Goal: Task Accomplishment & Management: Manage account settings

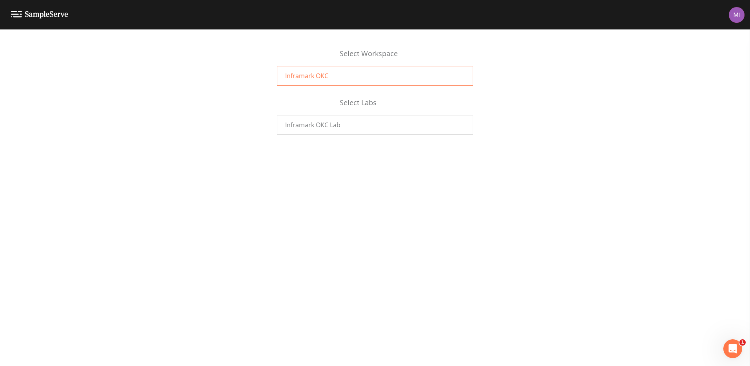
click at [337, 76] on div "Inframark OKC" at bounding box center [375, 76] width 196 height 20
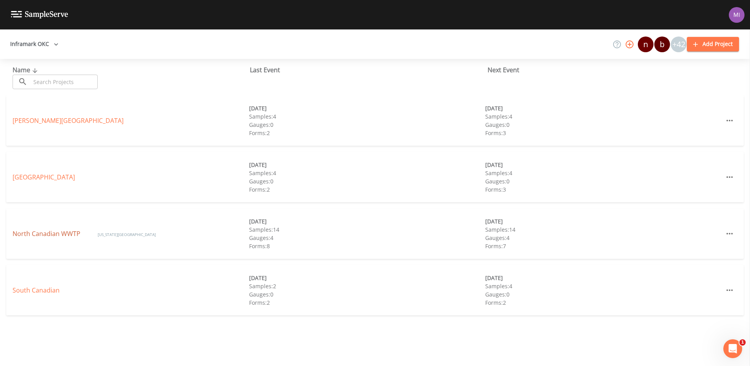
click at [59, 234] on link "North Canadian WWTP" at bounding box center [47, 233] width 69 height 9
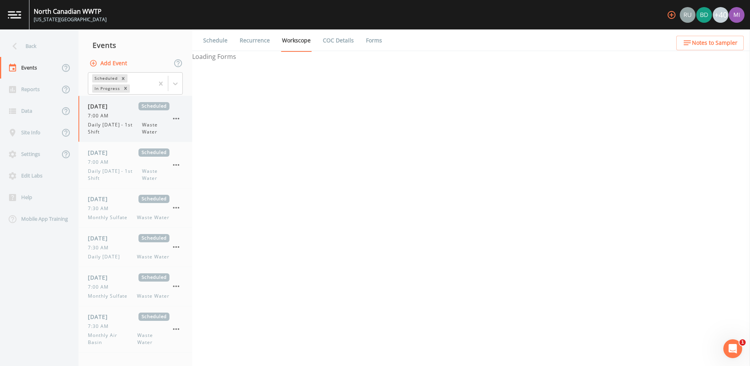
select select "b6a3c313-748b-4795-a028-792ad310bd60"
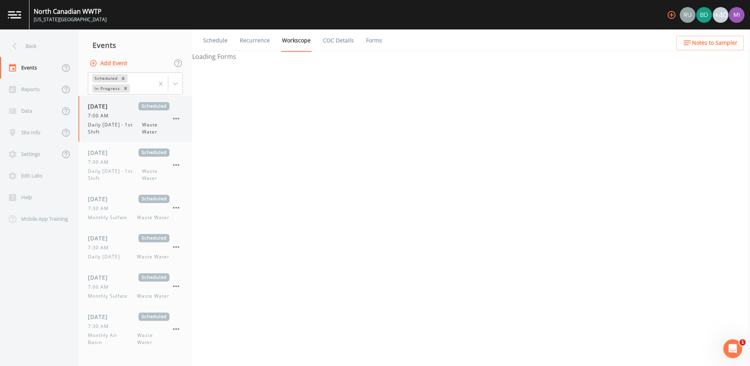
select select "b6a3c313-748b-4795-a028-792ad310bd60"
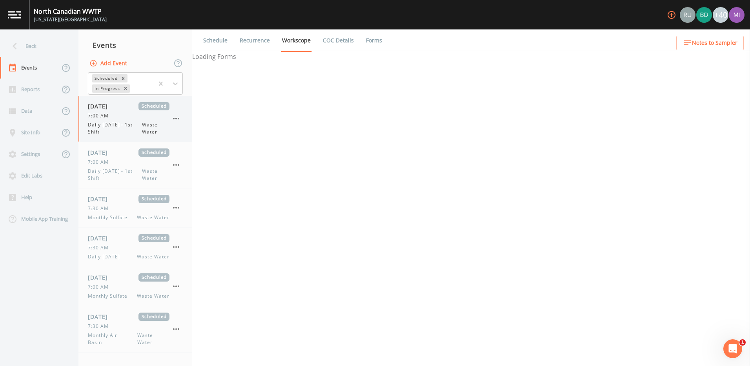
select select "b6a3c313-748b-4795-a028-792ad310bd60"
select select "092b3f94-5697-4c94-9891-da161916fdbb"
select select "b6a3c313-748b-4795-a028-792ad310bd60"
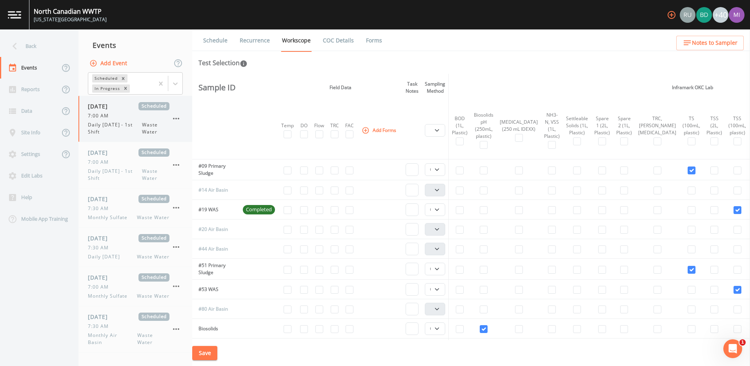
click at [119, 125] on span "Daily [DATE] - 1st Shift" at bounding box center [115, 128] width 54 height 14
select select "b6a3c313-748b-4795-a028-792ad310bd60"
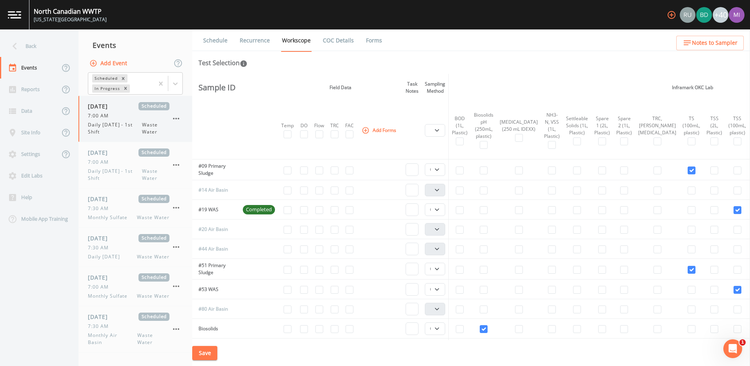
select select "b6a3c313-748b-4795-a028-792ad310bd60"
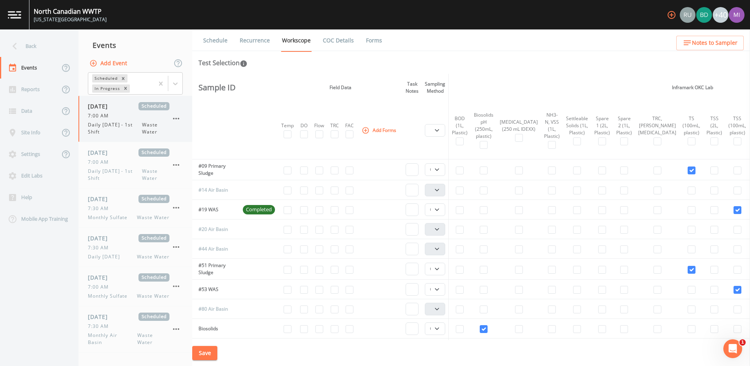
select select "b6a3c313-748b-4795-a028-792ad310bd60"
select select "092b3f94-5697-4c94-9891-da161916fdbb"
select select "b6a3c313-748b-4795-a028-792ad310bd60"
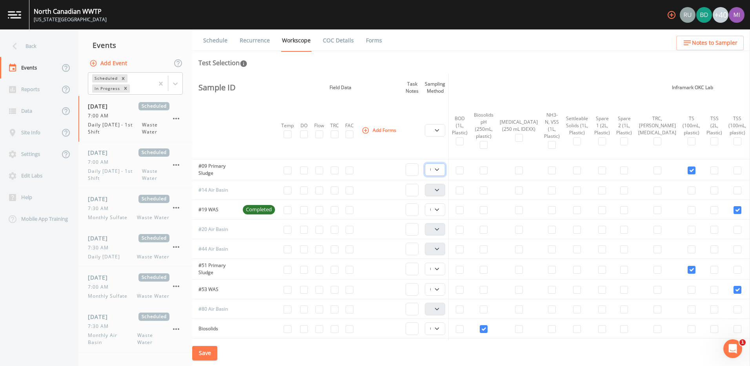
click at [441, 169] on select "Composite Grab" at bounding box center [435, 169] width 20 height 13
select select "092b3f94-5697-4c94-9891-da161916fdbb"
click at [427, 163] on select "Composite Grab" at bounding box center [435, 169] width 20 height 13
click at [439, 209] on select "Composite Grab" at bounding box center [435, 209] width 20 height 13
select select "092b3f94-5697-4c94-9891-da161916fdbb"
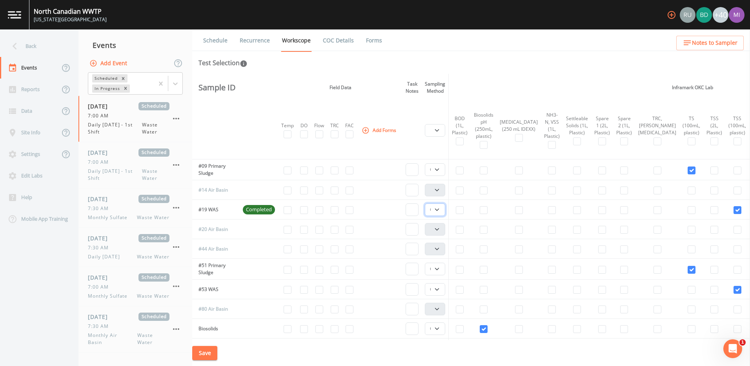
click at [427, 203] on select "Composite Grab" at bounding box center [435, 209] width 20 height 13
click at [439, 267] on select "Composite Grab" at bounding box center [435, 268] width 20 height 13
select select "092b3f94-5697-4c94-9891-da161916fdbb"
click at [427, 262] on select "Composite Grab" at bounding box center [435, 268] width 20 height 13
click at [440, 289] on select "Composite Grab" at bounding box center [435, 289] width 20 height 13
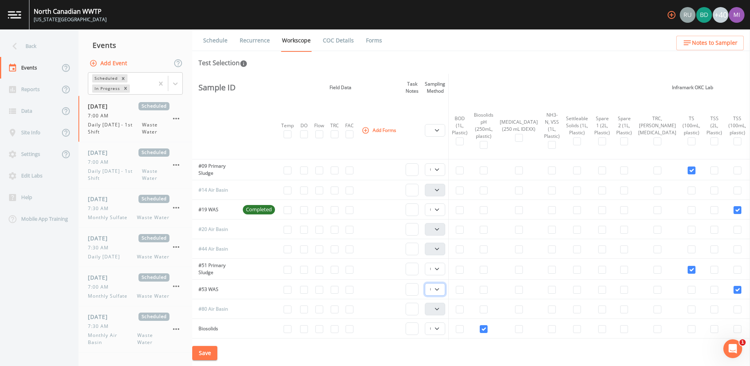
select select "092b3f94-5697-4c94-9891-da161916fdbb"
click at [427, 283] on select "Composite Grab" at bounding box center [435, 289] width 20 height 13
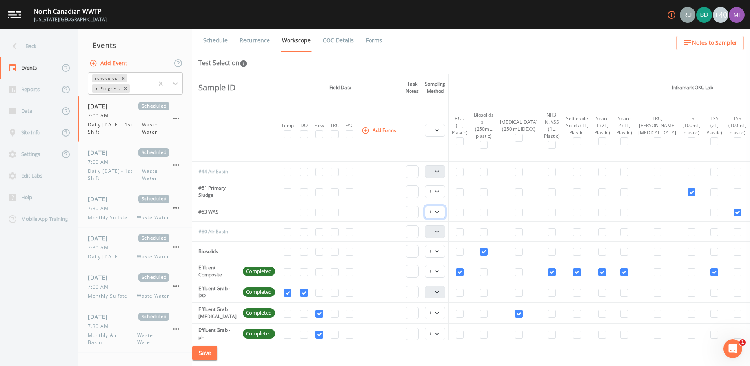
scroll to position [78, 0]
click at [440, 249] on select "Composite Grab" at bounding box center [435, 250] width 20 height 13
select select "092b3f94-5697-4c94-9891-da161916fdbb"
click at [427, 244] on select "Composite Grab" at bounding box center [435, 250] width 20 height 13
click at [438, 270] on select "Composite Grab" at bounding box center [435, 270] width 20 height 13
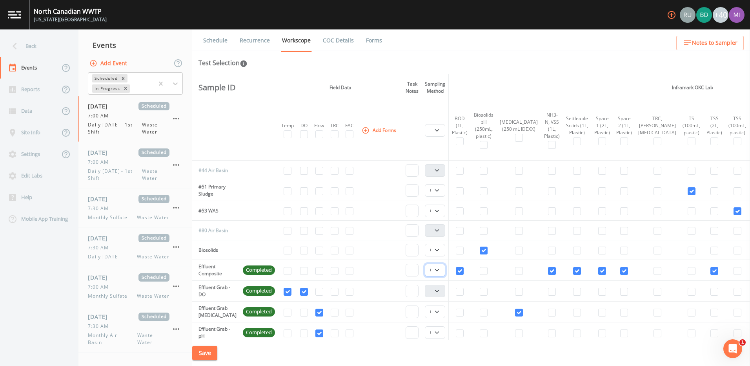
click at [438, 269] on select "Composite Grab" at bounding box center [435, 270] width 20 height 13
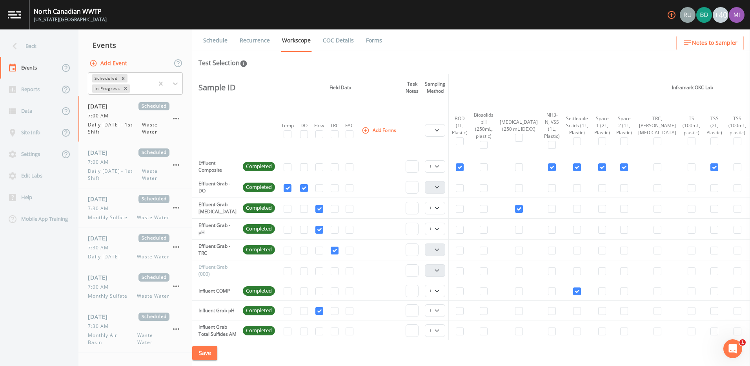
scroll to position [196, 0]
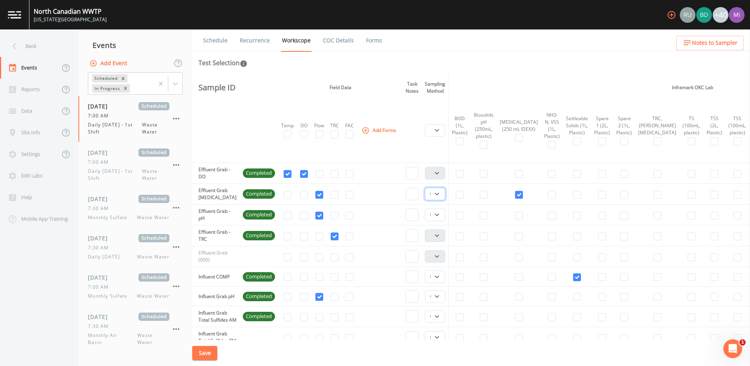
click at [438, 194] on select "Composite Grab" at bounding box center [435, 193] width 20 height 13
select select "092b3f94-5697-4c94-9891-da161916fdbb"
click at [427, 187] on select "Composite Grab" at bounding box center [435, 193] width 20 height 13
click at [437, 213] on select "Composite Grab" at bounding box center [435, 214] width 20 height 13
select select "092b3f94-5697-4c94-9891-da161916fdbb"
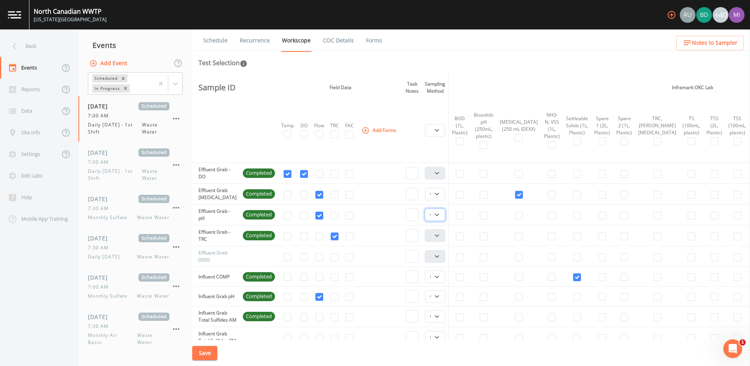
click at [427, 208] on select "Composite Grab" at bounding box center [435, 214] width 20 height 13
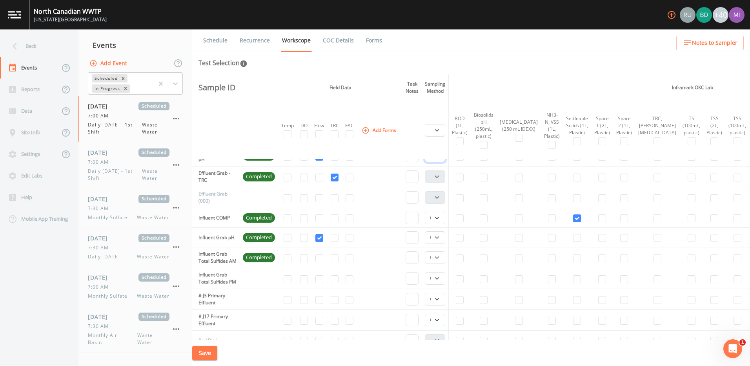
scroll to position [235, 0]
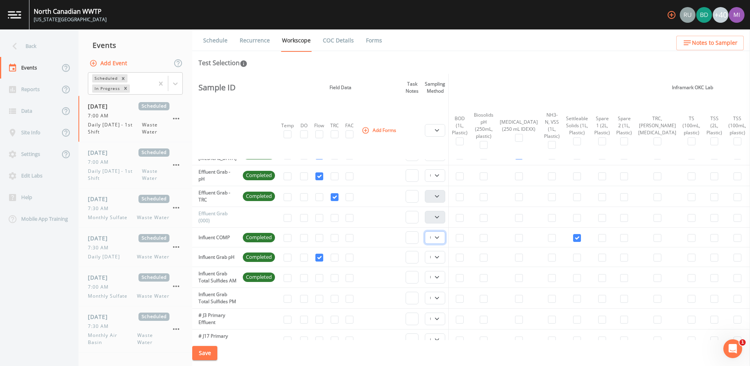
click at [439, 238] on select "Composite Grab" at bounding box center [435, 237] width 20 height 13
click at [440, 237] on select "Composite Grab" at bounding box center [435, 237] width 20 height 13
click at [441, 257] on select "Composite Grab" at bounding box center [435, 257] width 20 height 13
select select "092b3f94-5697-4c94-9891-da161916fdbb"
click at [427, 251] on select "Composite Grab" at bounding box center [435, 257] width 20 height 13
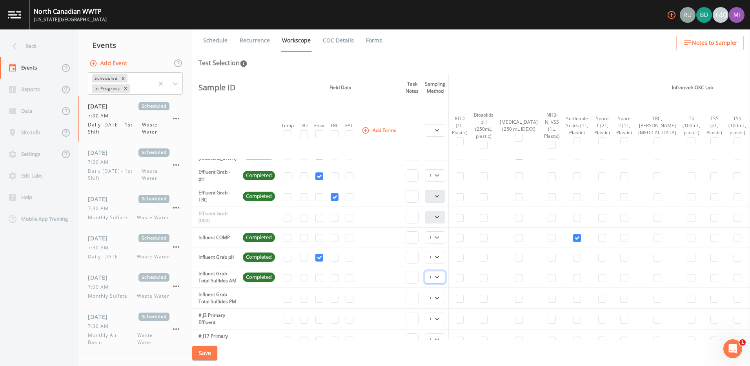
click at [440, 280] on select "Composite Grab" at bounding box center [435, 277] width 20 height 13
select select "092b3f94-5697-4c94-9891-da161916fdbb"
click at [427, 274] on select "Composite Grab" at bounding box center [435, 277] width 20 height 13
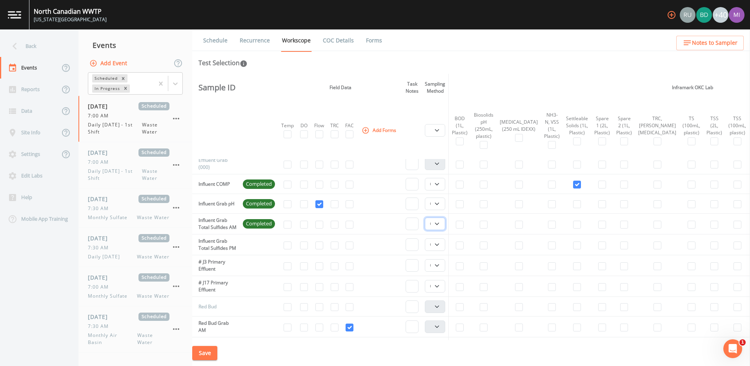
scroll to position [314, 0]
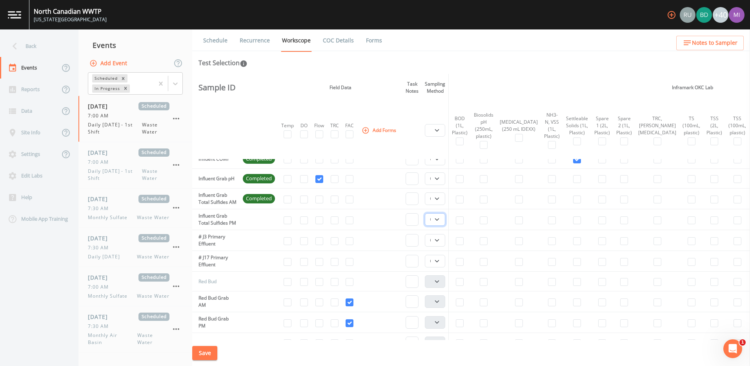
click at [439, 226] on select "Composite Grab" at bounding box center [435, 219] width 20 height 13
click at [427, 224] on select "Composite Grab" at bounding box center [435, 219] width 20 height 13
click at [439, 246] on select "Composite Grab" at bounding box center [435, 240] width 20 height 13
select select "092b3f94-5697-4c94-9891-da161916fdbb"
click at [427, 246] on select "Composite Grab" at bounding box center [435, 240] width 20 height 13
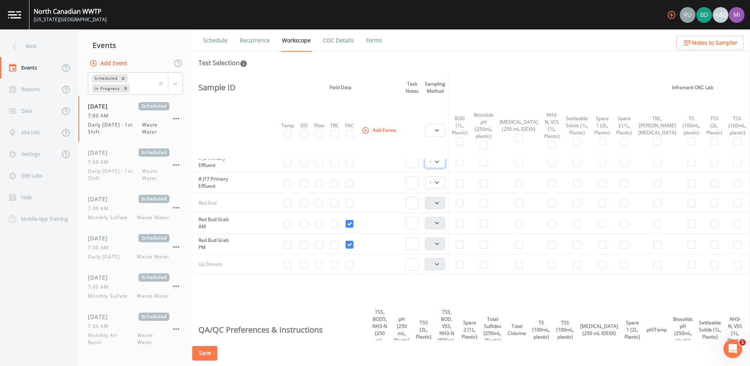
scroll to position [431, 0]
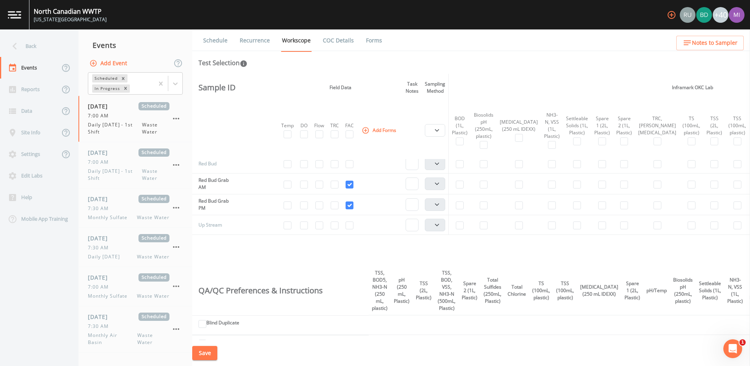
click at [211, 353] on button "Save" at bounding box center [204, 353] width 25 height 15
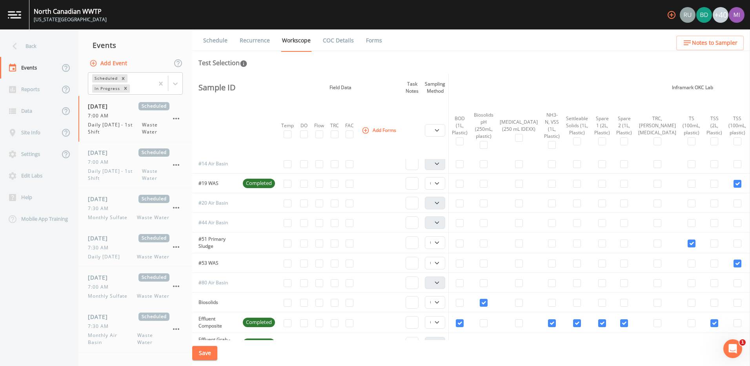
scroll to position [0, 0]
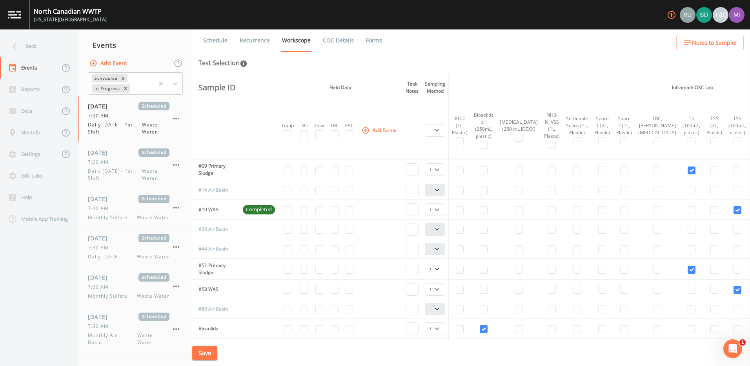
click at [258, 209] on span "Completed" at bounding box center [259, 210] width 32 height 8
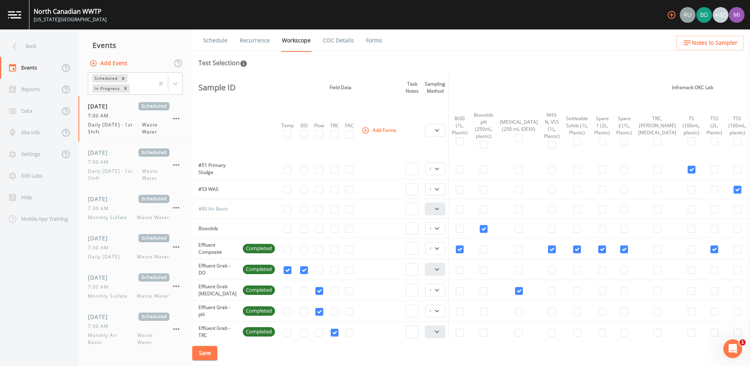
scroll to position [118, 0]
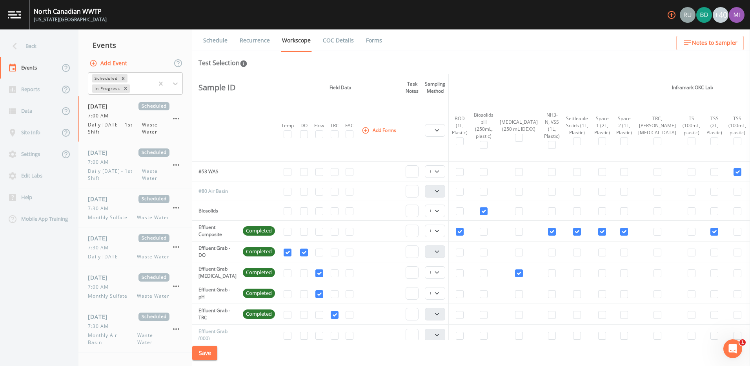
click at [207, 353] on button "Save" at bounding box center [204, 353] width 25 height 15
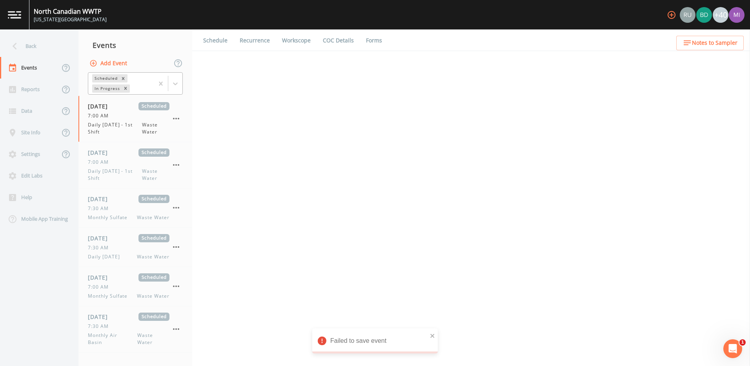
select select "b6a3c313-748b-4795-a028-792ad310bd60"
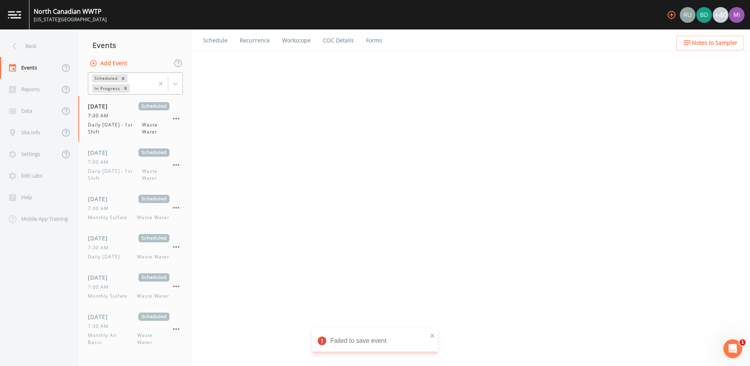
select select "b6a3c313-748b-4795-a028-792ad310bd60"
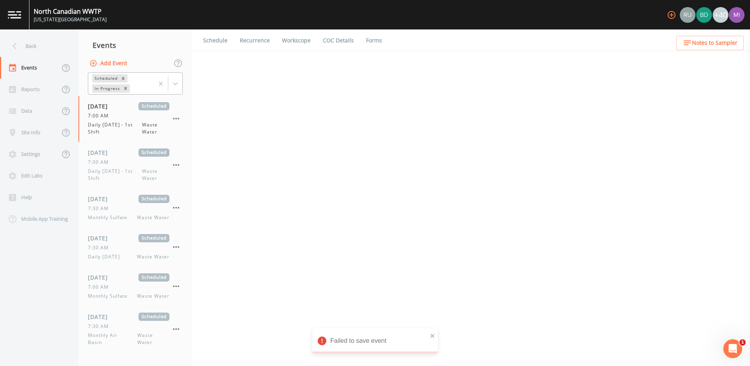
select select "b6a3c313-748b-4795-a028-792ad310bd60"
select select "092b3f94-5697-4c94-9891-da161916fdbb"
select select "b6a3c313-748b-4795-a028-792ad310bd60"
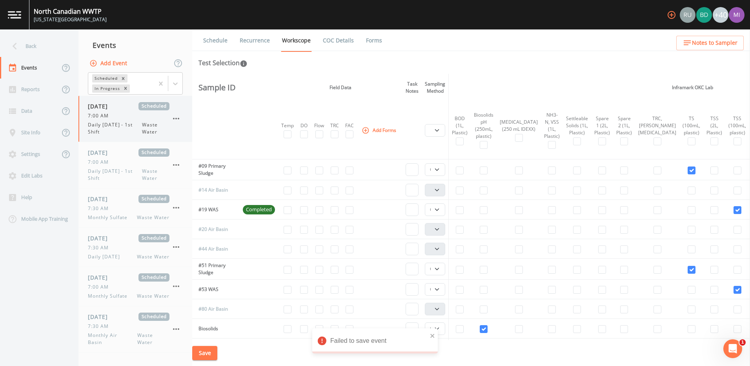
click at [106, 119] on div "08/11/2025 Scheduled 7:00 AM Daily Monday - 1st Shift Waste Water" at bounding box center [129, 118] width 82 height 33
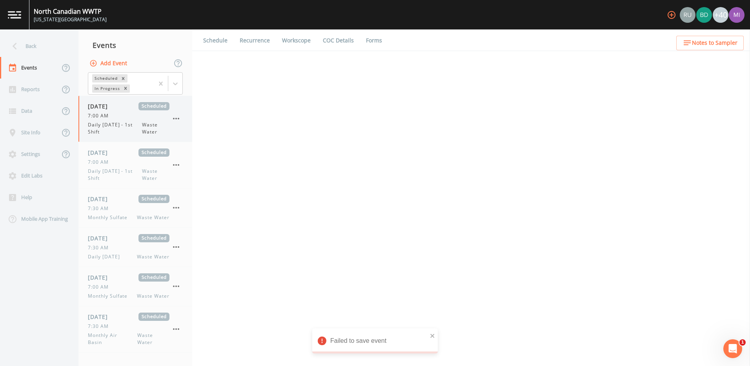
click at [106, 119] on div "08/11/2025 Scheduled 7:00 AM Daily Monday - 1st Shift Waste Water" at bounding box center [129, 118] width 82 height 33
select select "b6a3c313-748b-4795-a028-792ad310bd60"
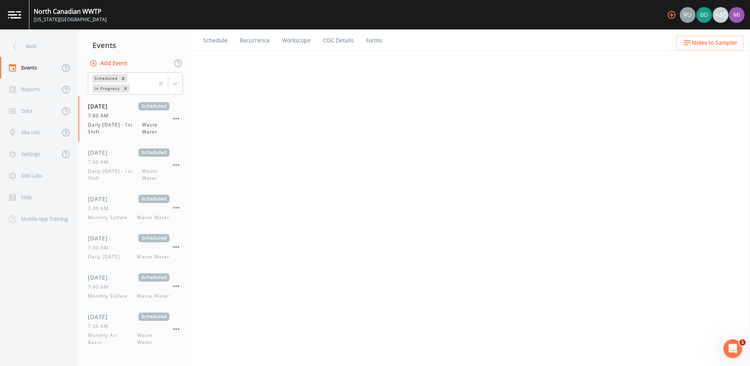
select select "b6a3c313-748b-4795-a028-792ad310bd60"
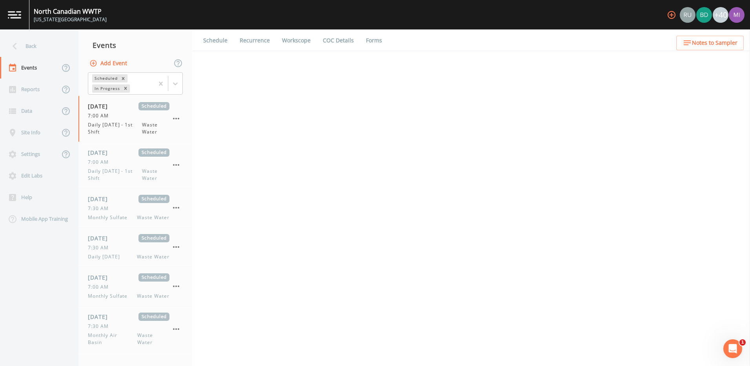
select select "b6a3c313-748b-4795-a028-792ad310bd60"
select select "092b3f94-5697-4c94-9891-da161916fdbb"
select select "b6a3c313-748b-4795-a028-792ad310bd60"
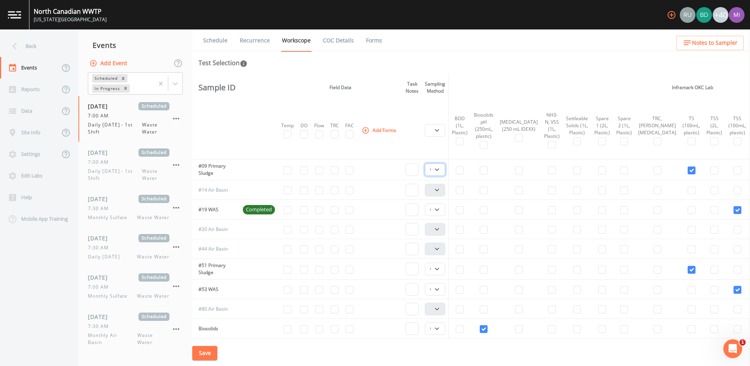
click at [437, 168] on select "Composite Grab" at bounding box center [435, 169] width 20 height 13
select select "092b3f94-5697-4c94-9891-da161916fdbb"
click at [427, 163] on select "Composite Grab" at bounding box center [435, 169] width 20 height 13
click at [202, 350] on button "Save" at bounding box center [204, 353] width 25 height 15
drag, startPoint x: 268, startPoint y: 42, endPoint x: 267, endPoint y: 38, distance: 4.7
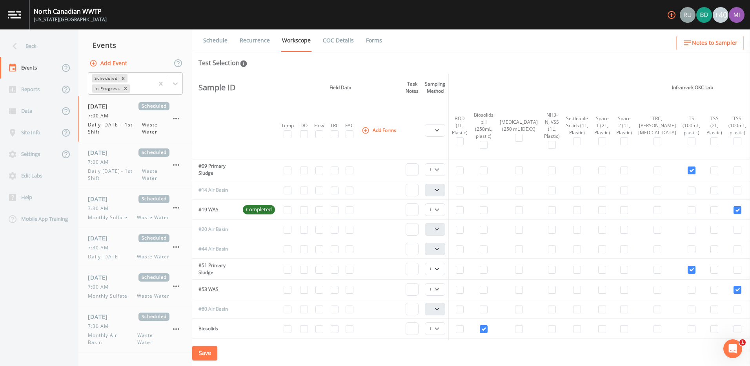
click at [268, 42] on link "Recurrence" at bounding box center [254, 40] width 33 height 22
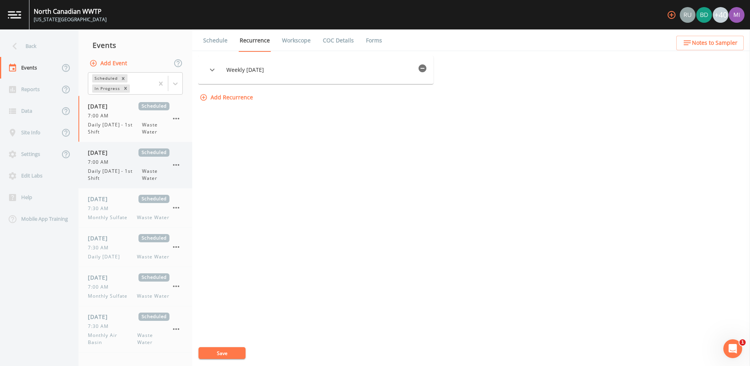
click at [113, 164] on div "7:00 AM" at bounding box center [129, 161] width 82 height 7
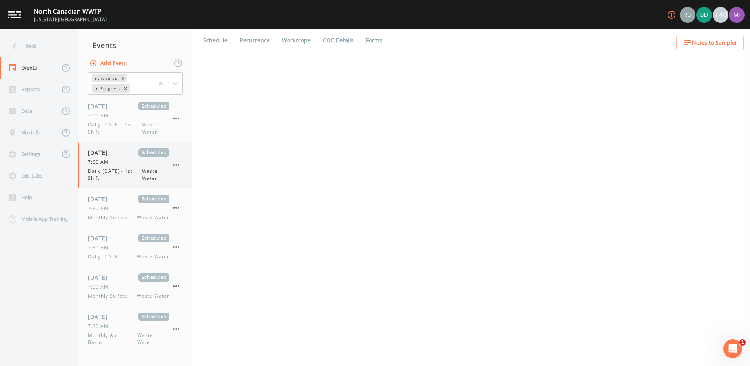
select select "b6a3c313-748b-4795-a028-792ad310bd60"
select select "092b3f94-5697-4c94-9891-da161916fdbb"
select select "b6a3c313-748b-4795-a028-792ad310bd60"
select select "092b3f94-5697-4c94-9891-da161916fdbb"
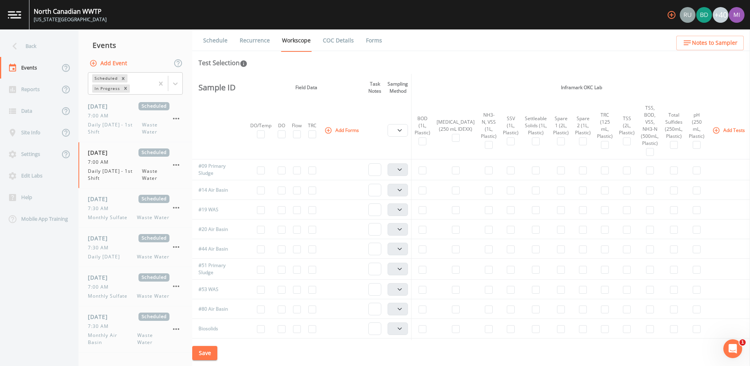
click at [254, 42] on link "Recurrence" at bounding box center [254, 40] width 33 height 22
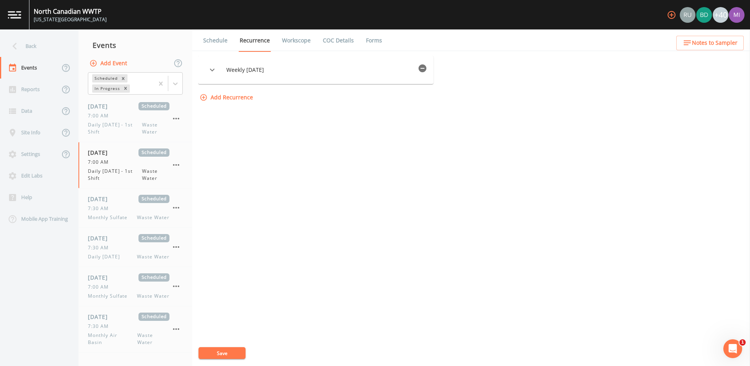
click at [258, 41] on link "Recurrence" at bounding box center [254, 40] width 33 height 22
click at [301, 42] on link "Workscope" at bounding box center [296, 40] width 31 height 22
select select "b6a3c313-748b-4795-a028-792ad310bd60"
select select "092b3f94-5697-4c94-9891-da161916fdbb"
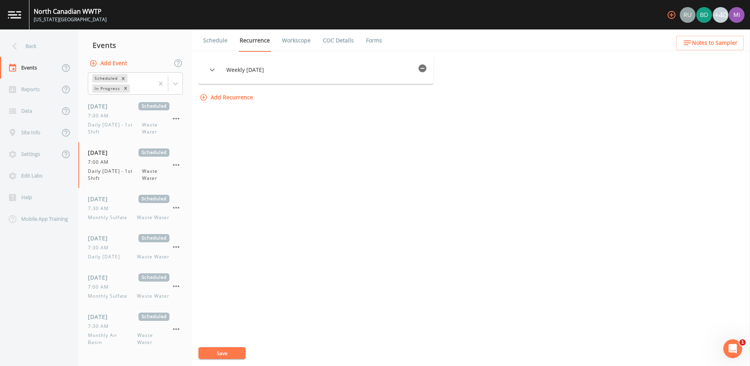
select select "b6a3c313-748b-4795-a028-792ad310bd60"
select select "092b3f94-5697-4c94-9891-da161916fdbb"
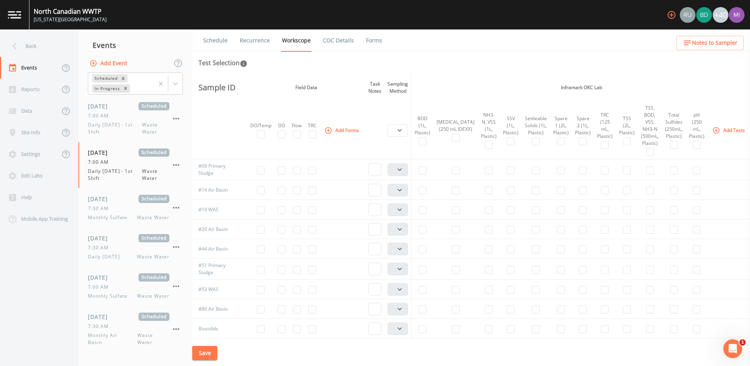
click at [713, 130] on icon "button" at bounding box center [716, 130] width 7 height 7
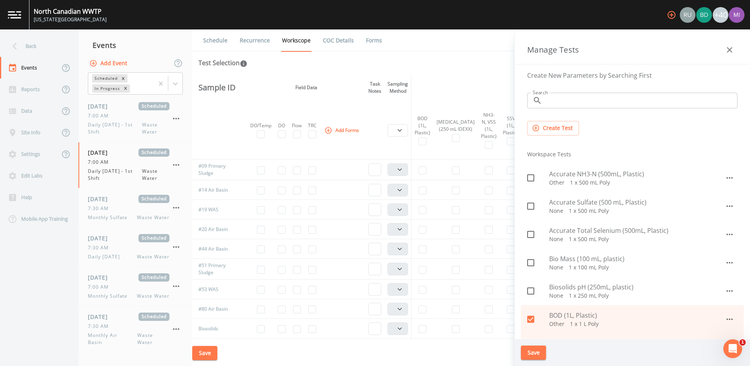
click at [591, 105] on input "Search" at bounding box center [641, 101] width 192 height 16
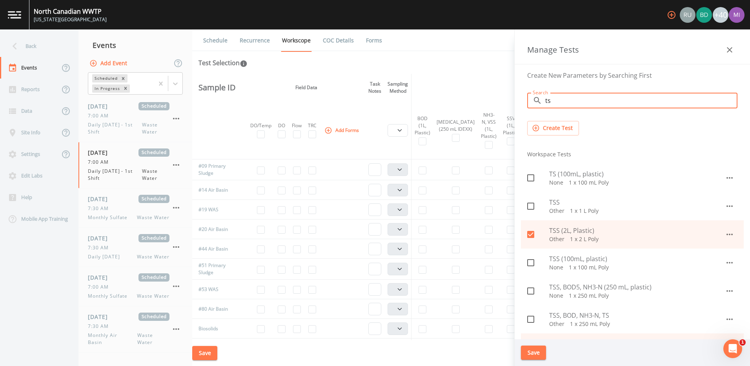
type input "ts"
click at [531, 180] on icon at bounding box center [530, 177] width 9 height 9
checkbox input "true"
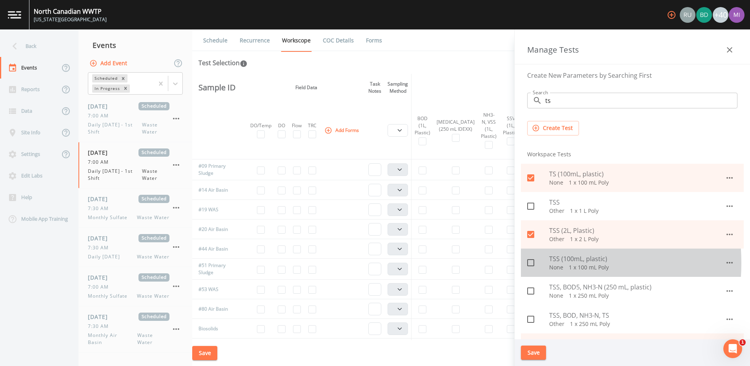
click at [527, 263] on icon at bounding box center [530, 262] width 9 height 9
checkbox input "true"
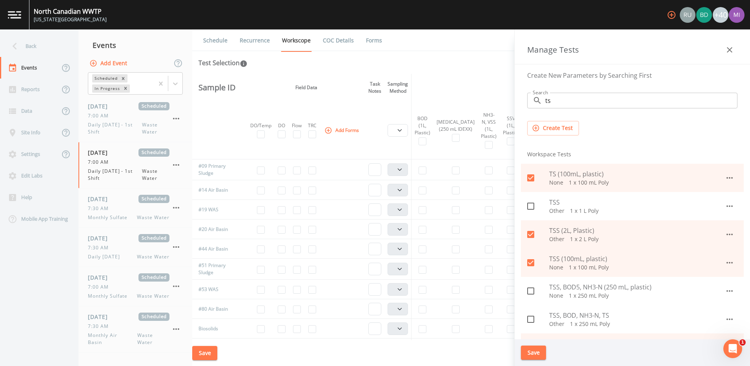
click at [529, 293] on icon at bounding box center [530, 290] width 9 height 9
checkbox input "true"
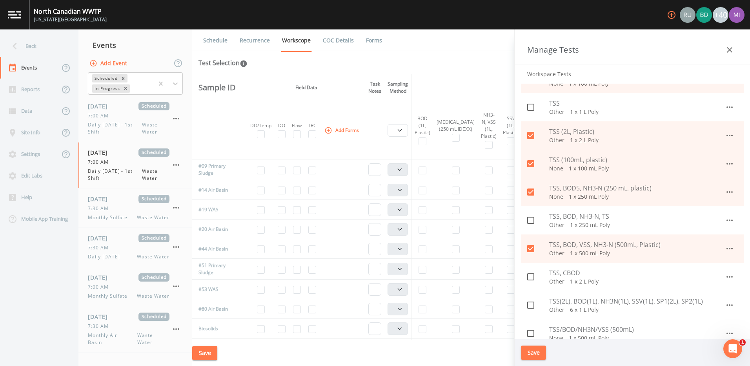
scroll to position [118, 0]
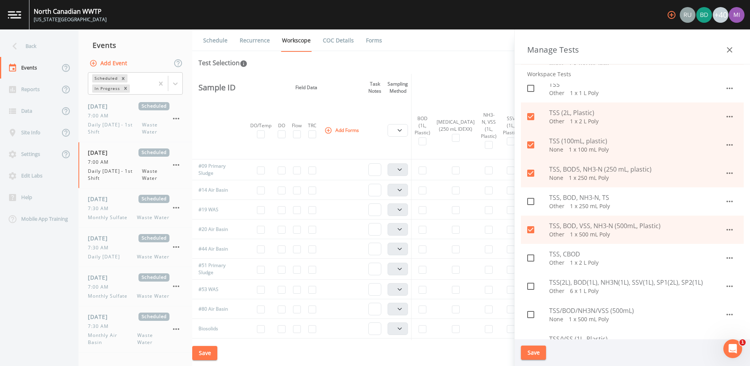
click at [529, 317] on icon at bounding box center [530, 313] width 9 height 9
checkbox input "true"
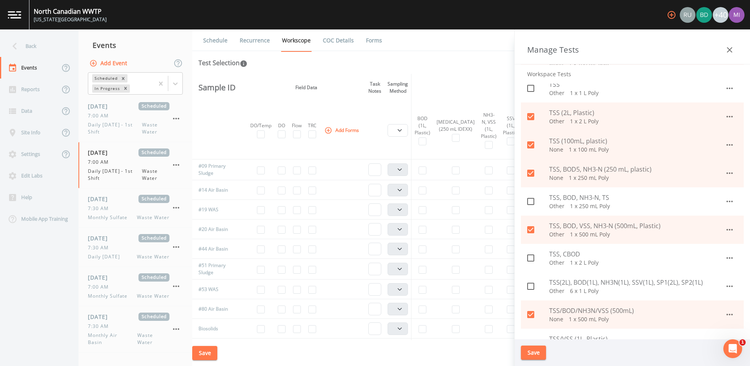
click at [536, 351] on button "Save" at bounding box center [533, 352] width 25 height 15
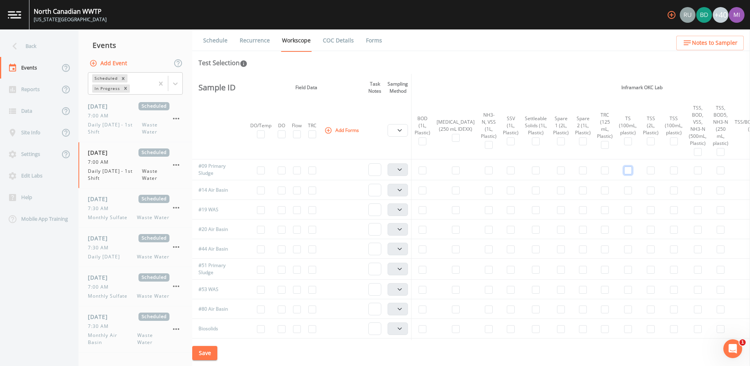
click at [624, 171] on input "checkbox" at bounding box center [628, 170] width 8 height 8
checkbox input "true"
select select "b6a3c313-748b-4795-a028-792ad310bd60"
click at [624, 271] on input "checkbox" at bounding box center [628, 270] width 8 height 8
checkbox input "true"
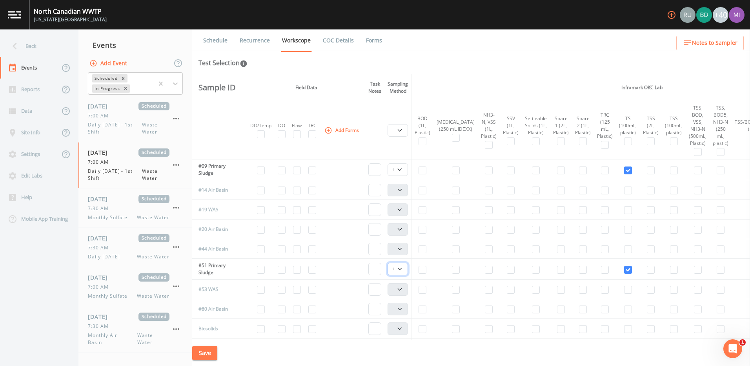
drag, startPoint x: 402, startPoint y: 267, endPoint x: 395, endPoint y: 271, distance: 8.1
click at [402, 267] on select "Composite Grab" at bounding box center [397, 268] width 20 height 13
select select "092b3f94-5697-4c94-9891-da161916fdbb"
click at [390, 262] on select "Composite Grab" at bounding box center [397, 268] width 20 height 13
drag, startPoint x: 401, startPoint y: 170, endPoint x: 400, endPoint y: 176, distance: 6.7
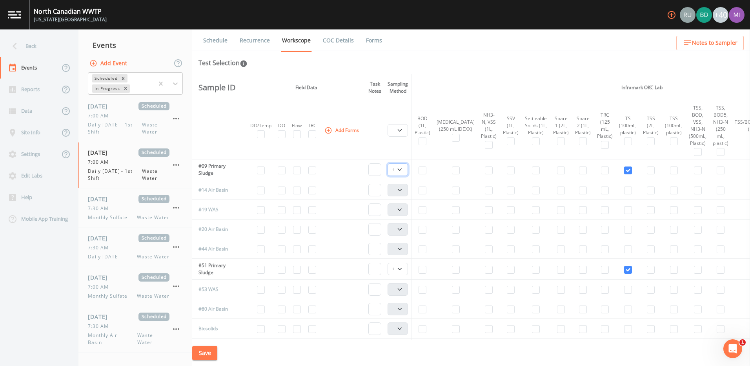
click at [401, 170] on select "Composite Grab" at bounding box center [397, 169] width 20 height 13
select select "092b3f94-5697-4c94-9891-da161916fdbb"
click at [390, 163] on select "Composite Grab" at bounding box center [397, 169] width 20 height 13
click at [205, 353] on button "Save" at bounding box center [204, 353] width 25 height 15
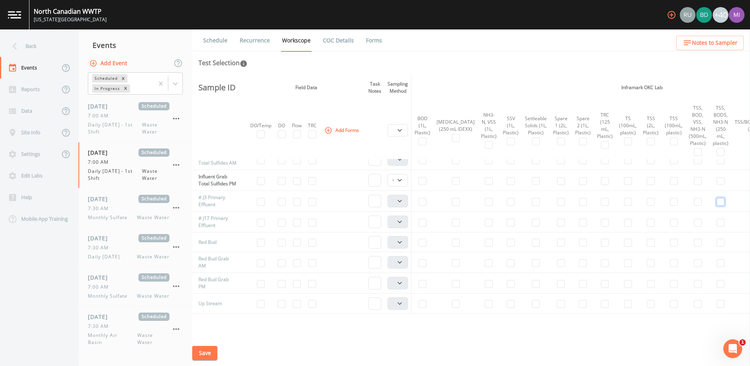
click at [717, 206] on input "checkbox" at bounding box center [721, 202] width 8 height 8
checkbox input "true"
select select "b6a3c313-748b-4795-a028-792ad310bd60"
click at [709, 232] on td at bounding box center [720, 221] width 22 height 21
click at [717, 226] on input "checkbox" at bounding box center [721, 222] width 8 height 8
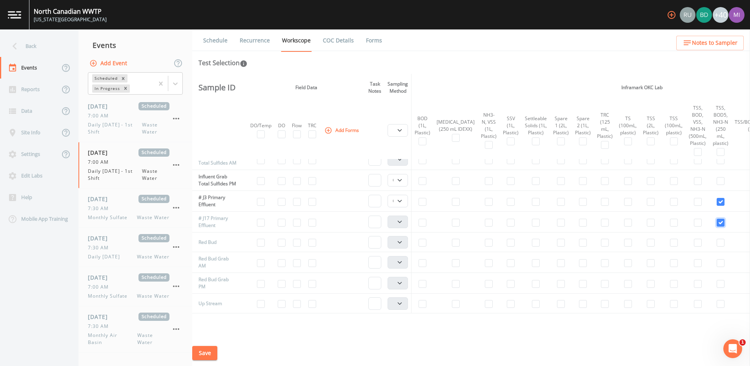
checkbox input "true"
select select "b6a3c313-748b-4795-a028-792ad310bd60"
click at [401, 207] on select "Composite Grab" at bounding box center [397, 201] width 20 height 13
select select "092b3f94-5697-4c94-9891-da161916fdbb"
click at [390, 207] on select "Composite Grab" at bounding box center [397, 201] width 20 height 13
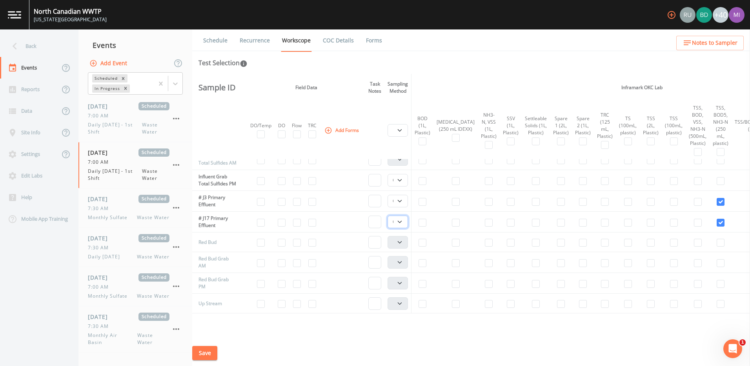
click at [402, 228] on select "Composite Grab" at bounding box center [397, 221] width 20 height 13
select select "092b3f94-5697-4c94-9891-da161916fdbb"
click at [390, 228] on select "Composite Grab" at bounding box center [397, 221] width 20 height 13
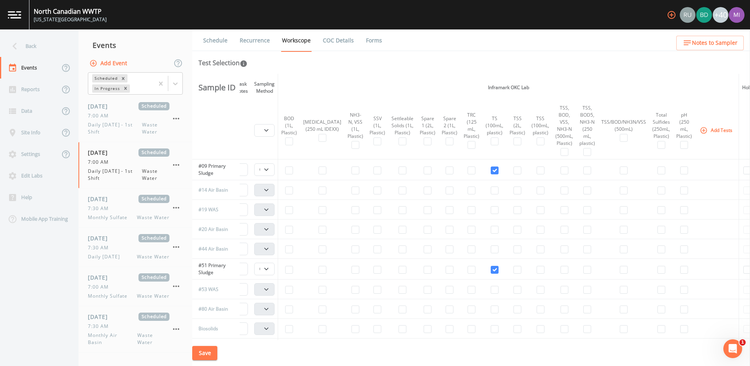
scroll to position [0, 175]
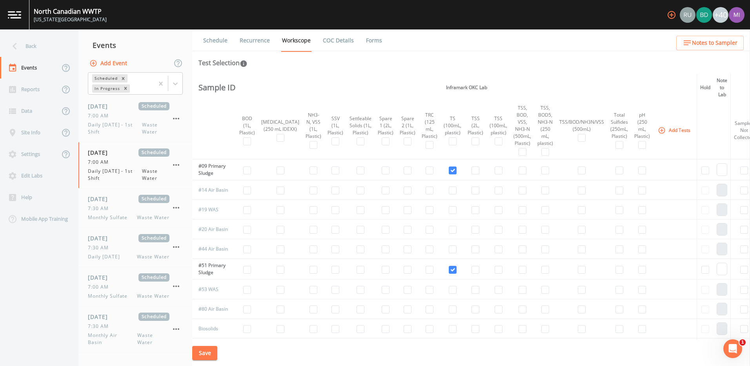
click at [656, 129] on button "Add Tests" at bounding box center [674, 130] width 37 height 13
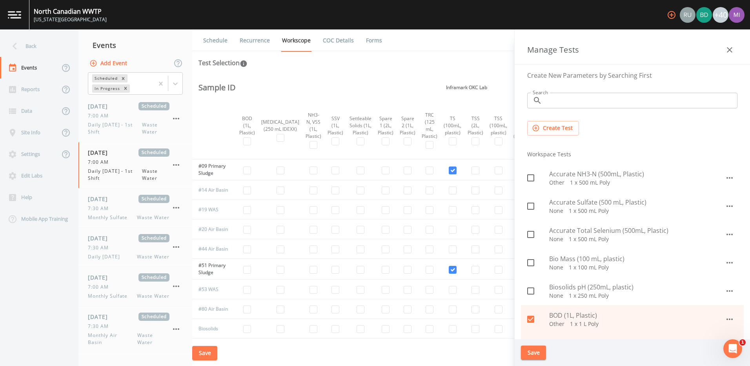
click at [551, 99] on input "Search" at bounding box center [641, 101] width 192 height 16
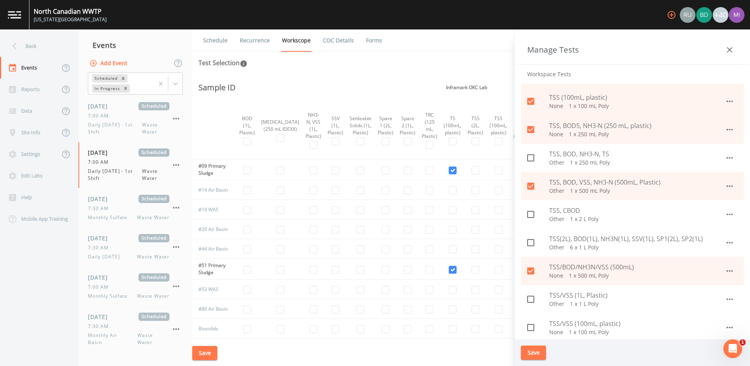
scroll to position [157, 0]
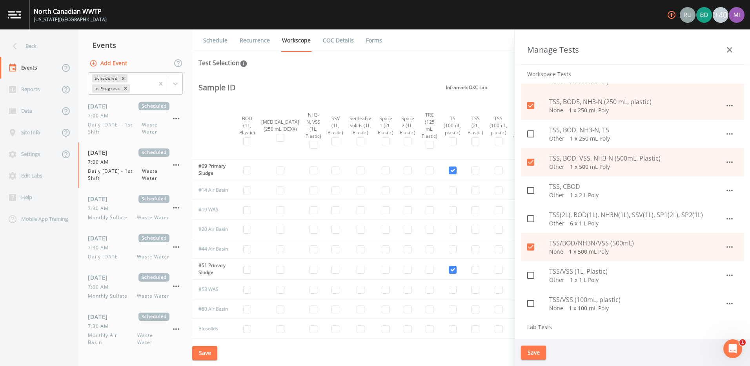
type input "tss"
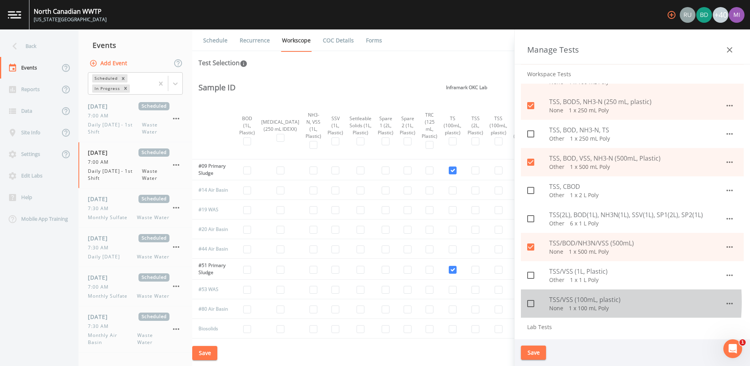
click at [532, 302] on icon at bounding box center [530, 302] width 9 height 9
checkbox input "true"
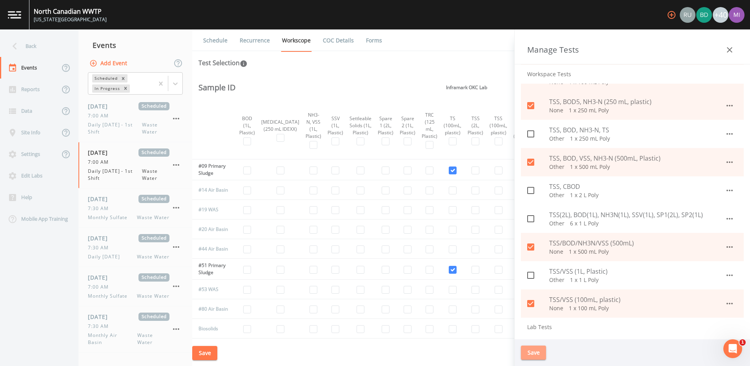
click at [532, 349] on button "Save" at bounding box center [533, 352] width 25 height 15
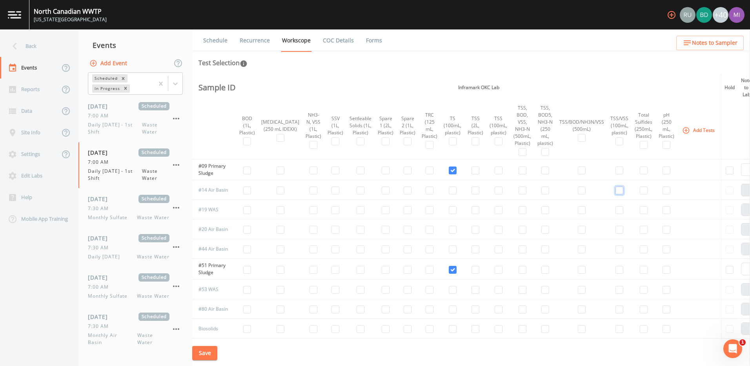
click at [615, 192] on input "checkbox" at bounding box center [619, 190] width 8 height 8
checkbox input "true"
select select "b6a3c313-748b-4795-a028-792ad310bd60"
click at [615, 233] on input "checkbox" at bounding box center [619, 230] width 8 height 8
checkbox input "true"
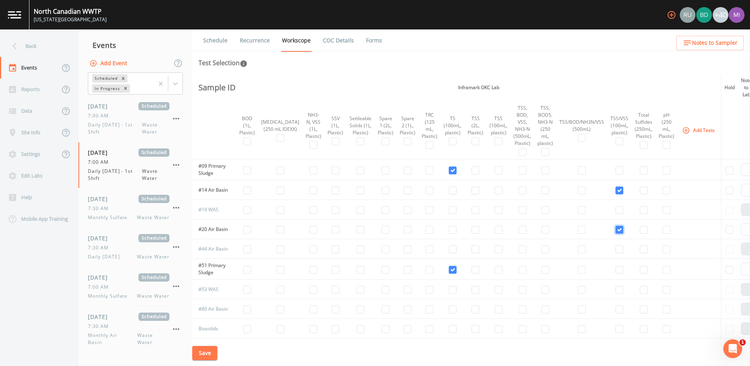
select select "b6a3c313-748b-4795-a028-792ad310bd60"
click at [615, 248] on input "checkbox" at bounding box center [619, 249] width 8 height 8
checkbox input "true"
select select "b6a3c313-748b-4795-a028-792ad310bd60"
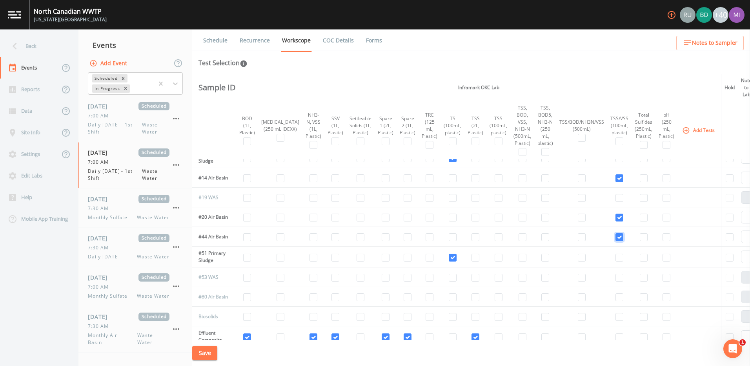
scroll to position [0, 175]
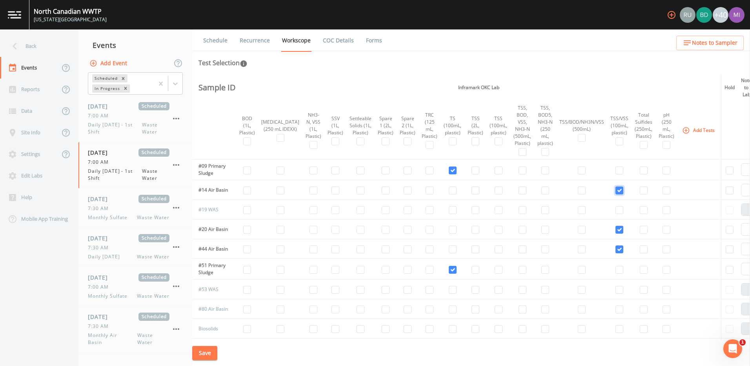
click at [615, 187] on input "checkbox" at bounding box center [619, 190] width 8 height 8
checkbox input "false"
select select
click at [615, 229] on input "checkbox" at bounding box center [619, 230] width 8 height 8
checkbox input "false"
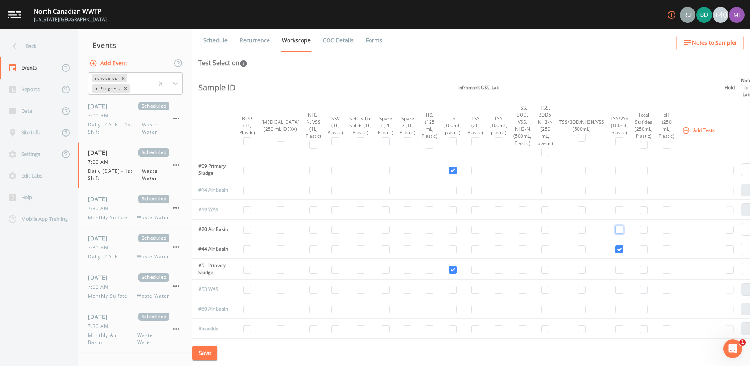
select select
click at [615, 249] on input "checkbox" at bounding box center [619, 249] width 8 height 8
checkbox input "false"
select select
click at [202, 355] on button "Save" at bounding box center [204, 353] width 25 height 15
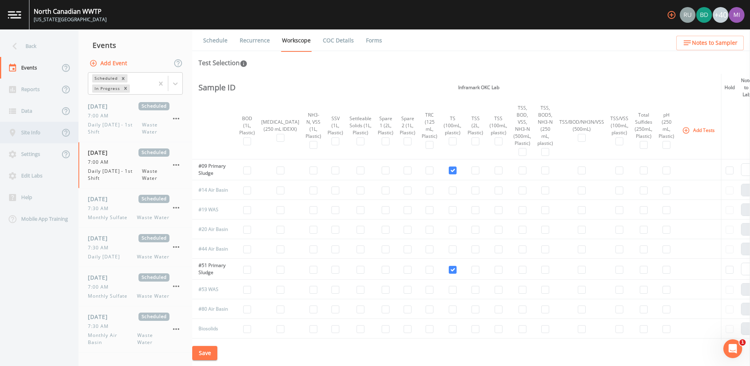
click at [32, 133] on div "Site Info" at bounding box center [30, 133] width 60 height 22
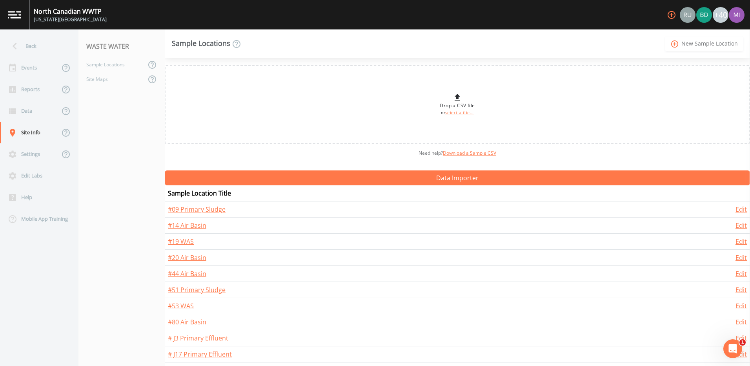
click at [697, 44] on link "add_circle_outline New Sample Location" at bounding box center [704, 43] width 78 height 15
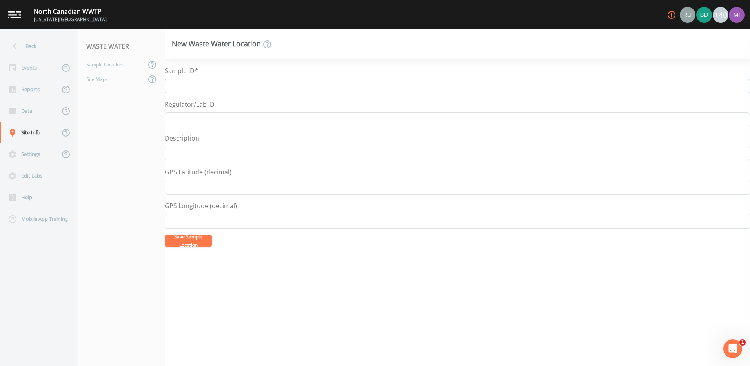
click at [200, 89] on input "Sample ID*" at bounding box center [457, 85] width 585 height 15
drag, startPoint x: 179, startPoint y: 86, endPoint x: 192, endPoint y: 86, distance: 12.6
click at [192, 86] on input "14 RAS" at bounding box center [457, 85] width 585 height 15
type input "14 RAS"
click at [193, 240] on button "Save Sample Location" at bounding box center [188, 241] width 47 height 12
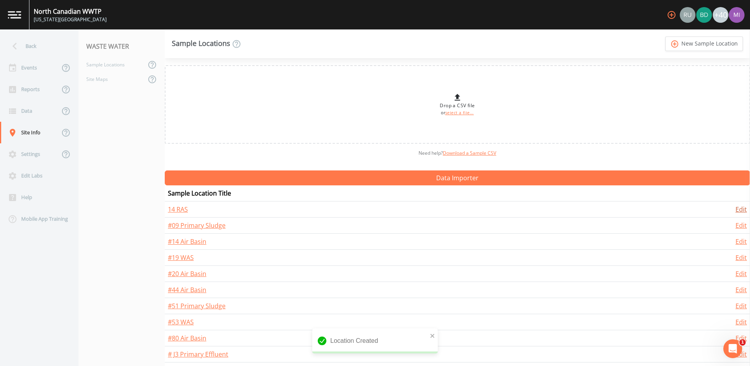
click at [739, 210] on link "Edit" at bounding box center [740, 209] width 11 height 9
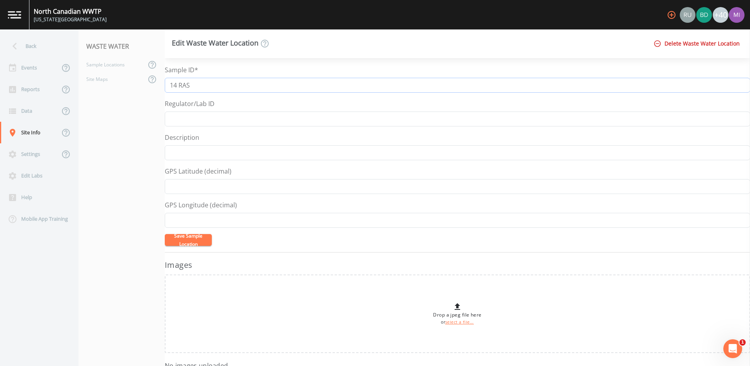
click at [169, 85] on input "14 RAS" at bounding box center [457, 85] width 585 height 15
type input "#14 RAS"
click at [194, 240] on button "Save Sample Location" at bounding box center [188, 240] width 47 height 12
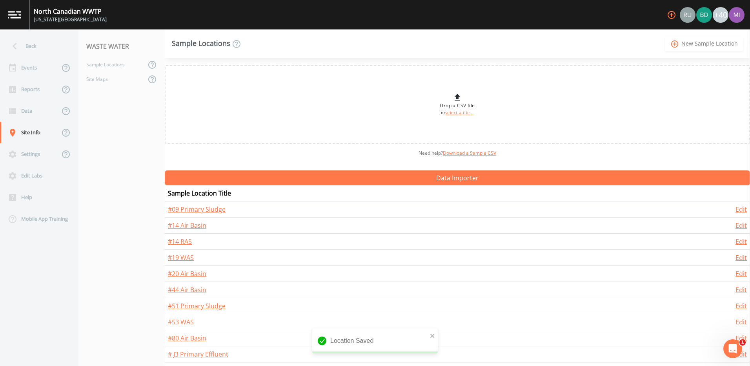
click at [690, 41] on link "add_circle_outline New Sample Location" at bounding box center [704, 43] width 78 height 15
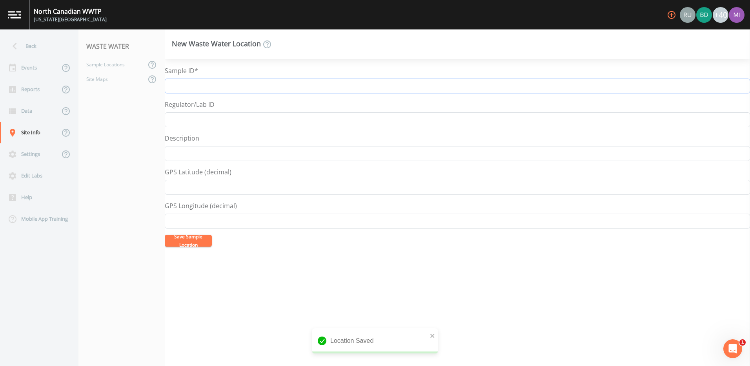
click at [189, 88] on input "Sample ID*" at bounding box center [457, 85] width 585 height 15
type input "#20 RAS"
click at [193, 242] on button "Save Sample Location" at bounding box center [188, 241] width 47 height 12
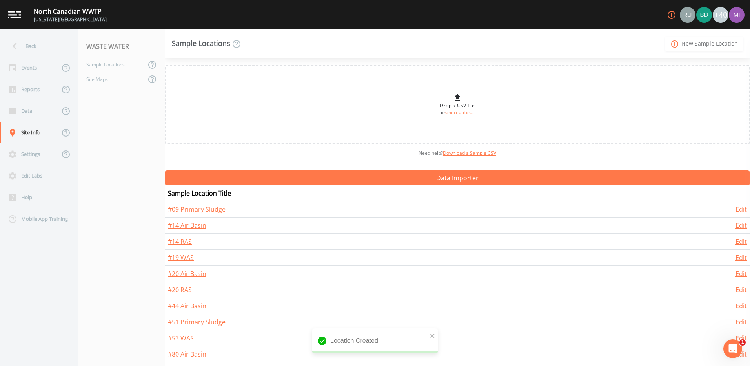
click at [700, 41] on link "add_circle_outline New Sample Location" at bounding box center [704, 43] width 78 height 15
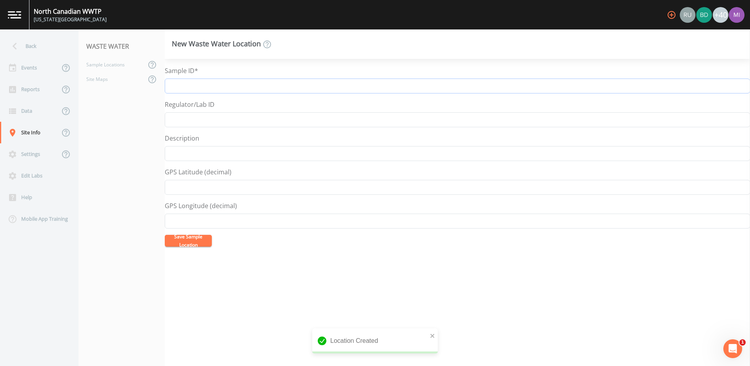
click at [183, 88] on input "Sample ID*" at bounding box center [457, 85] width 585 height 15
type input "#44 RAS"
click at [186, 244] on button "Save Sample Location" at bounding box center [188, 241] width 47 height 12
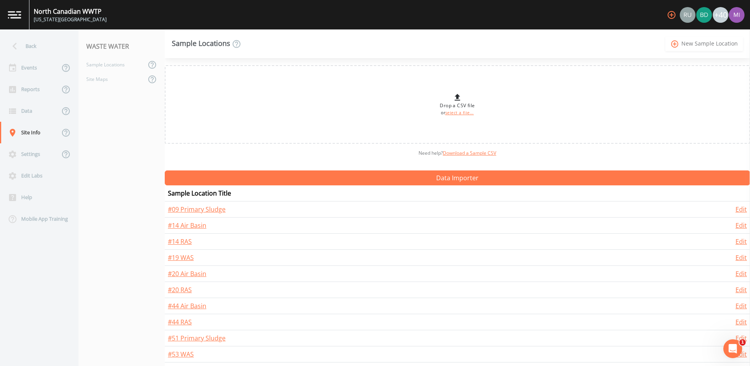
click at [701, 41] on link "add_circle_outline New Sample Location" at bounding box center [704, 43] width 78 height 15
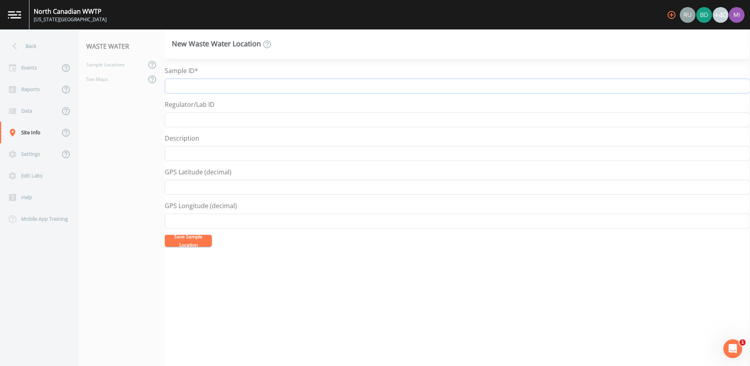
click at [174, 83] on input "Sample ID*" at bounding box center [457, 85] width 585 height 15
type input "#87 RAS"
click at [186, 244] on button "Save Sample Location" at bounding box center [188, 241] width 47 height 12
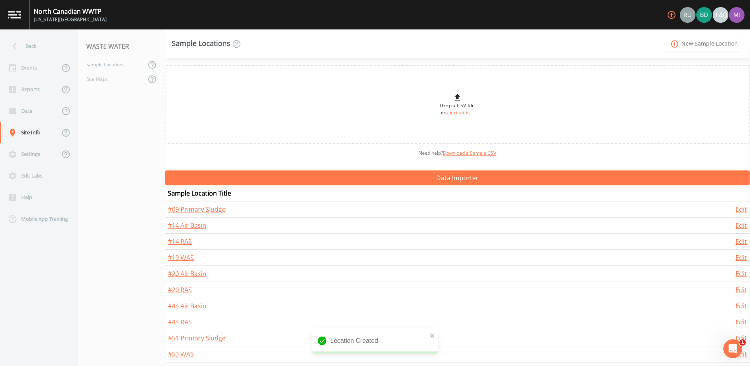
click at [678, 40] on icon "add_circle_outline" at bounding box center [674, 44] width 9 height 9
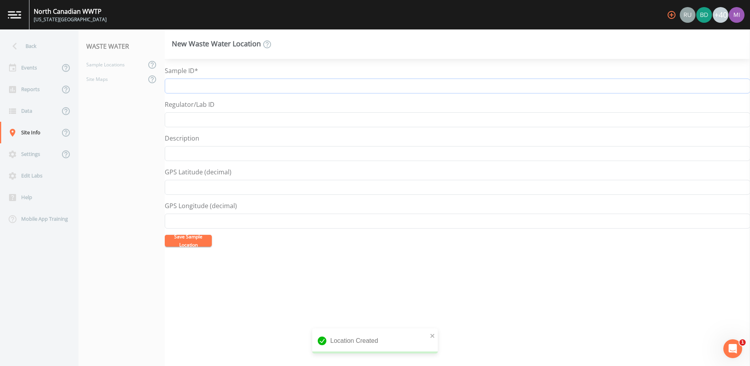
click at [174, 86] on input "Sample ID*" at bounding box center [457, 85] width 585 height 15
type input "#112 RAS"
click at [190, 240] on button "Save Sample Location" at bounding box center [188, 241] width 47 height 12
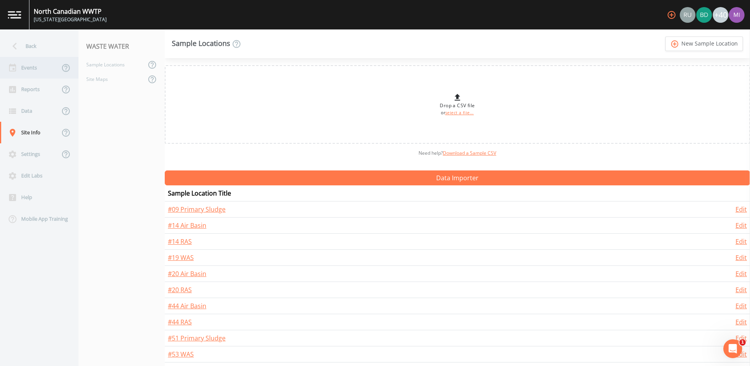
click at [31, 69] on div "Events" at bounding box center [30, 68] width 60 height 22
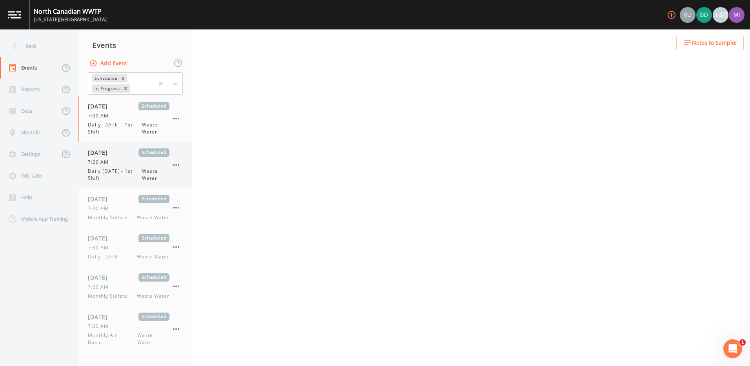
click at [117, 171] on span "Daily [DATE] - 1st Shift" at bounding box center [115, 174] width 54 height 14
select select "b6a3c313-748b-4795-a028-792ad310bd60"
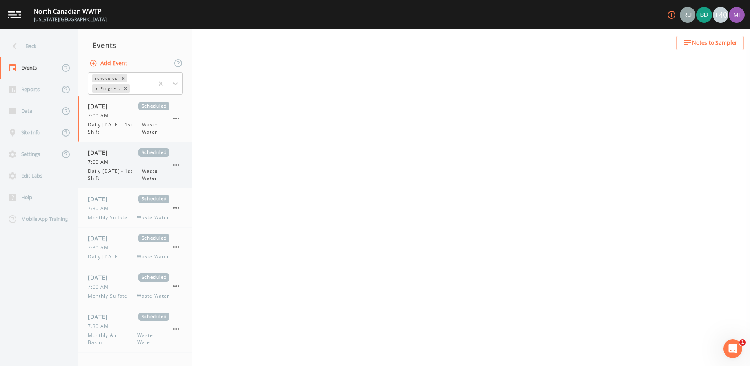
select select "b6a3c313-748b-4795-a028-792ad310bd60"
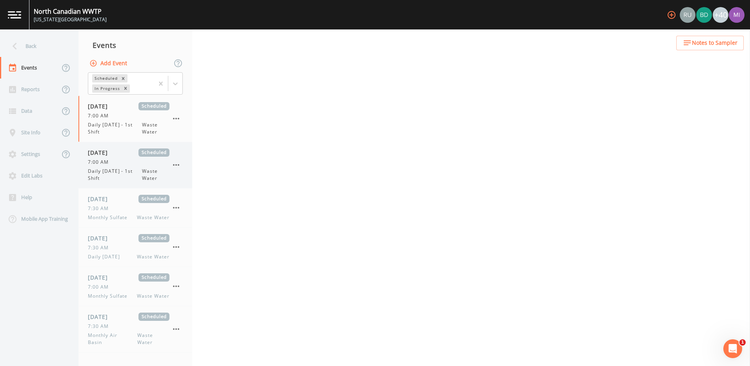
select select "b6a3c313-748b-4795-a028-792ad310bd60"
select select "092b3f94-5697-4c94-9891-da161916fdbb"
select select "b6a3c313-748b-4795-a028-792ad310bd60"
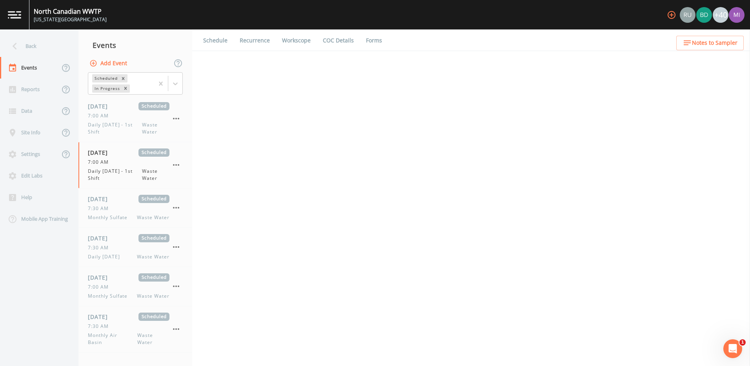
select select "092b3f94-5697-4c94-9891-da161916fdbb"
select select "b6a3c313-748b-4795-a028-792ad310bd60"
select select "092b3f94-5697-4c94-9891-da161916fdbb"
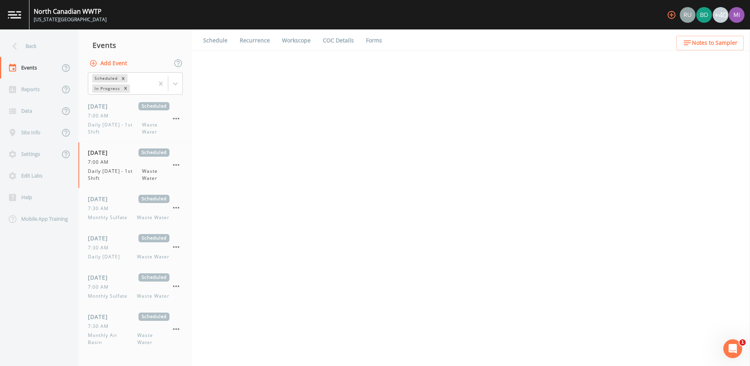
select select "b6a3c313-748b-4795-a028-792ad310bd60"
select select "092b3f94-5697-4c94-9891-da161916fdbb"
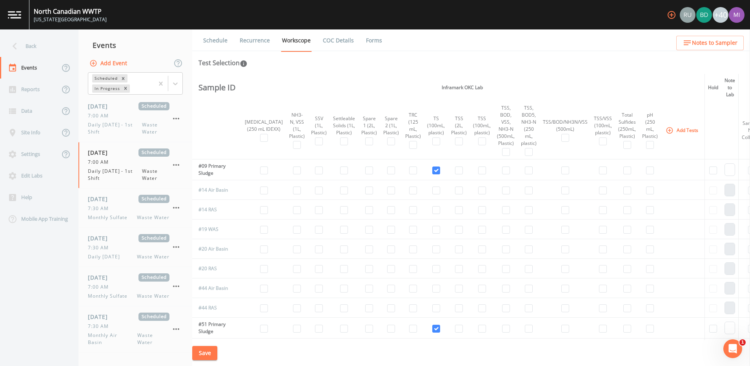
scroll to position [0, 193]
click at [598, 192] on input "checkbox" at bounding box center [602, 190] width 8 height 8
checkbox input "true"
select select "b6a3c313-748b-4795-a028-792ad310bd60"
click at [598, 210] on input "checkbox" at bounding box center [602, 210] width 8 height 8
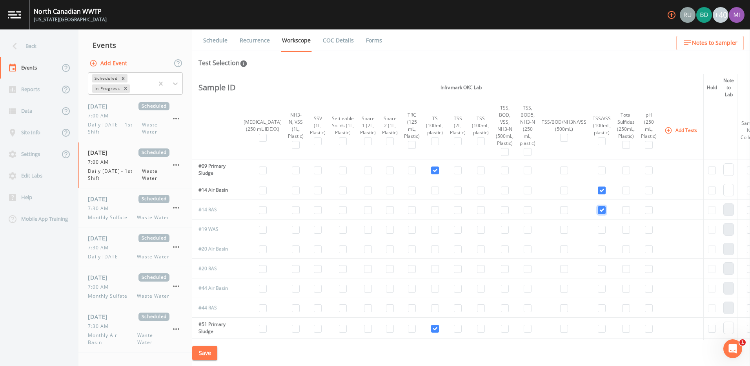
checkbox input "true"
select select "b6a3c313-748b-4795-a028-792ad310bd60"
click at [598, 191] on input "checkbox" at bounding box center [602, 190] width 8 height 8
checkbox input "false"
select select
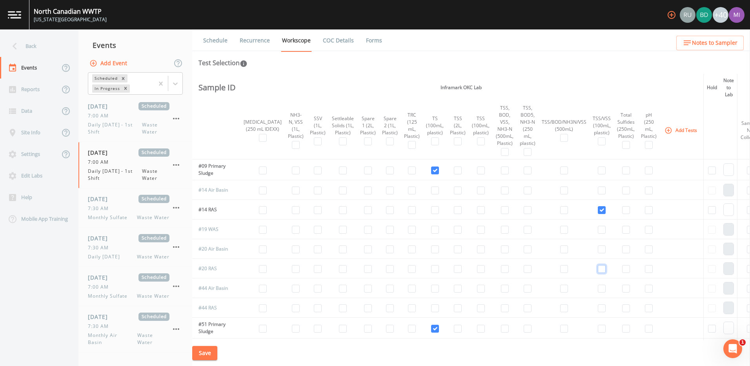
click at [598, 268] on input "checkbox" at bounding box center [602, 269] width 8 height 8
checkbox input "true"
select select "b6a3c313-748b-4795-a028-792ad310bd60"
click at [598, 308] on input "checkbox" at bounding box center [602, 308] width 8 height 8
checkbox input "true"
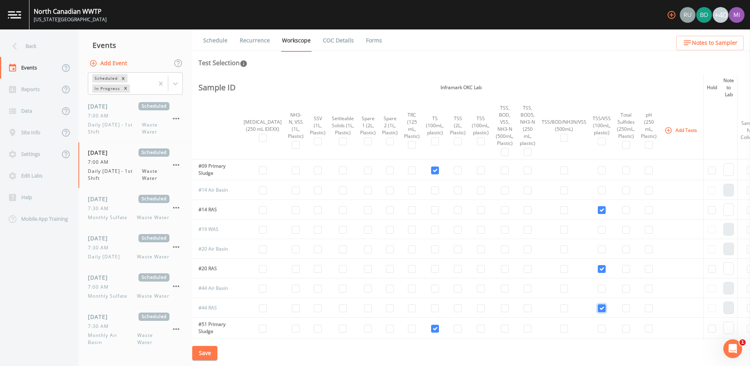
select select "b6a3c313-748b-4795-a028-792ad310bd60"
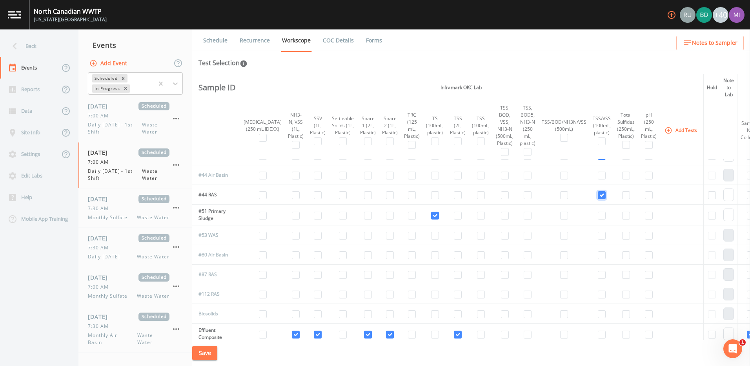
scroll to position [118, 193]
click at [598, 271] on input "checkbox" at bounding box center [602, 270] width 8 height 8
checkbox input "true"
select select "b6a3c313-748b-4795-a028-792ad310bd60"
click at [598, 292] on input "checkbox" at bounding box center [602, 290] width 8 height 8
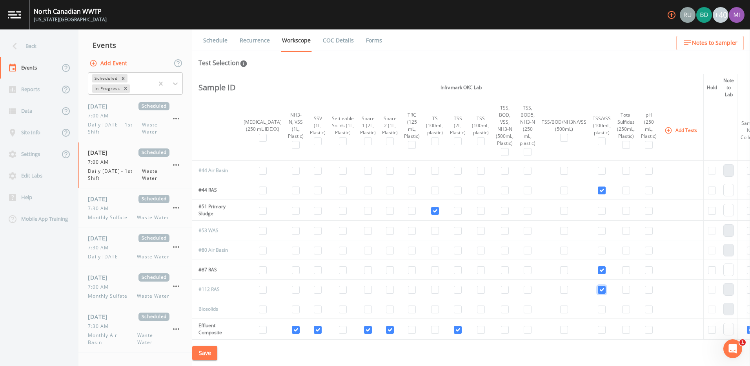
checkbox input "true"
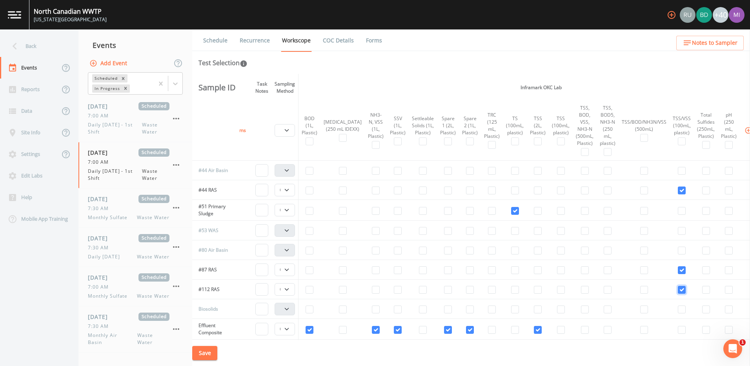
scroll to position [118, 100]
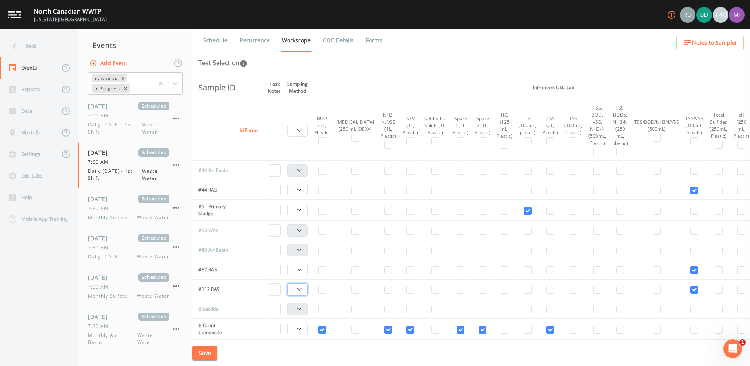
click at [302, 289] on select "Composite Grab" at bounding box center [297, 289] width 20 height 13
select select "092b3f94-5697-4c94-9891-da161916fdbb"
click at [289, 283] on select "Composite Grab" at bounding box center [297, 289] width 20 height 13
click at [303, 267] on select "Composite Grab" at bounding box center [297, 269] width 20 height 13
select select "092b3f94-5697-4c94-9891-da161916fdbb"
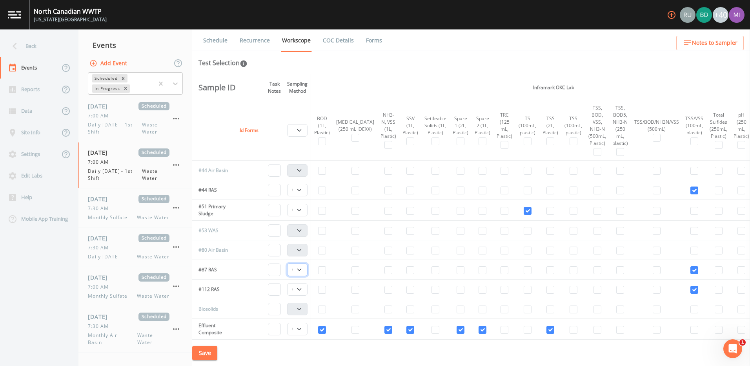
click at [289, 263] on select "Composite Grab" at bounding box center [297, 269] width 20 height 13
drag, startPoint x: 301, startPoint y: 190, endPoint x: 302, endPoint y: 197, distance: 7.6
click at [301, 190] on select "Composite Grab" at bounding box center [297, 190] width 20 height 13
select select "092b3f94-5697-4c94-9891-da161916fdbb"
click at [289, 184] on select "Composite Grab" at bounding box center [297, 190] width 20 height 13
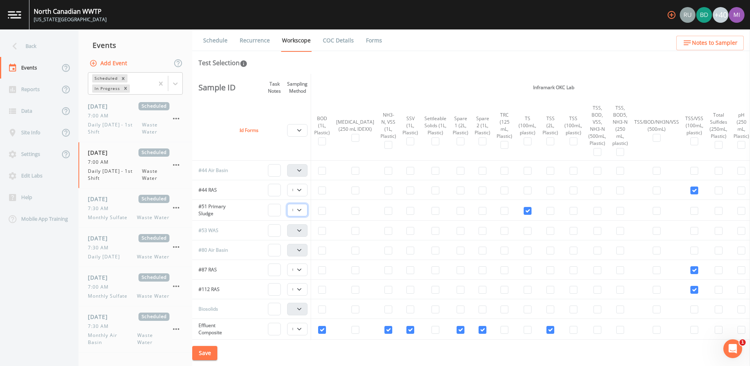
click at [306, 209] on select "Composite Grab" at bounding box center [297, 210] width 20 height 13
click at [305, 209] on select "Composite Grab" at bounding box center [297, 210] width 20 height 13
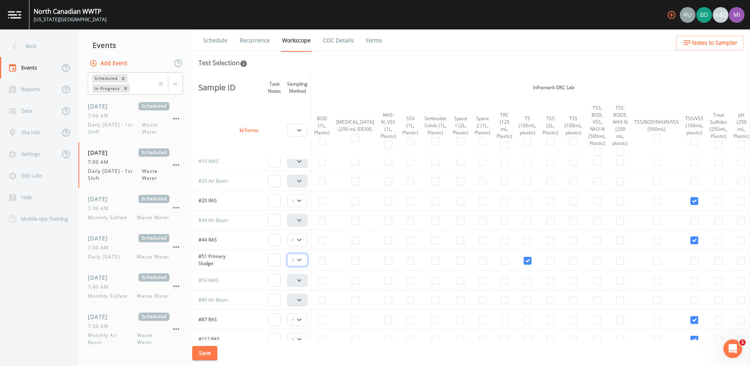
scroll to position [39, 100]
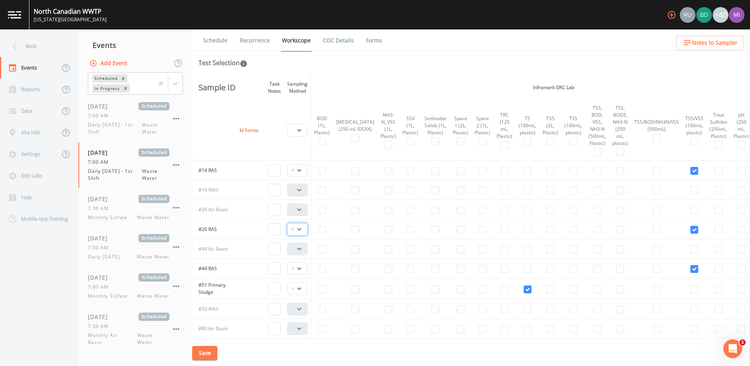
click at [302, 225] on select "Composite Grab" at bounding box center [297, 229] width 20 height 13
select select "092b3f94-5697-4c94-9891-da161916fdbb"
click at [289, 223] on select "Composite Grab" at bounding box center [297, 229] width 20 height 13
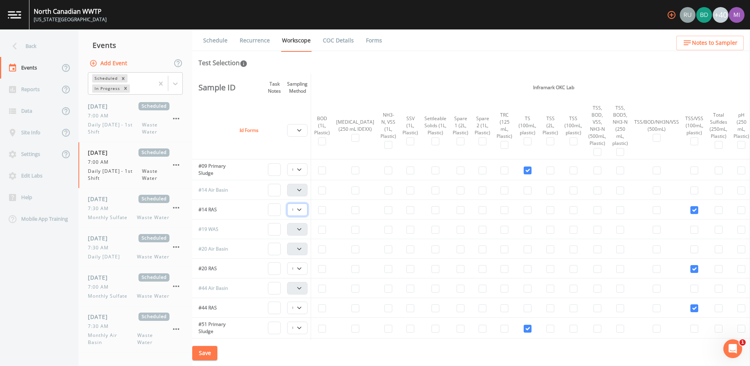
drag, startPoint x: 302, startPoint y: 208, endPoint x: 304, endPoint y: 214, distance: 6.5
click at [302, 208] on select "Composite Grab" at bounding box center [297, 209] width 20 height 13
select select "092b3f94-5697-4c94-9891-da161916fdbb"
click at [289, 203] on select "Composite Grab" at bounding box center [297, 209] width 20 height 13
click at [298, 171] on select "Composite Grab" at bounding box center [297, 169] width 20 height 13
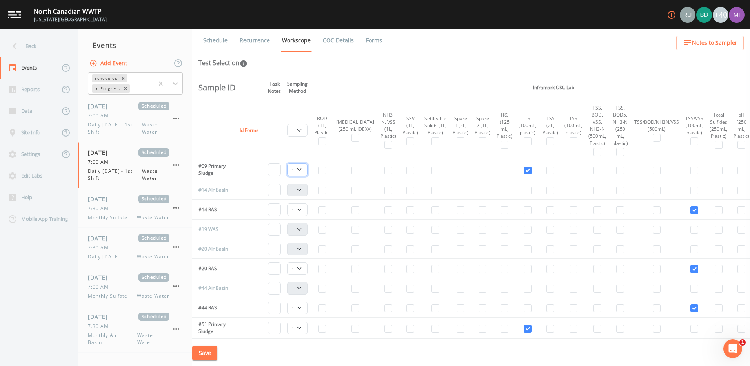
click at [289, 163] on select "Composite Grab" at bounding box center [297, 169] width 20 height 13
click at [213, 348] on button "Save" at bounding box center [204, 353] width 25 height 15
click at [569, 229] on input "checkbox" at bounding box center [573, 230] width 8 height 8
checkbox input "true"
select select "b6a3c313-748b-4795-a028-792ad310bd60"
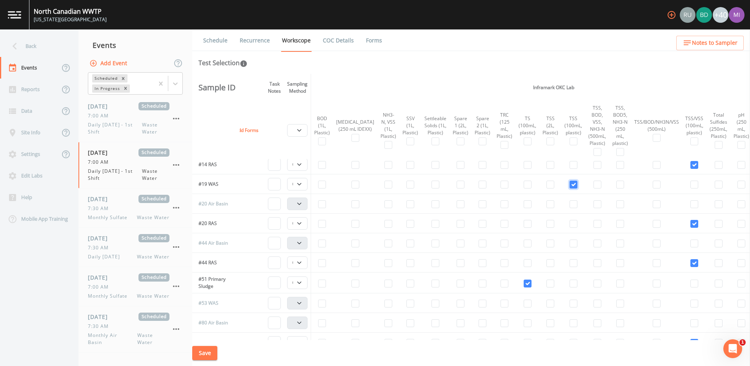
scroll to position [78, 100]
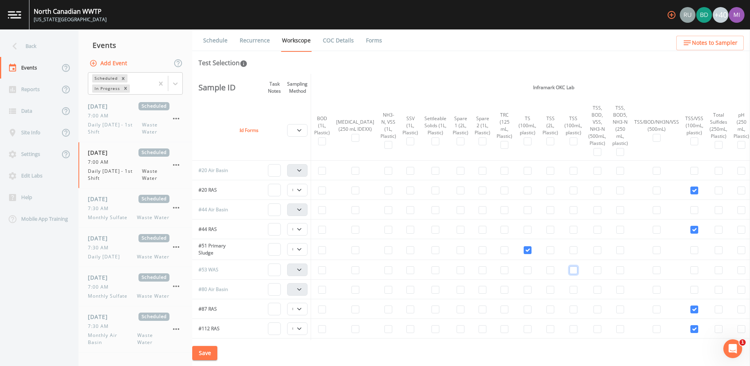
click at [569, 270] on input "checkbox" at bounding box center [573, 270] width 8 height 8
checkbox input "true"
select select "b6a3c313-748b-4795-a028-792ad310bd60"
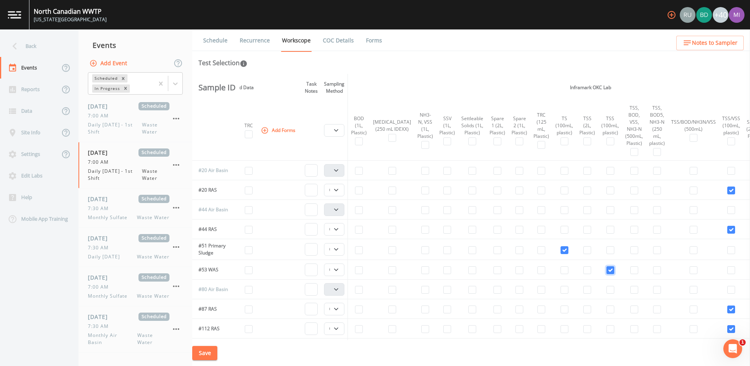
scroll to position [78, 0]
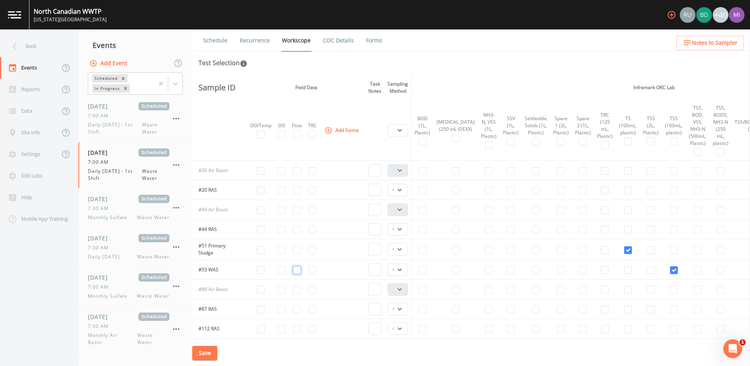
click at [298, 271] on input "checkbox" at bounding box center [297, 270] width 8 height 8
checkbox input "true"
click at [402, 269] on select "Composite Grab" at bounding box center [397, 269] width 20 height 13
select select "092b3f94-5697-4c94-9891-da161916fdbb"
click at [390, 263] on select "Composite Grab" at bounding box center [397, 269] width 20 height 13
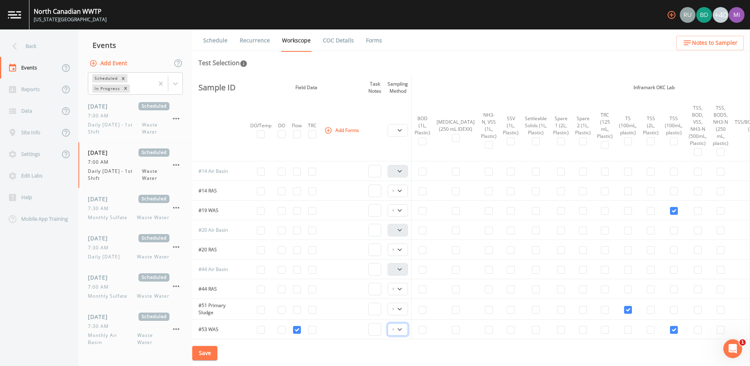
scroll to position [0, 0]
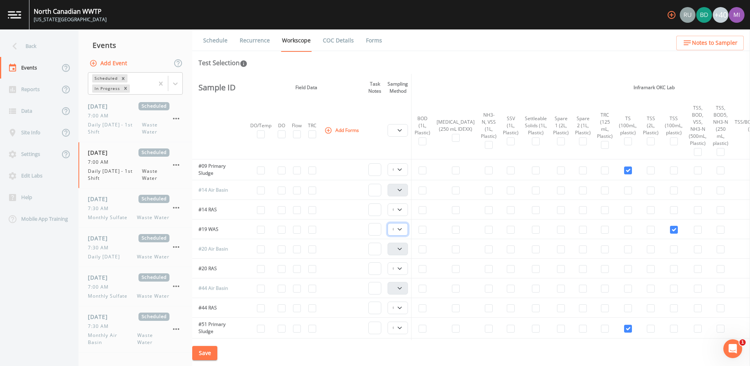
click at [402, 231] on select "Composite Grab" at bounding box center [397, 229] width 20 height 13
select select "092b3f94-5697-4c94-9891-da161916fdbb"
click at [390, 223] on select "Composite Grab" at bounding box center [397, 229] width 20 height 13
click at [207, 352] on button "Save" at bounding box center [204, 353] width 25 height 15
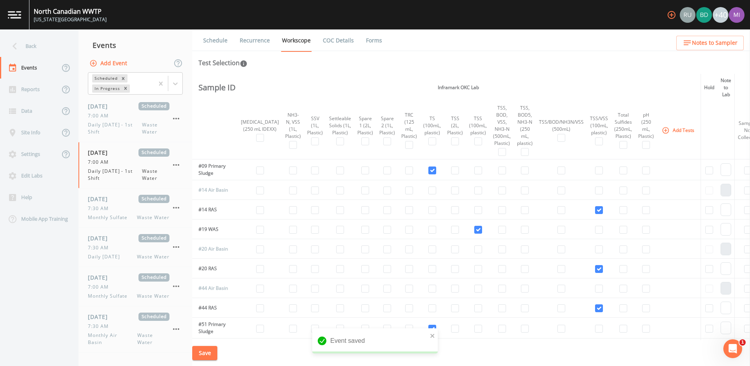
scroll to position [0, 264]
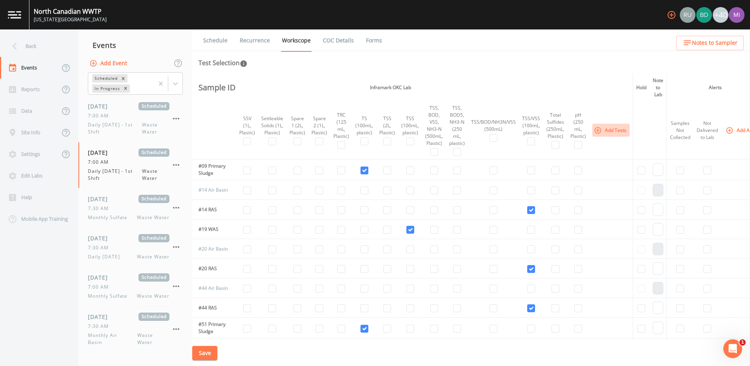
click at [592, 131] on button "Add Tests" at bounding box center [610, 130] width 37 height 13
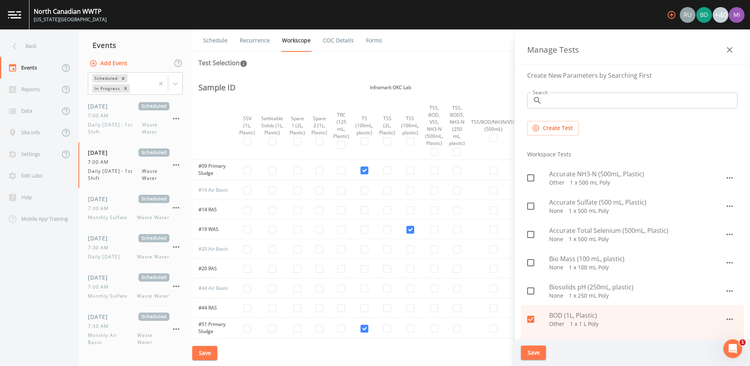
click at [554, 284] on span "Biosolids pH (250mL, plastic)" at bounding box center [637, 286] width 176 height 9
checkbox input "true"
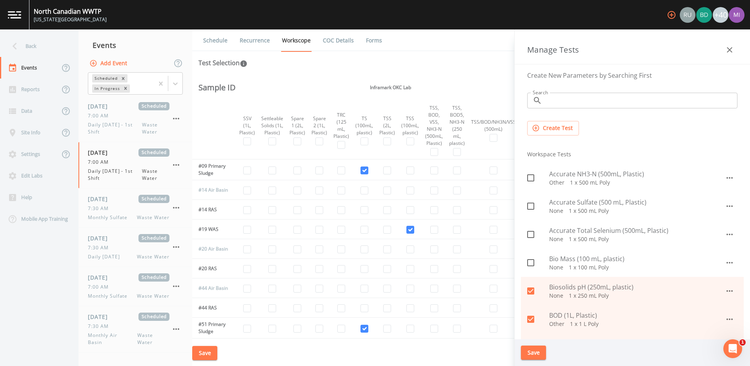
click at [526, 349] on button "Save" at bounding box center [533, 352] width 25 height 15
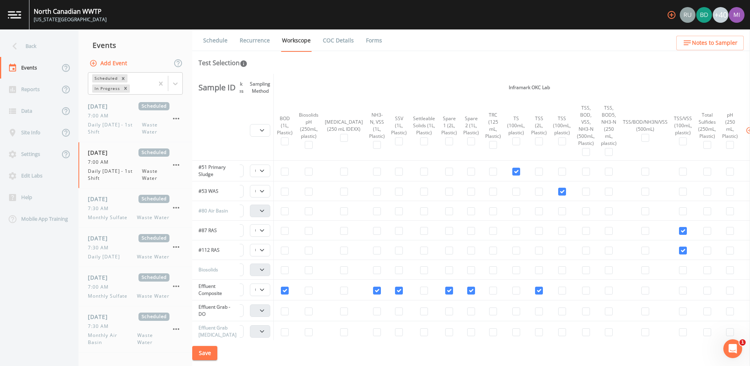
scroll to position [157, 128]
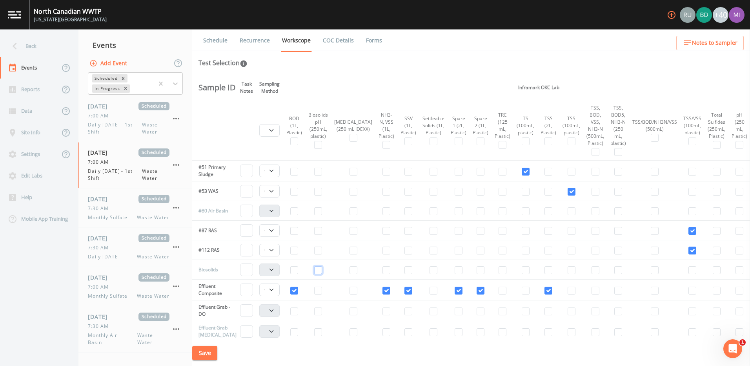
click at [318, 269] on input "checkbox" at bounding box center [318, 270] width 8 height 8
checkbox input "true"
drag, startPoint x: 276, startPoint y: 269, endPoint x: 272, endPoint y: 271, distance: 4.0
click at [276, 269] on select "Composite Grab" at bounding box center [269, 269] width 20 height 13
select select "092b3f94-5697-4c94-9891-da161916fdbb"
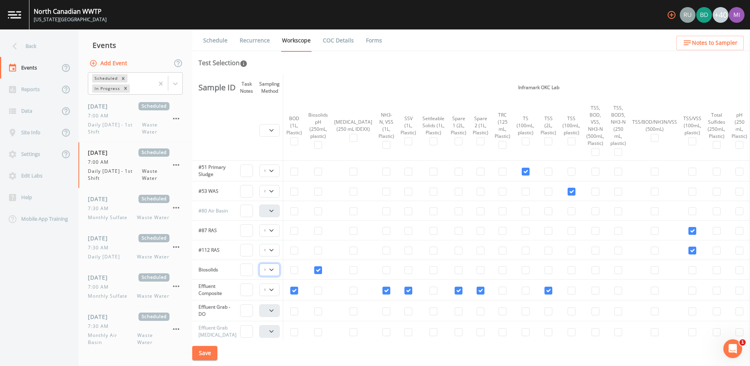
click at [262, 263] on select "Composite Grab" at bounding box center [269, 269] width 20 height 13
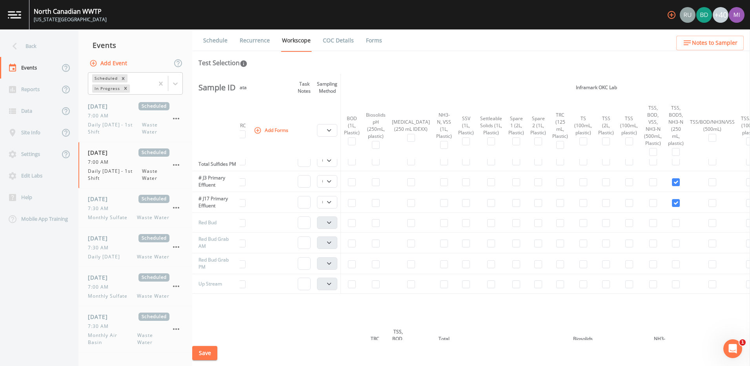
scroll to position [471, 0]
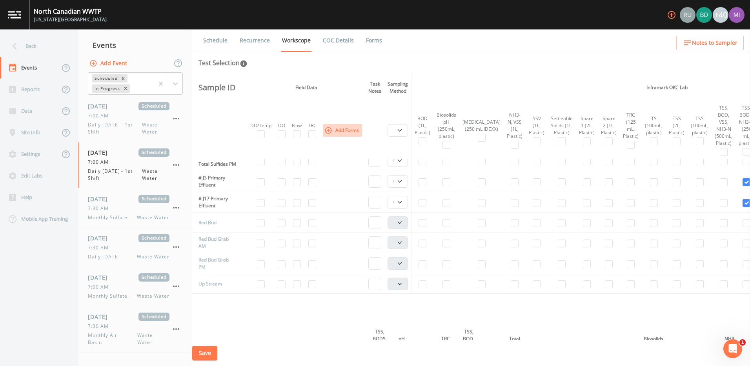
click at [329, 129] on icon "button" at bounding box center [328, 130] width 8 height 8
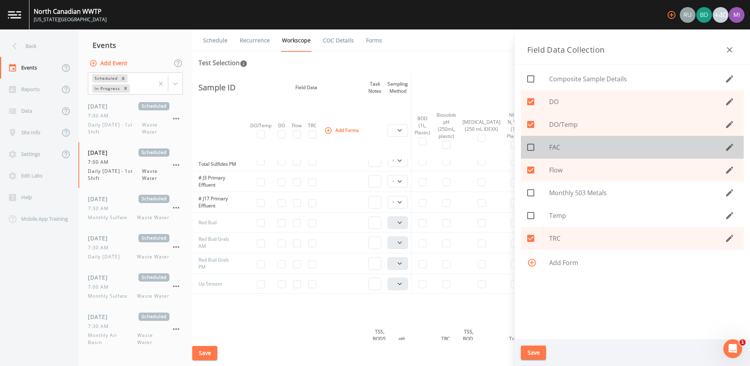
click at [535, 149] on span at bounding box center [530, 147] width 16 height 16
checkbox input "true"
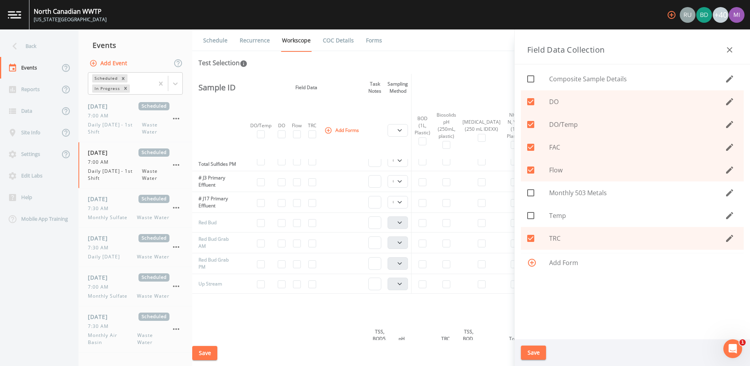
click at [532, 352] on button "Save" at bounding box center [533, 352] width 25 height 15
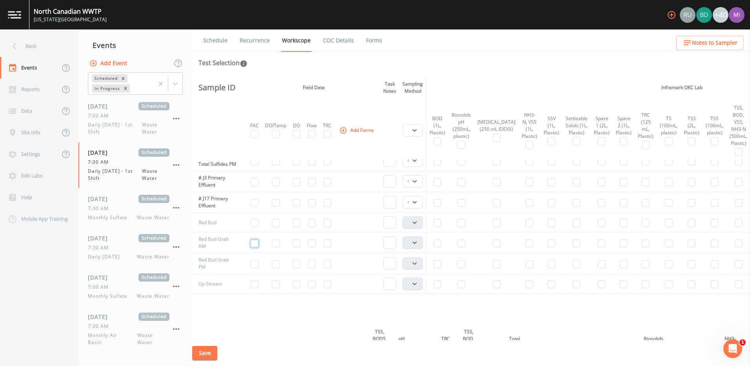
click at [255, 247] on input "checkbox" at bounding box center [255, 243] width 8 height 8
checkbox input "true"
click at [256, 268] on input "checkbox" at bounding box center [255, 264] width 8 height 8
checkbox input "true"
click at [315, 227] on input "checkbox" at bounding box center [312, 223] width 8 height 8
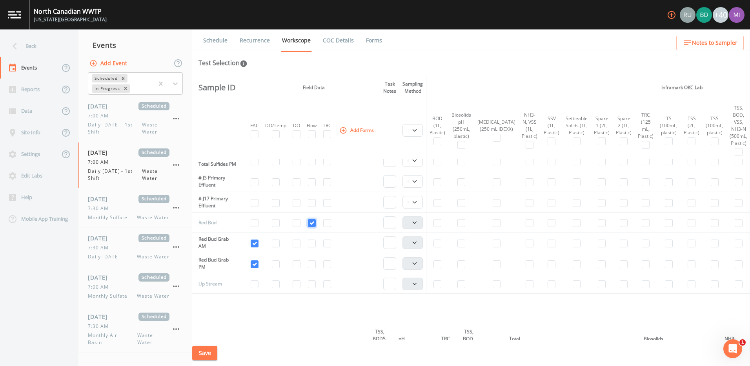
checkbox input "true"
click at [493, 227] on input "checkbox" at bounding box center [497, 223] width 8 height 8
checkbox input "true"
click at [417, 229] on select "Composite Grab" at bounding box center [412, 222] width 20 height 13
select select "092b3f94-5697-4c94-9891-da161916fdbb"
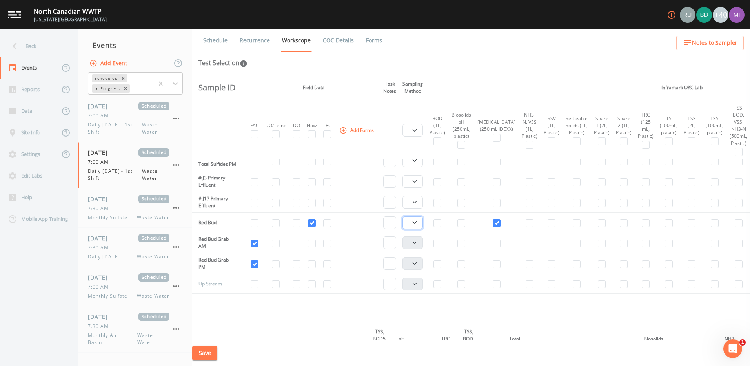
click at [404, 229] on select "Composite Grab" at bounding box center [412, 222] width 20 height 13
click at [200, 353] on button "Save" at bounding box center [204, 353] width 25 height 15
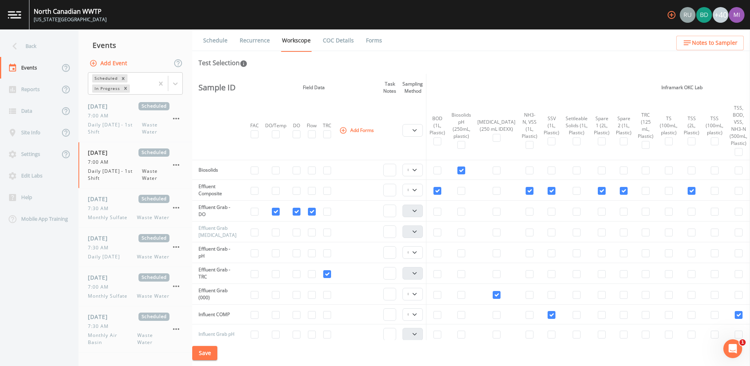
scroll to position [275, 0]
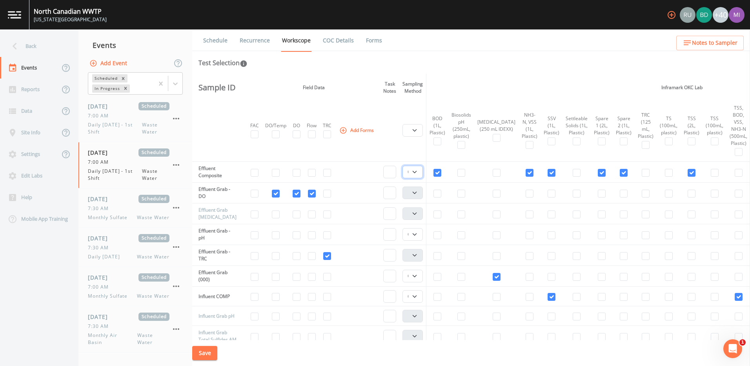
click at [418, 170] on select "Composite Grab" at bounding box center [412, 172] width 20 height 13
click at [275, 193] on input "checkbox" at bounding box center [276, 193] width 8 height 8
checkbox input "false"
click at [312, 195] on input "checkbox" at bounding box center [312, 193] width 8 height 8
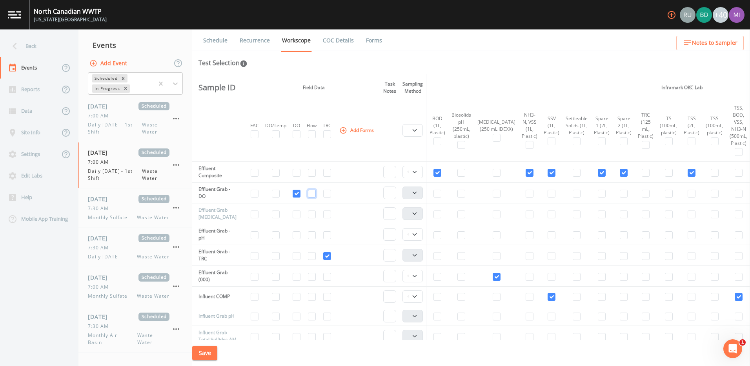
checkbox input "false"
click at [353, 129] on button "Add Forms" at bounding box center [357, 130] width 39 height 13
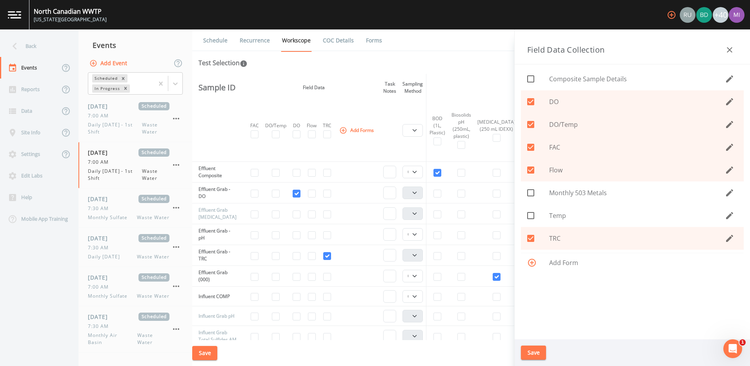
click at [539, 218] on div at bounding box center [538, 215] width 22 height 16
checkbox input "true"
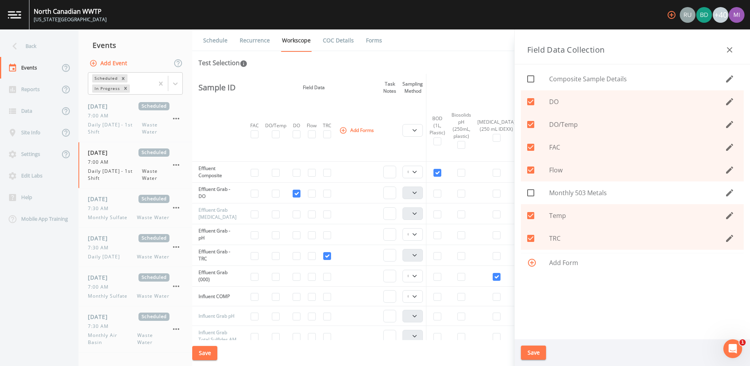
click at [529, 353] on button "Save" at bounding box center [533, 352] width 25 height 15
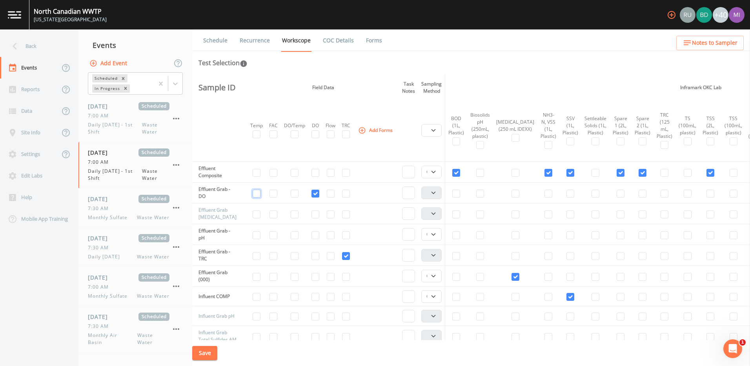
click at [259, 193] on input "checkbox" at bounding box center [257, 193] width 8 height 8
checkbox input "true"
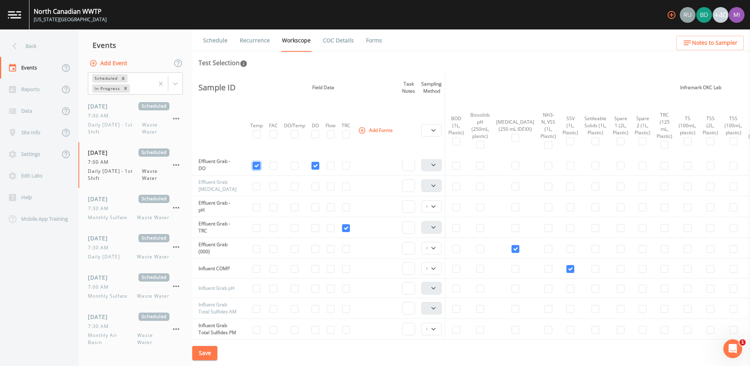
scroll to position [314, 0]
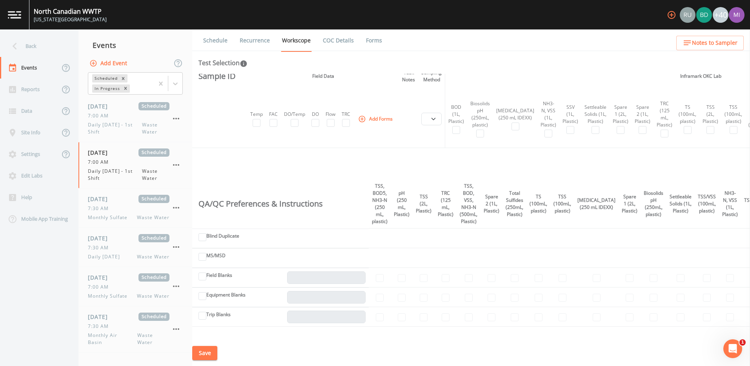
drag, startPoint x: 344, startPoint y: 339, endPoint x: 404, endPoint y: 338, distance: 59.2
click at [404, 338] on div "Schedule Recurrence Workscope COC Details Forms Test Selection Sample ID Field …" at bounding box center [471, 197] width 558 height 336
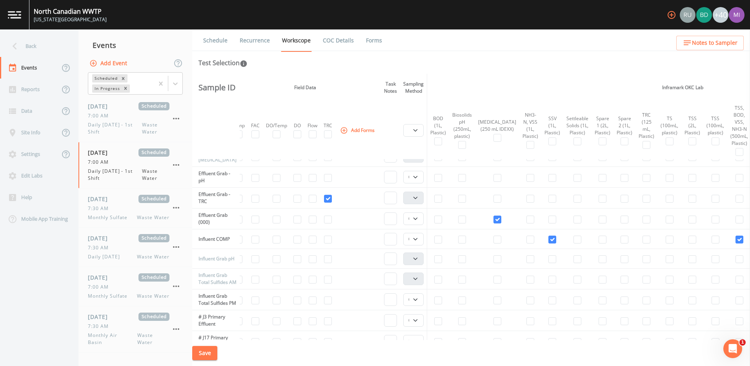
scroll to position [332, 0]
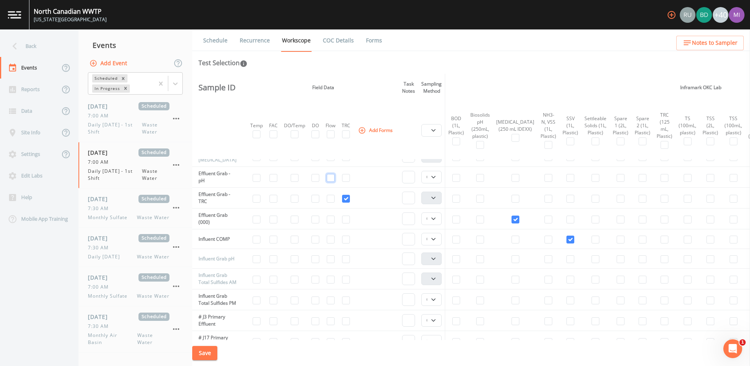
click at [330, 178] on input "checkbox" at bounding box center [331, 178] width 8 height 8
checkbox input "true"
click at [433, 178] on select "Composite Grab" at bounding box center [431, 177] width 20 height 13
click at [435, 179] on select "Composite Grab" at bounding box center [431, 177] width 20 height 13
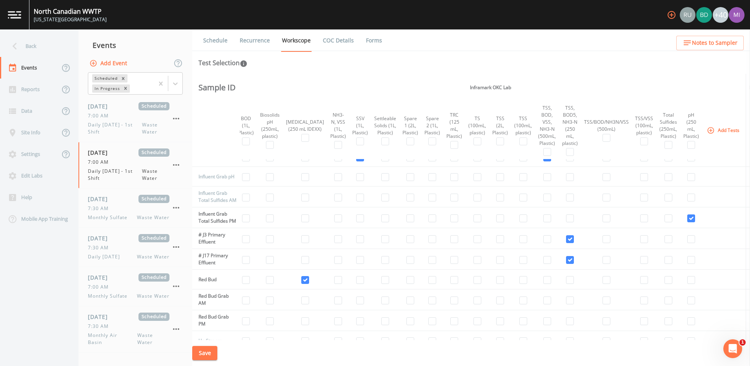
scroll to position [417, 210]
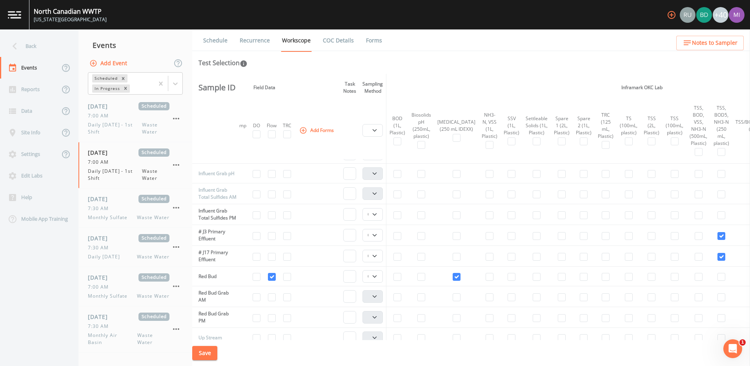
scroll to position [417, 0]
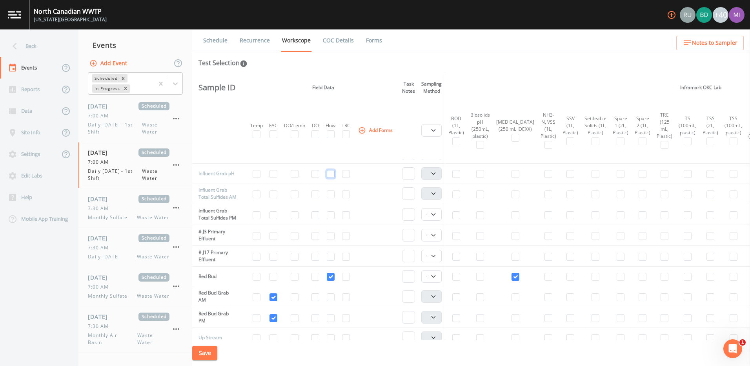
click at [332, 176] on input "checkbox" at bounding box center [331, 174] width 8 height 8
checkbox input "true"
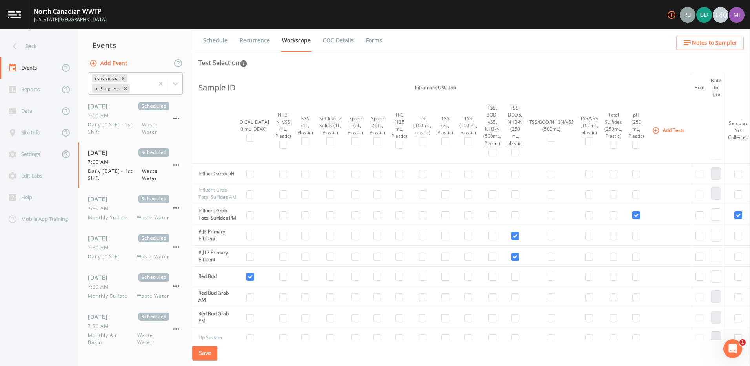
scroll to position [417, 266]
click at [631, 175] on input "checkbox" at bounding box center [635, 174] width 8 height 8
checkbox input "true"
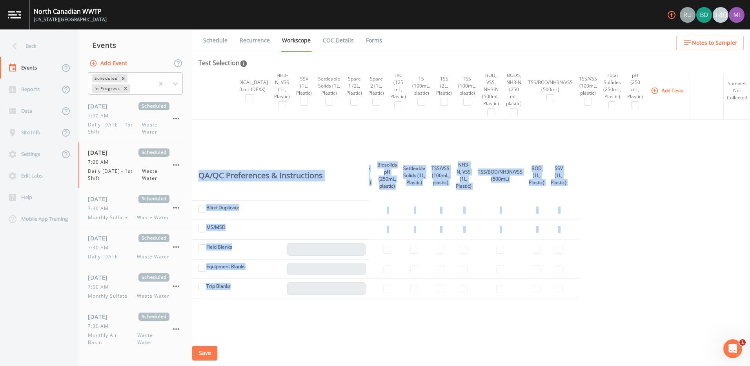
scroll to position [721, 266]
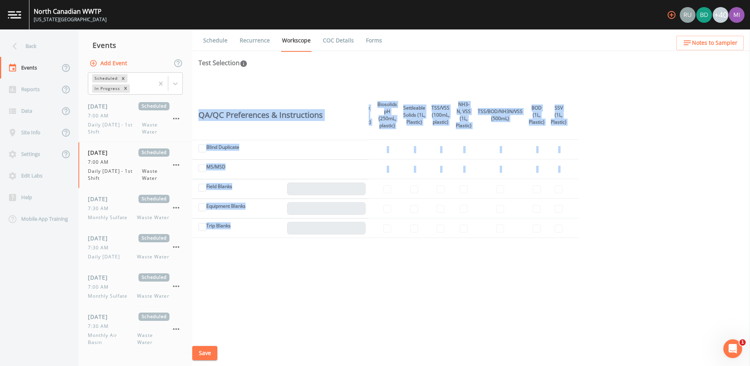
drag, startPoint x: 568, startPoint y: 337, endPoint x: 478, endPoint y: 342, distance: 89.6
click at [478, 342] on div "Schedule Recurrence Workscope COC Details Forms Test Selection Sample ID Field …" at bounding box center [471, 197] width 558 height 336
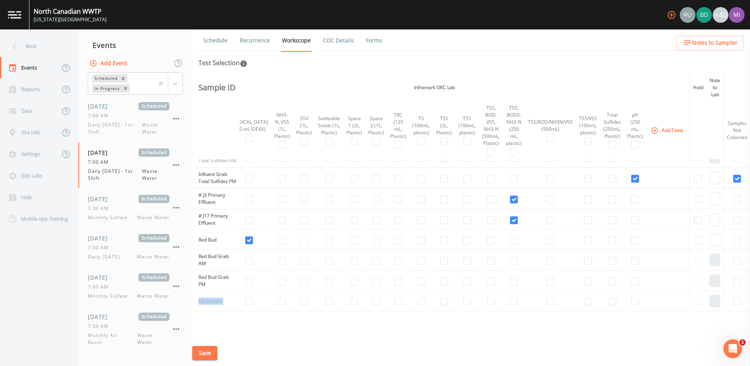
scroll to position [511, 266]
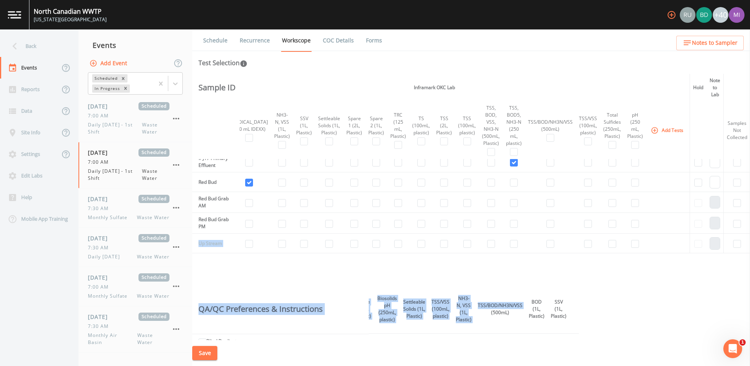
drag, startPoint x: 473, startPoint y: 337, endPoint x: 467, endPoint y: 337, distance: 5.9
click at [467, 337] on div "Sample ID Field Data Task Notes Sampling Method Inframark OKC Lab Hold Note to …" at bounding box center [471, 207] width 558 height 266
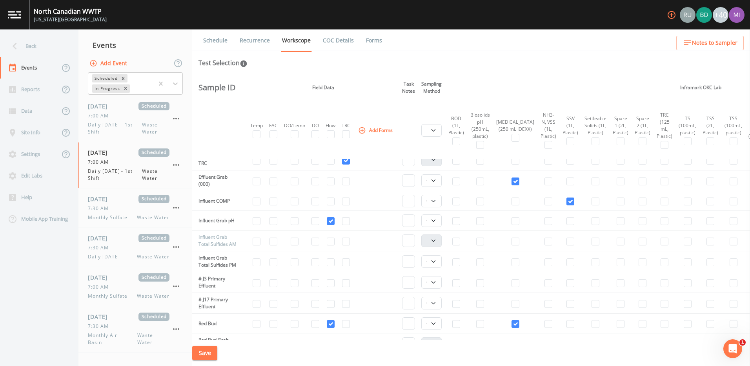
scroll to position [393, 0]
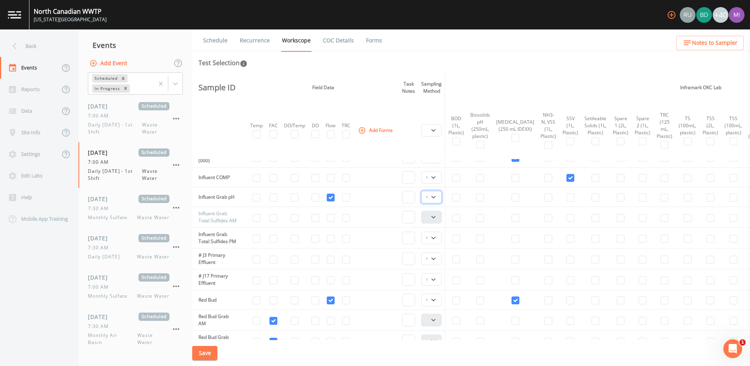
click at [435, 197] on select "Composite Grab" at bounding box center [431, 197] width 20 height 13
select select "092b3f94-5697-4c94-9891-da161916fdbb"
click at [423, 191] on select "Composite Grab" at bounding box center [431, 197] width 20 height 13
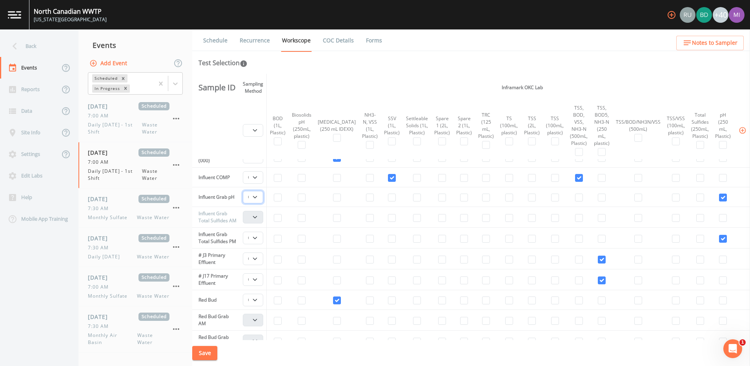
scroll to position [393, 209]
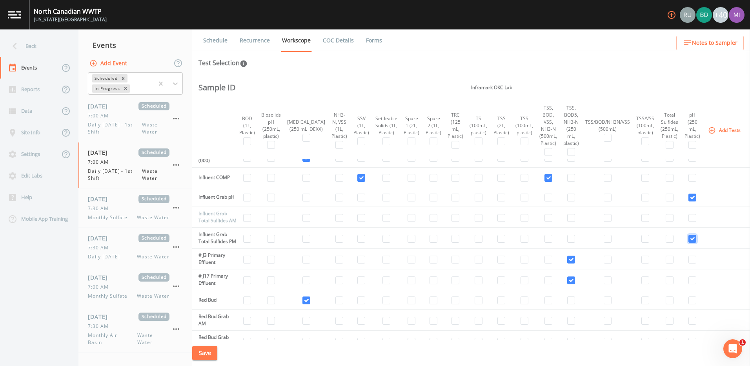
click at [688, 242] on input "checkbox" at bounding box center [692, 239] width 8 height 8
checkbox input "false"
select select
click at [666, 242] on input "checkbox" at bounding box center [670, 239] width 8 height 8
checkbox input "true"
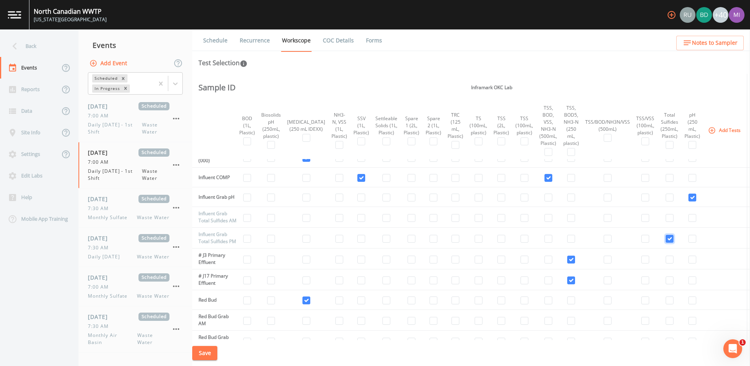
select select "b6a3c313-748b-4795-a028-792ad310bd60"
click at [666, 221] on input "checkbox" at bounding box center [670, 218] width 8 height 8
checkbox input "true"
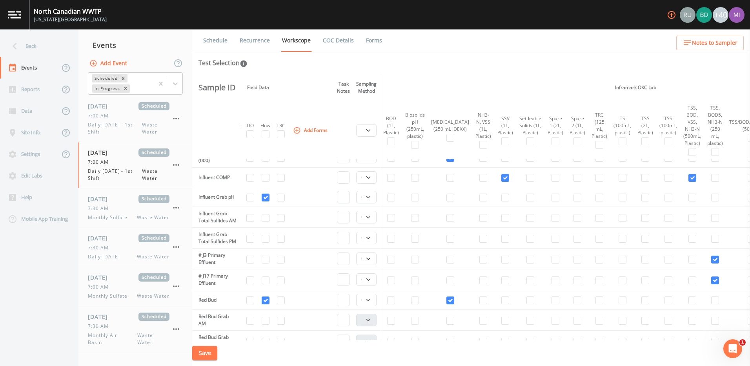
scroll to position [393, 0]
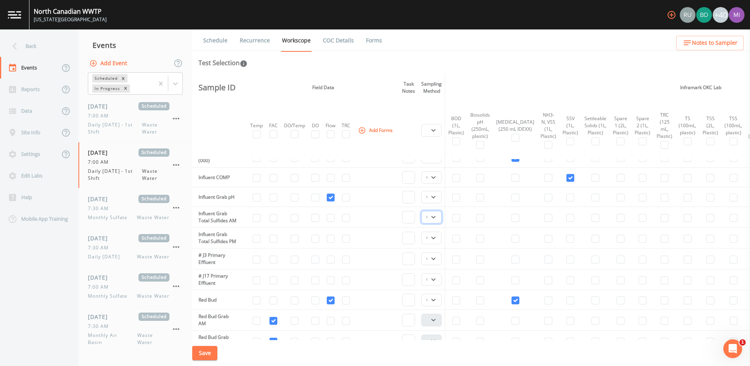
click at [435, 221] on select "Composite Grab" at bounding box center [431, 217] width 20 height 13
select select "092b3f94-5697-4c94-9891-da161916fdbb"
click at [423, 214] on select "Composite Grab" at bounding box center [431, 217] width 20 height 13
click at [436, 244] on select "Composite Grab" at bounding box center [431, 237] width 20 height 13
select select "092b3f94-5697-4c94-9891-da161916fdbb"
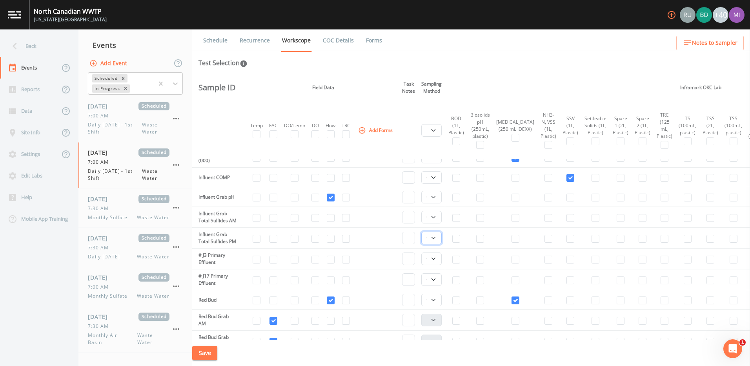
click at [423, 242] on select "Composite Grab" at bounding box center [431, 237] width 20 height 13
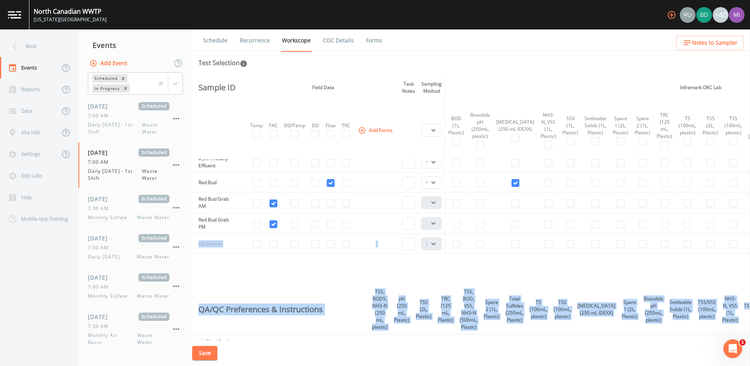
scroll to position [511, 0]
click at [210, 353] on button "Save" at bounding box center [204, 353] width 25 height 15
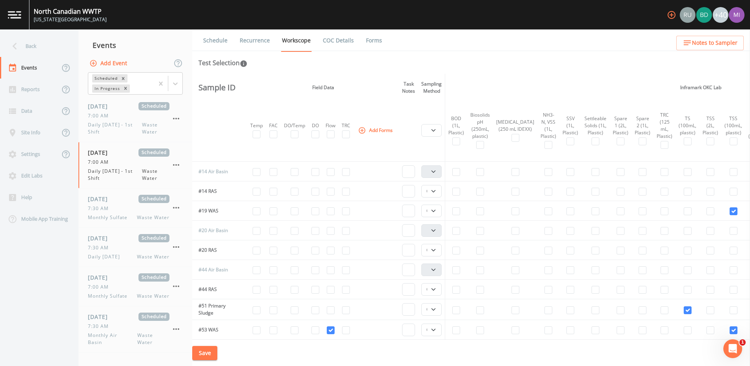
scroll to position [0, 0]
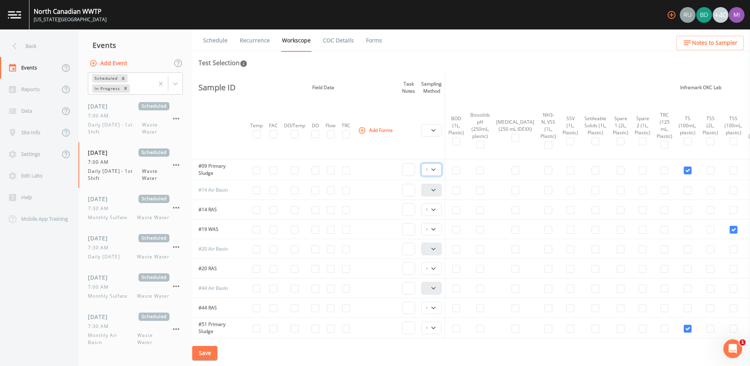
click at [435, 169] on select "Composite Grab" at bounding box center [431, 169] width 20 height 13
click at [435, 170] on select "Composite Grab" at bounding box center [431, 169] width 20 height 13
click at [436, 208] on select "Composite Grab" at bounding box center [431, 209] width 20 height 13
click at [436, 211] on select "Composite Grab" at bounding box center [431, 209] width 20 height 13
click at [435, 228] on select "Composite Grab" at bounding box center [431, 229] width 20 height 13
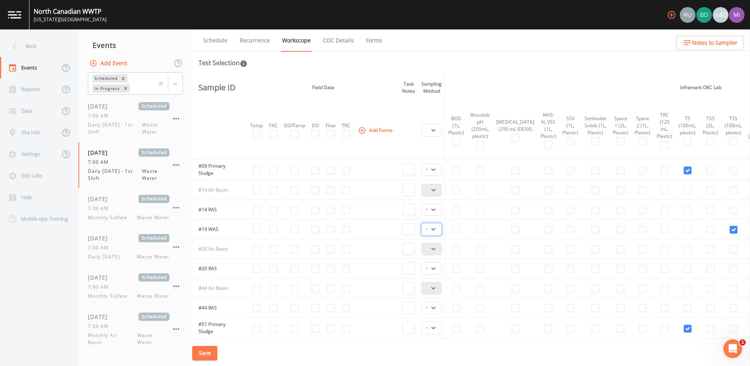
click at [435, 229] on select "Composite Grab" at bounding box center [431, 229] width 20 height 13
click at [436, 267] on select "Composite Grab" at bounding box center [431, 268] width 20 height 13
click at [437, 268] on select "Composite Grab" at bounding box center [431, 268] width 20 height 13
click at [437, 306] on select "Composite Grab" at bounding box center [431, 307] width 20 height 13
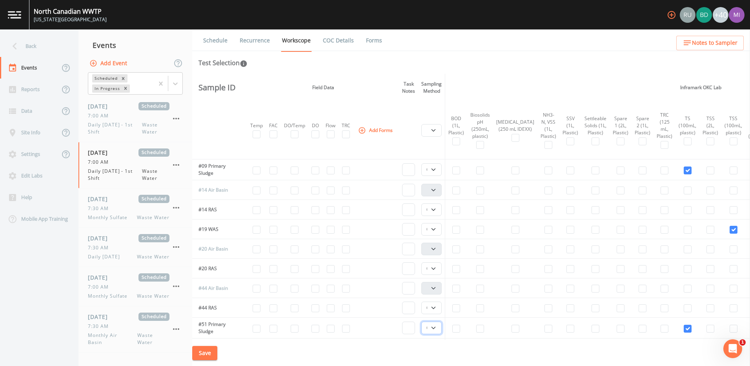
click at [436, 326] on select "Composite Grab" at bounding box center [431, 327] width 20 height 13
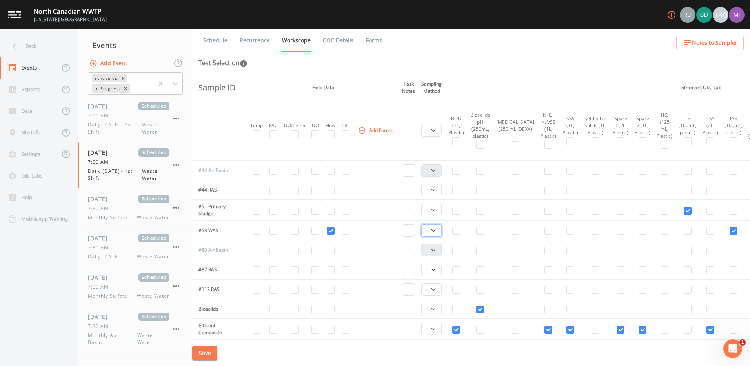
click at [435, 231] on select "Composite Grab" at bounding box center [431, 230] width 20 height 13
click at [437, 229] on select "Composite Grab" at bounding box center [431, 230] width 20 height 13
click at [435, 209] on select "Composite Grab" at bounding box center [431, 210] width 20 height 13
click at [434, 227] on select "Composite Grab" at bounding box center [431, 230] width 20 height 13
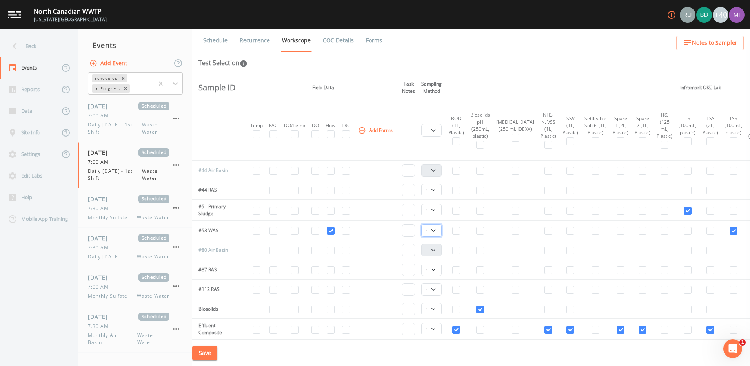
click at [435, 229] on select "Composite Grab" at bounding box center [431, 230] width 20 height 13
click at [435, 268] on select "Composite Grab" at bounding box center [431, 269] width 20 height 13
click at [436, 289] on select "Composite Grab" at bounding box center [431, 289] width 20 height 13
drag, startPoint x: 436, startPoint y: 289, endPoint x: 437, endPoint y: 293, distance: 4.0
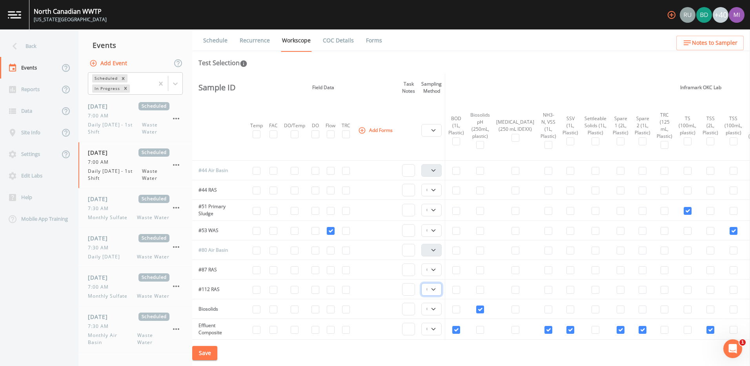
click at [436, 289] on select "Composite Grab" at bounding box center [431, 289] width 20 height 13
click at [437, 307] on select "Composite Grab" at bounding box center [431, 308] width 20 height 13
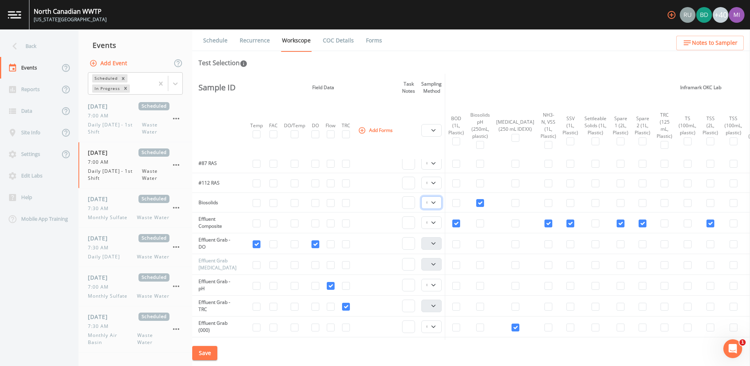
scroll to position [235, 0]
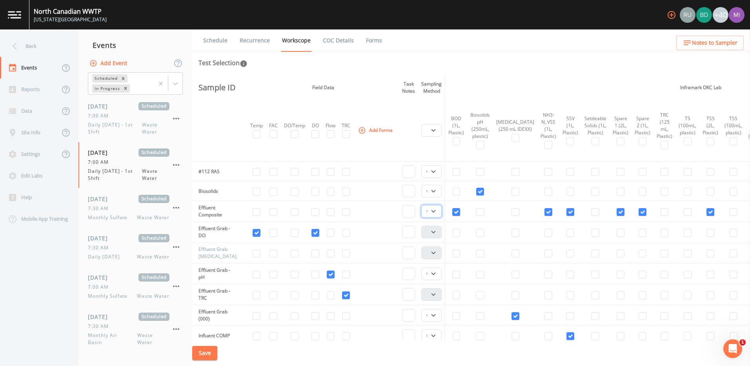
click at [436, 211] on select "Composite Grab" at bounding box center [431, 211] width 20 height 13
click at [435, 274] on select "Composite Grab" at bounding box center [431, 273] width 20 height 13
click at [511, 314] on input "checkbox" at bounding box center [515, 316] width 8 height 8
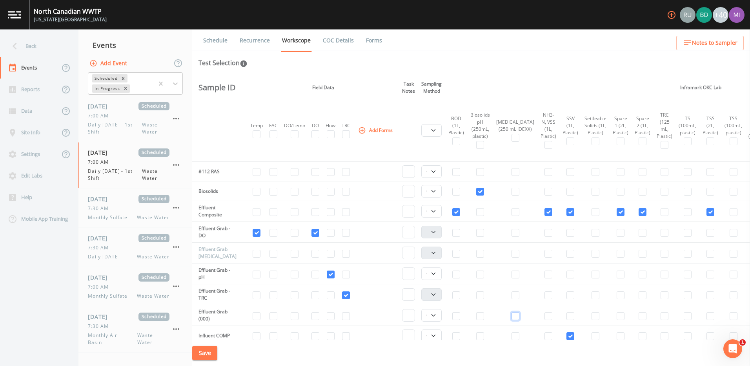
checkbox input "false"
select select
click at [434, 211] on select "Composite Grab" at bounding box center [431, 211] width 20 height 13
click at [437, 274] on select "Composite Grab" at bounding box center [431, 273] width 20 height 13
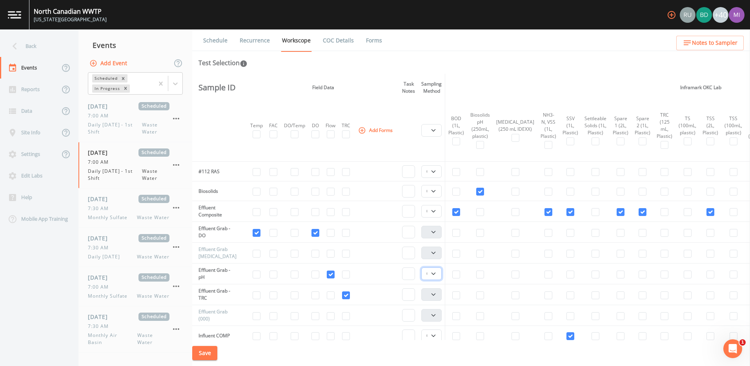
click at [437, 274] on select "Composite Grab" at bounding box center [431, 273] width 20 height 13
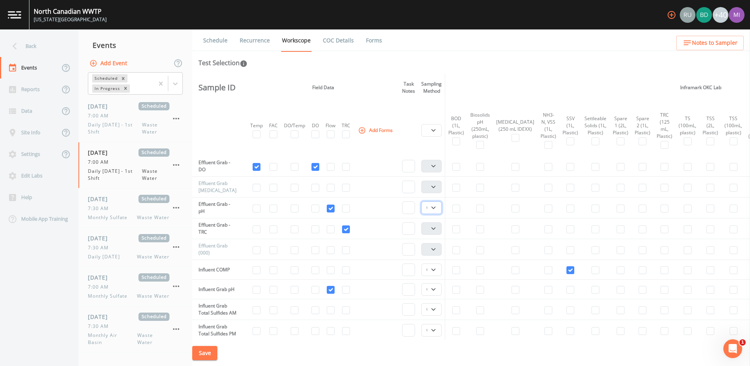
scroll to position [314, 0]
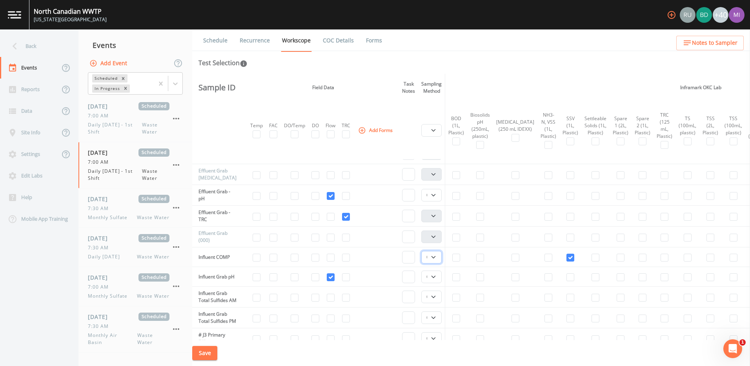
click at [435, 256] on select "Composite Grab" at bounding box center [431, 257] width 20 height 13
click at [435, 255] on select "Composite Grab" at bounding box center [431, 257] width 20 height 13
click at [435, 276] on select "Composite Grab" at bounding box center [431, 276] width 20 height 13
click at [433, 299] on select "Composite Grab" at bounding box center [431, 296] width 20 height 13
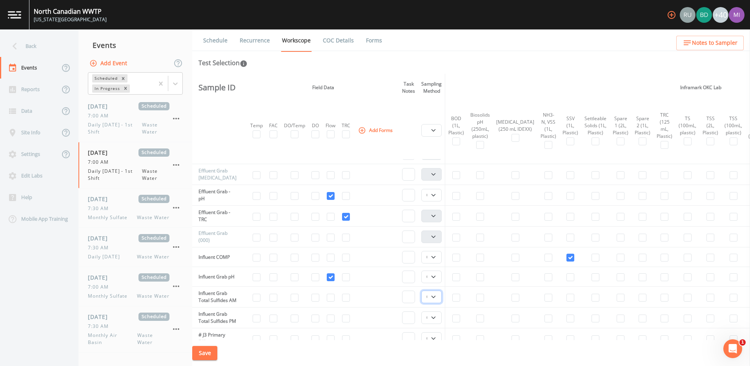
click at [435, 299] on select "Composite Grab" at bounding box center [431, 296] width 20 height 13
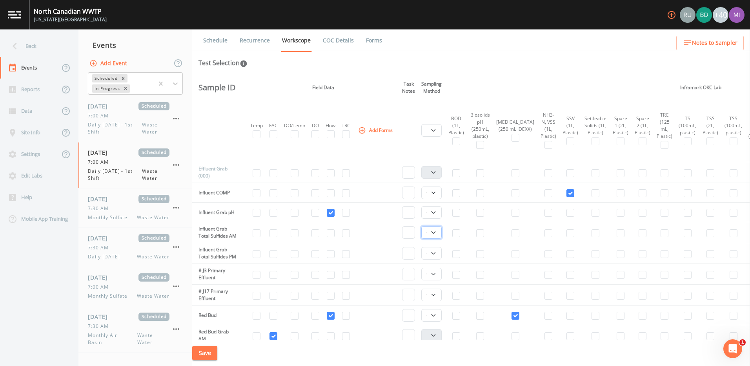
scroll to position [392, 0]
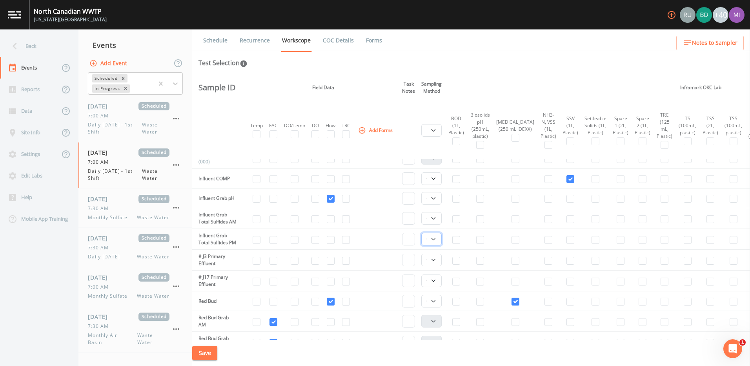
click at [435, 245] on select "Composite Grab" at bounding box center [431, 239] width 20 height 13
click at [436, 266] on select "Composite Grab" at bounding box center [431, 259] width 20 height 13
click at [436, 287] on select "Composite Grab" at bounding box center [431, 280] width 20 height 13
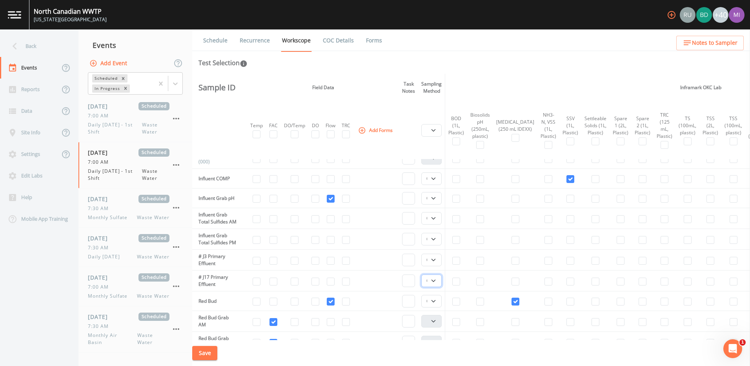
click at [436, 287] on select "Composite Grab" at bounding box center [431, 280] width 20 height 13
click at [436, 307] on select "Composite Grab" at bounding box center [431, 301] width 20 height 13
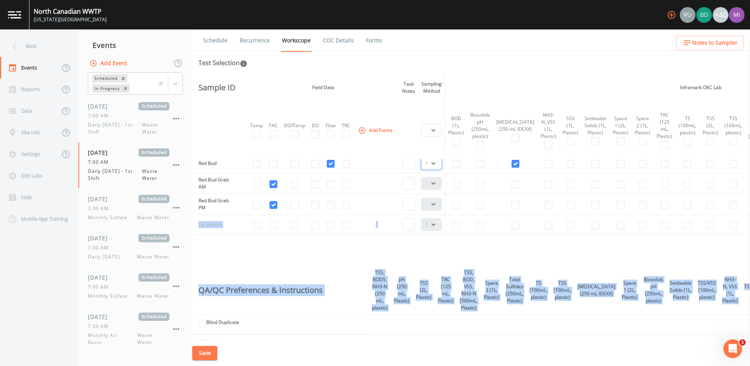
scroll to position [549, 0]
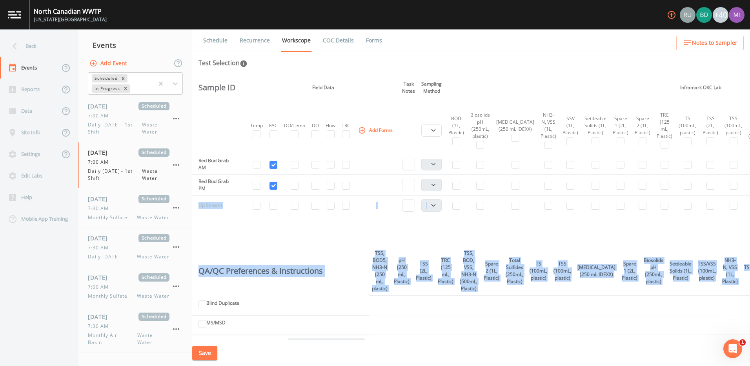
click at [201, 354] on button "Save" at bounding box center [204, 353] width 25 height 15
click at [126, 207] on div "7:30 AM" at bounding box center [129, 208] width 82 height 7
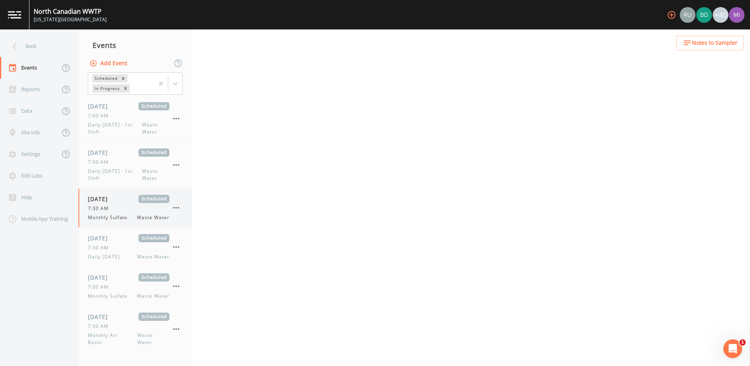
select select "b6a3c313-748b-4795-a028-792ad310bd60"
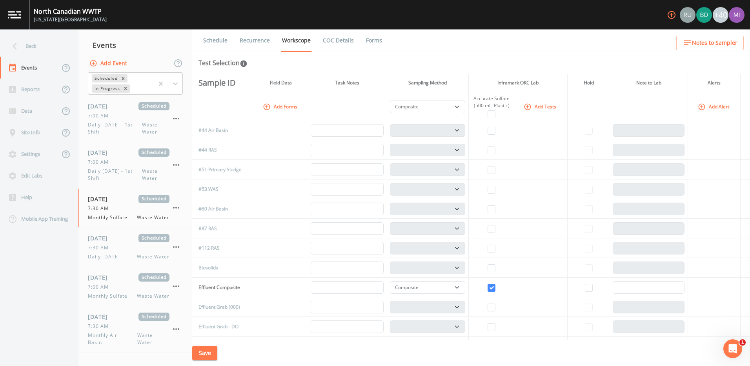
scroll to position [157, 0]
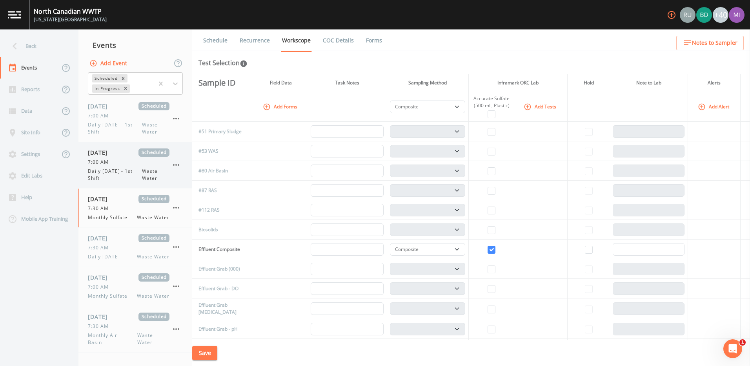
click at [121, 167] on span "Daily [DATE] - 1st Shift" at bounding box center [115, 174] width 54 height 14
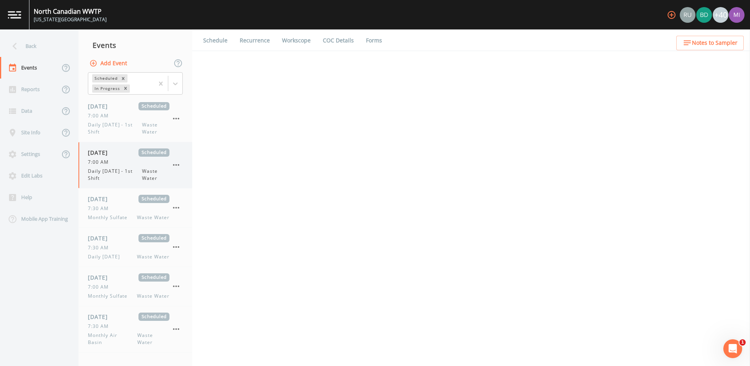
select select "092b3f94-5697-4c94-9891-da161916fdbb"
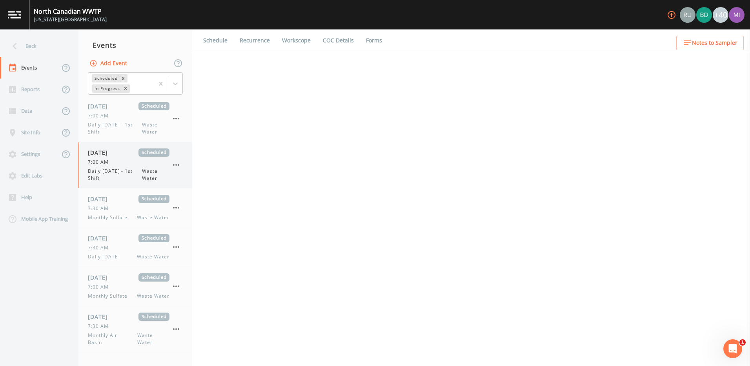
select select "092b3f94-5697-4c94-9891-da161916fdbb"
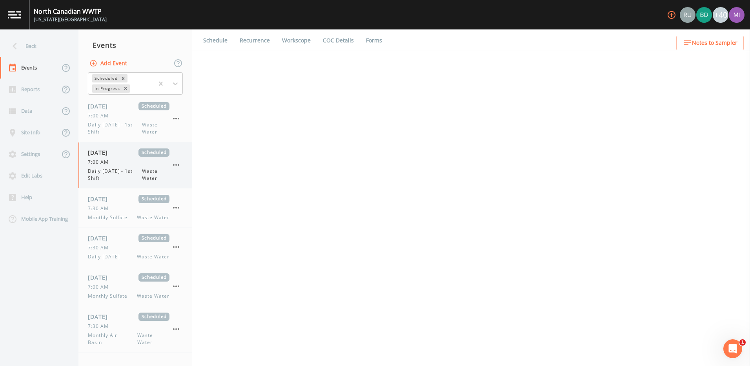
select select "b6a3c313-748b-4795-a028-792ad310bd60"
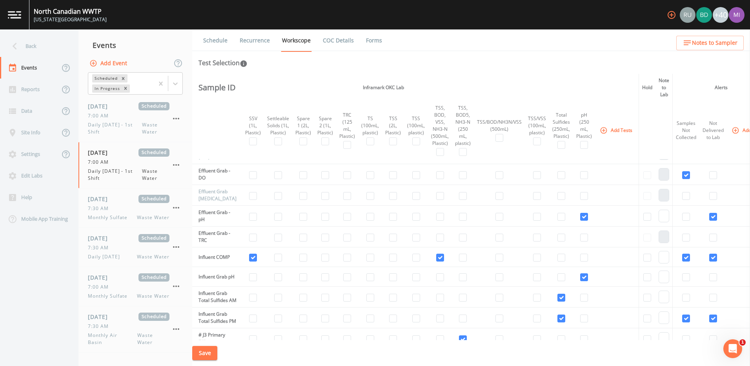
scroll to position [0, 290]
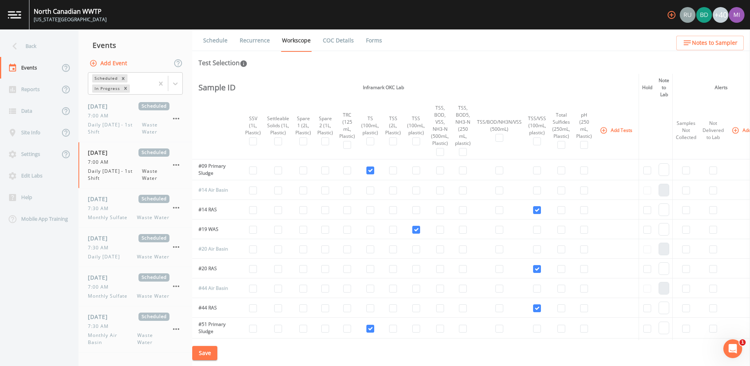
click at [598, 130] on button "Add Tests" at bounding box center [616, 130] width 37 height 13
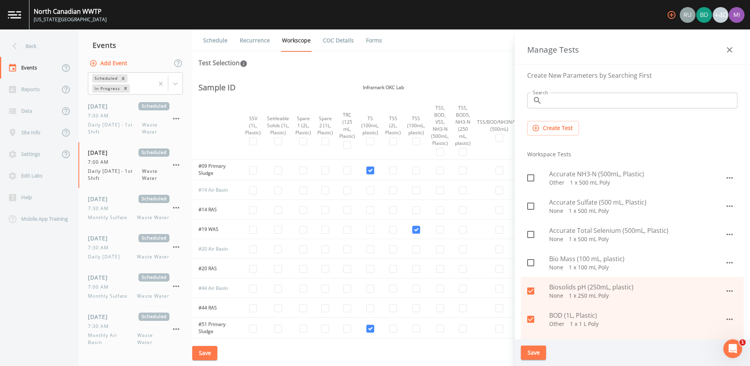
click at [556, 98] on input "Search" at bounding box center [641, 101] width 192 height 16
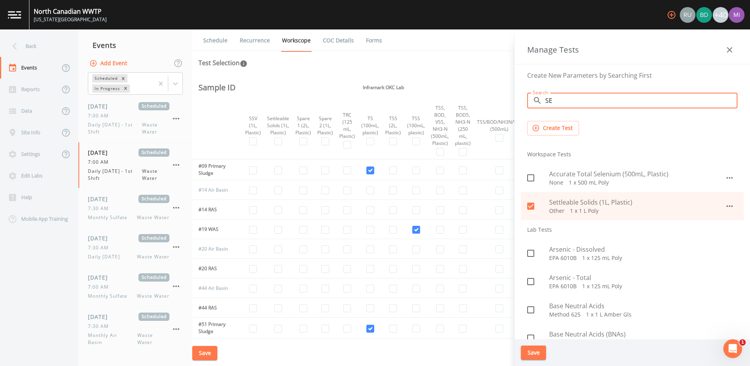
click at [529, 207] on icon at bounding box center [530, 205] width 9 height 9
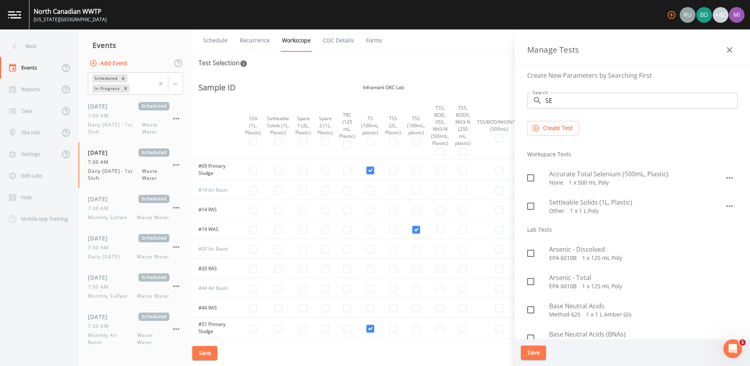
click at [564, 98] on input "SE" at bounding box center [641, 101] width 192 height 16
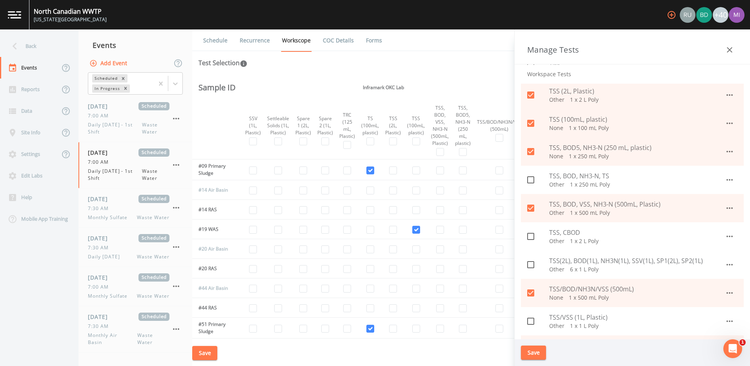
scroll to position [118, 0]
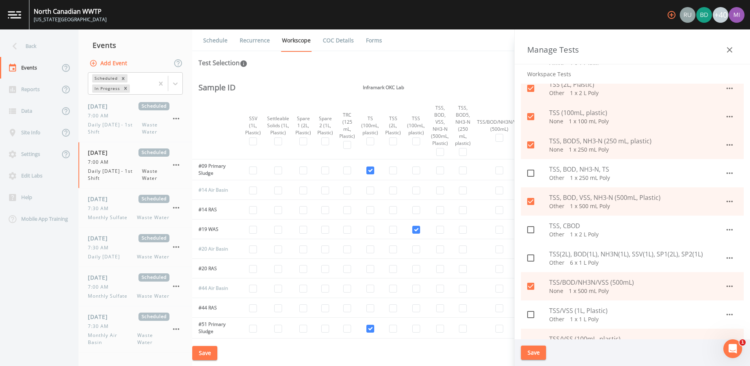
click at [531, 287] on icon at bounding box center [530, 285] width 7 height 7
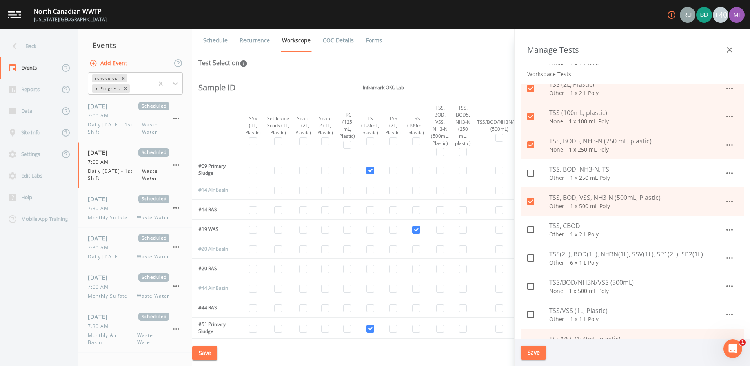
click at [530, 353] on button "Save" at bounding box center [533, 352] width 25 height 15
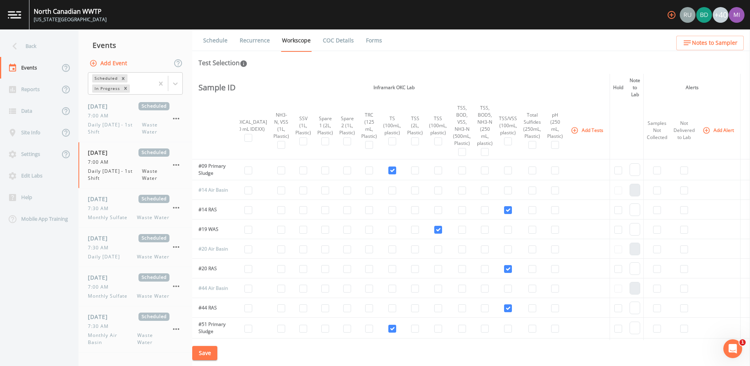
scroll to position [0, 217]
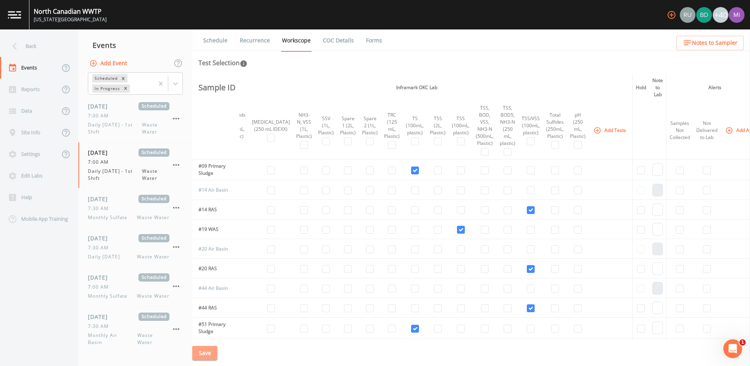
click at [207, 351] on button "Save" at bounding box center [204, 353] width 25 height 15
click at [109, 254] on span "Daily [DATE]" at bounding box center [106, 256] width 37 height 7
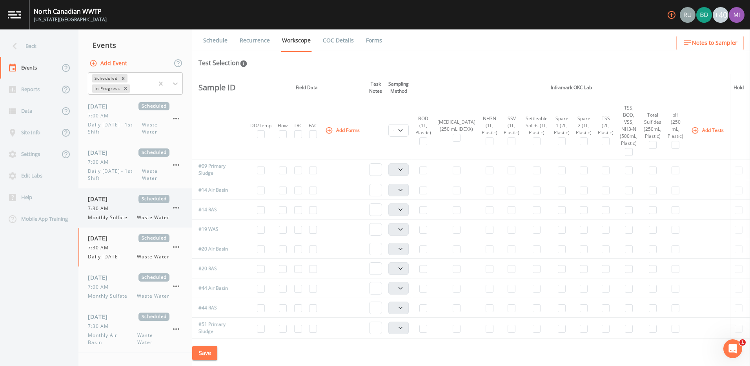
click at [112, 206] on span "7:30 AM" at bounding box center [100, 208] width 25 height 7
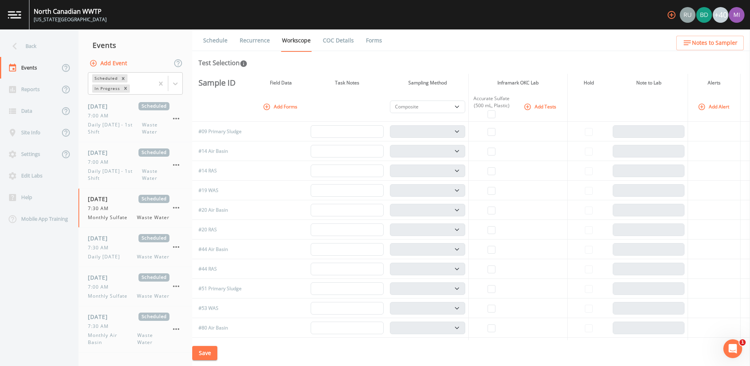
click at [252, 40] on link "Recurrence" at bounding box center [254, 40] width 33 height 22
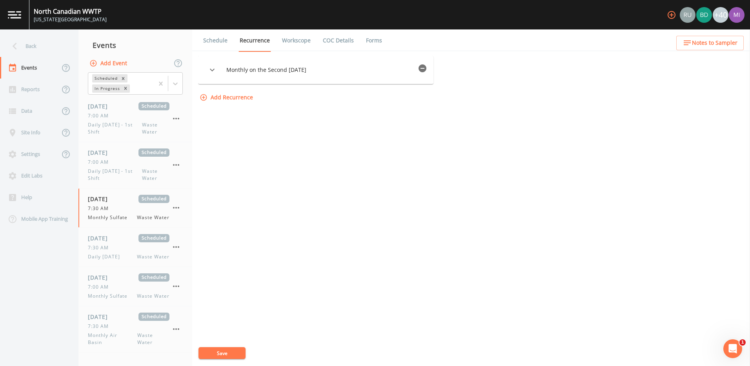
click at [215, 69] on icon "button" at bounding box center [211, 69] width 9 height 9
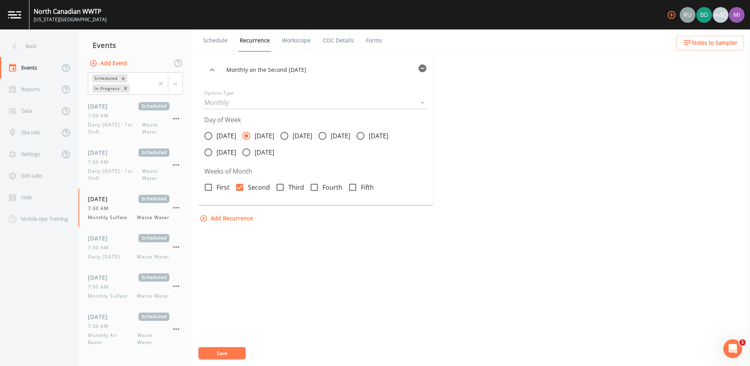
click at [217, 69] on icon "button" at bounding box center [211, 69] width 9 height 9
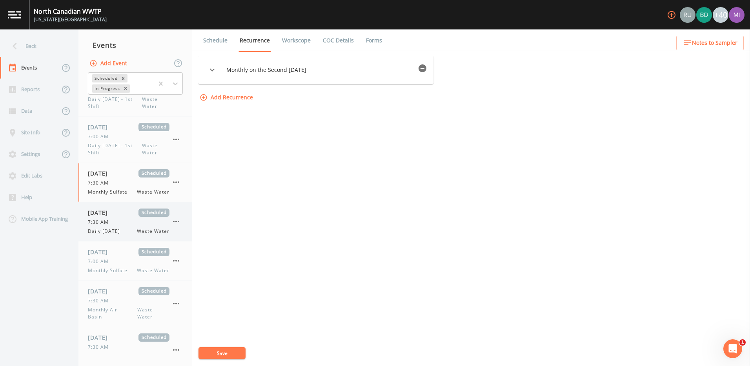
scroll to position [39, 0]
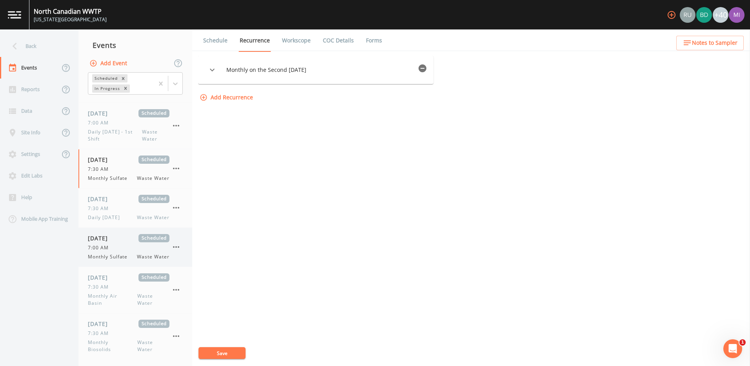
click at [114, 249] on div "7:00 AM" at bounding box center [129, 247] width 82 height 7
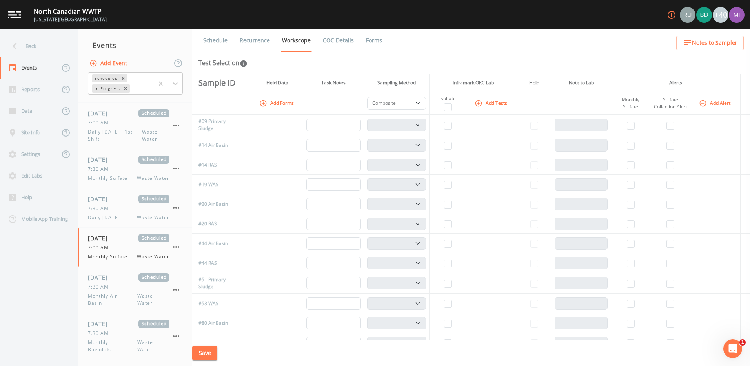
click at [258, 37] on link "Recurrence" at bounding box center [254, 40] width 33 height 22
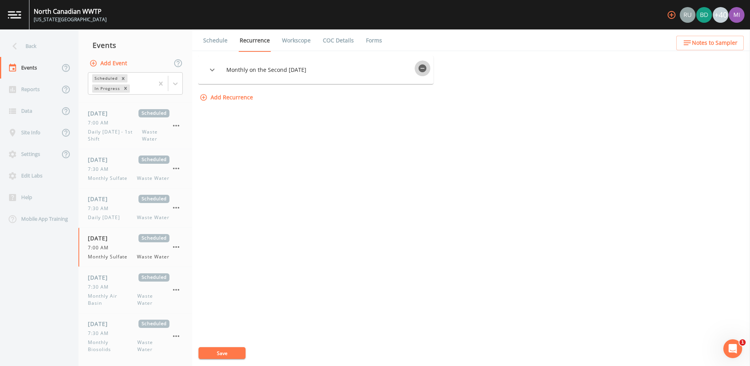
click at [426, 69] on icon "button" at bounding box center [422, 68] width 8 height 8
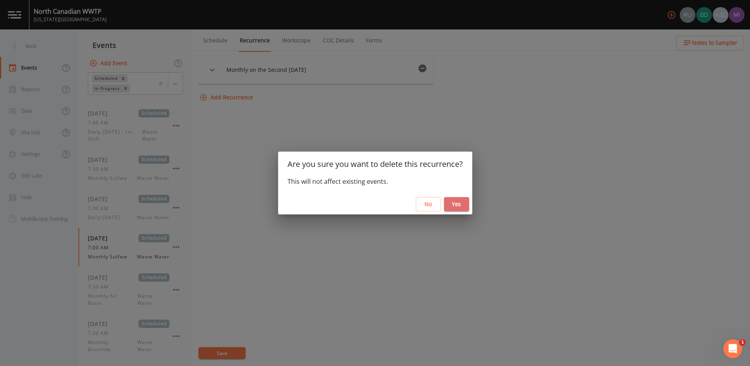
click at [453, 204] on button "Yes" at bounding box center [456, 204] width 25 height 15
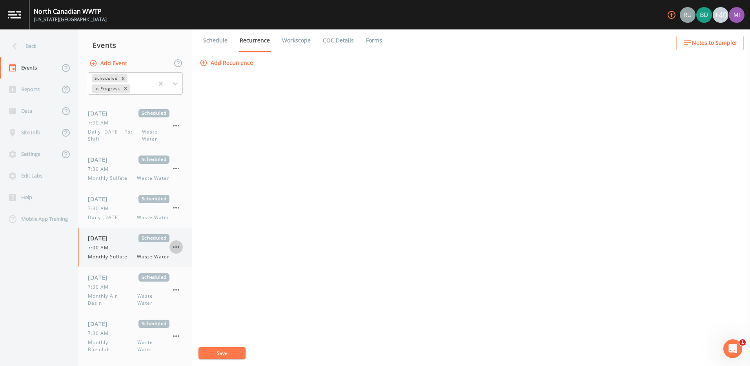
click at [176, 246] on icon "button" at bounding box center [176, 247] width 6 height 2
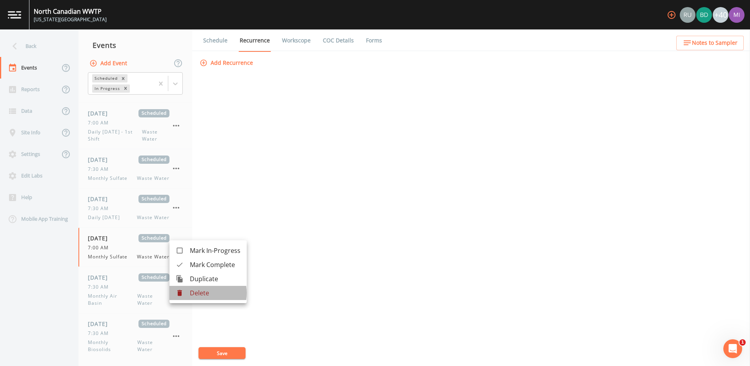
click at [196, 293] on p "Delete" at bounding box center [215, 292] width 51 height 9
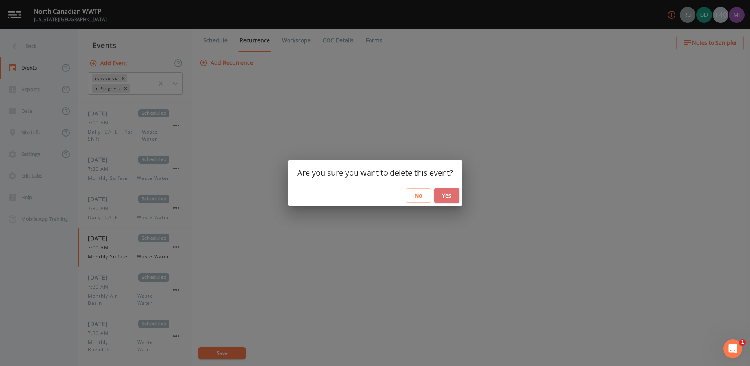
click at [449, 197] on button "Yes" at bounding box center [446, 195] width 25 height 15
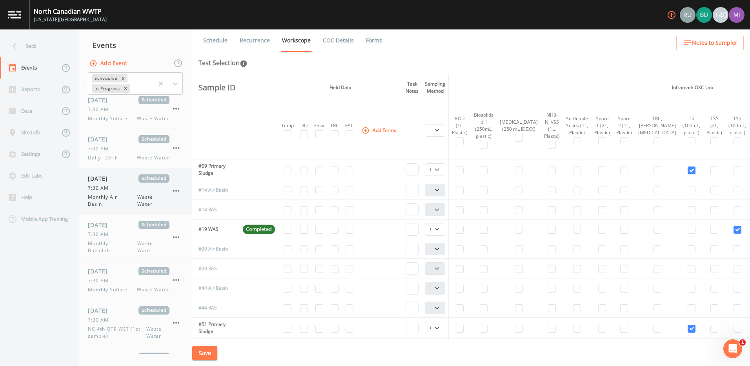
scroll to position [118, 0]
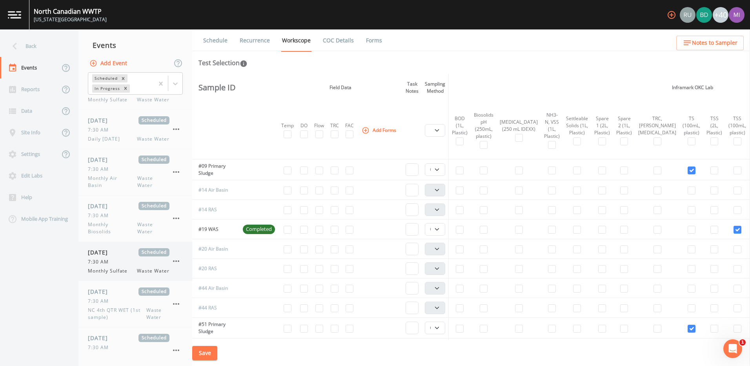
click at [149, 269] on span "Waste Water" at bounding box center [153, 270] width 33 height 7
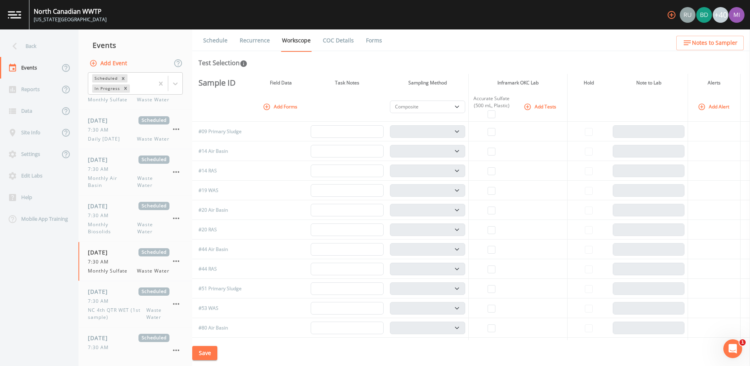
click at [266, 41] on link "Recurrence" at bounding box center [254, 40] width 33 height 22
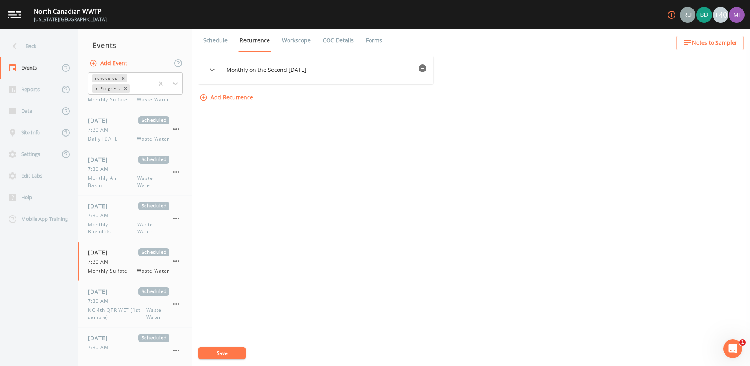
click at [226, 252] on div "Monthly on the Second Tuesday Options Type Monthly MONTHLY Day of Week Monday T…" at bounding box center [471, 211] width 546 height 310
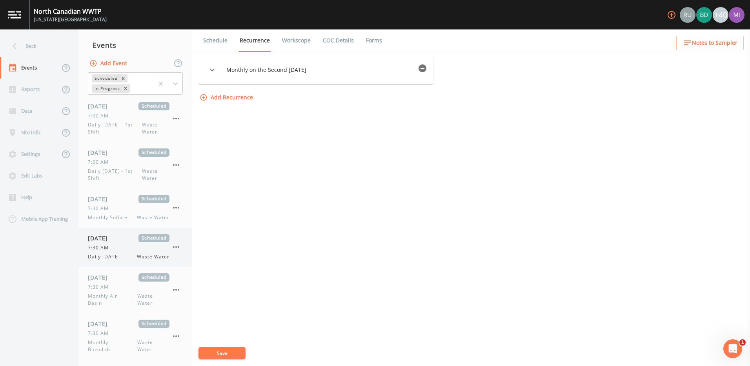
click at [122, 249] on div "7:30 AM" at bounding box center [129, 247] width 82 height 7
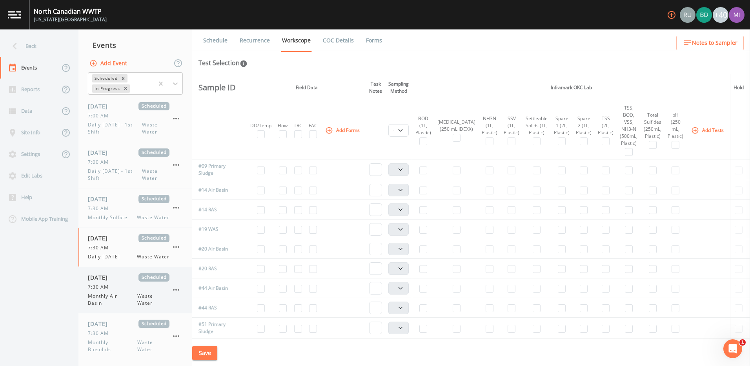
click at [120, 288] on div "7:30 AM" at bounding box center [129, 286] width 82 height 7
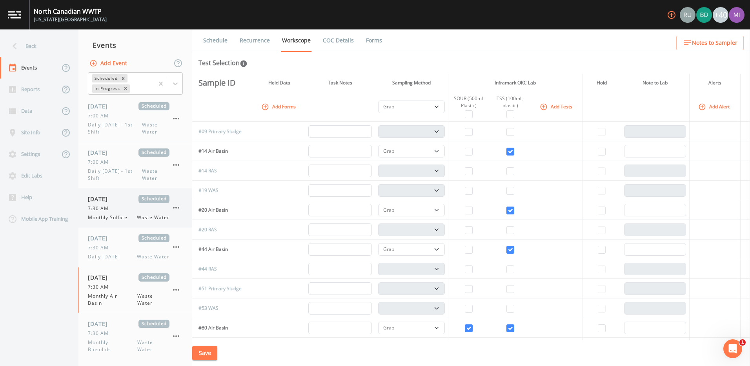
click at [116, 216] on span "Monthly Sulfate" at bounding box center [110, 217] width 44 height 7
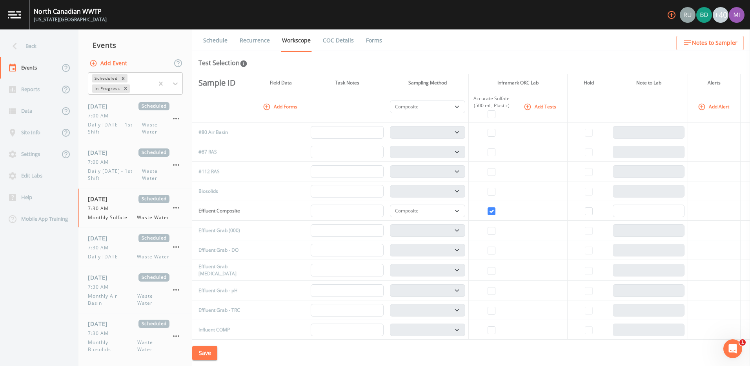
scroll to position [196, 0]
click at [119, 246] on div "7:30 AM" at bounding box center [129, 247] width 82 height 7
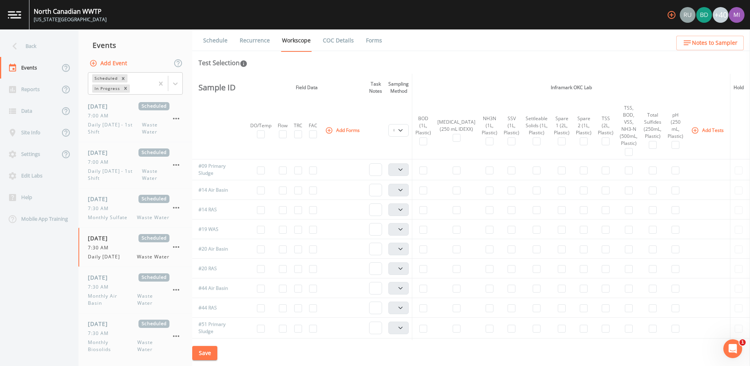
click at [253, 41] on link "Recurrence" at bounding box center [254, 40] width 33 height 22
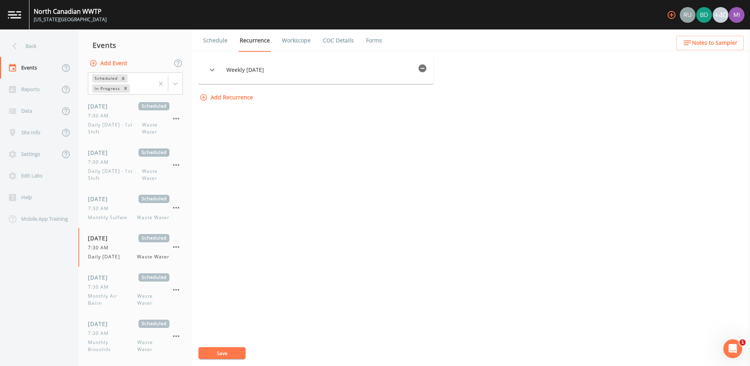
click at [253, 41] on link "Recurrence" at bounding box center [254, 40] width 33 height 22
click at [298, 40] on link "Workscope" at bounding box center [296, 40] width 31 height 22
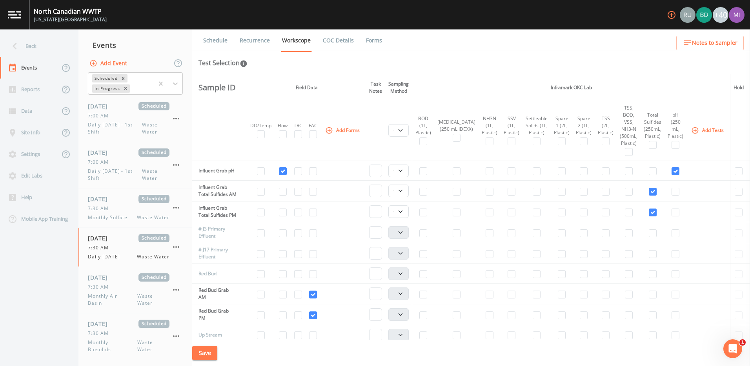
scroll to position [471, 0]
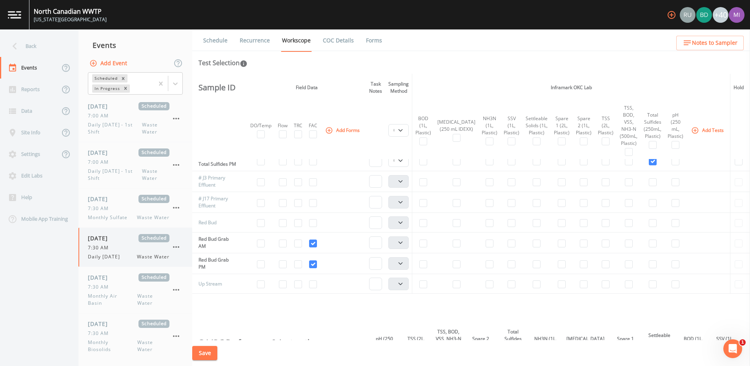
click at [175, 246] on icon "button" at bounding box center [175, 246] width 9 height 9
click at [193, 278] on span "Duplicate" at bounding box center [215, 278] width 51 height 9
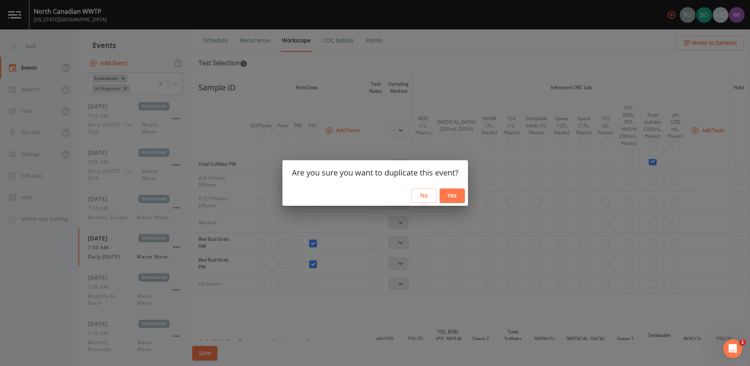
click at [458, 195] on button "Yes" at bounding box center [452, 195] width 25 height 15
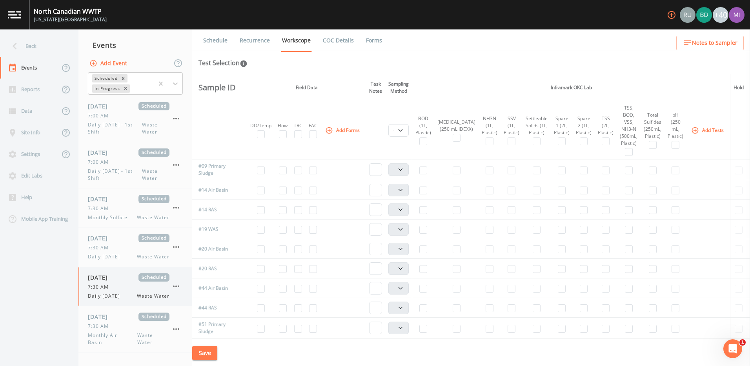
click at [161, 290] on div "7:30 AM" at bounding box center [129, 286] width 82 height 7
click at [178, 286] on icon "button" at bounding box center [175, 285] width 9 height 9
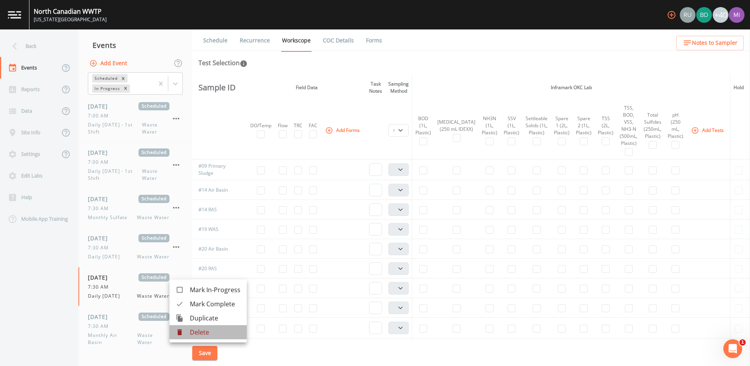
click at [197, 331] on p "Delete" at bounding box center [215, 331] width 51 height 9
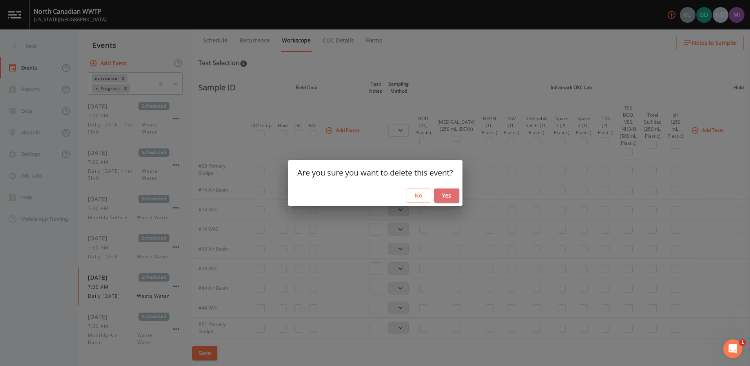
click at [447, 198] on button "Yes" at bounding box center [446, 195] width 25 height 15
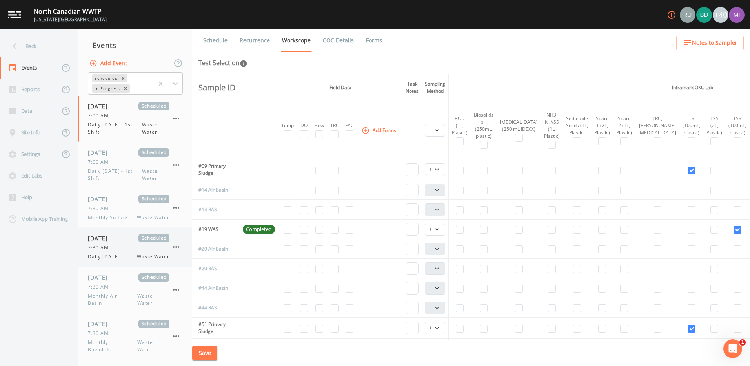
click at [107, 246] on span "7:30 AM" at bounding box center [100, 247] width 25 height 7
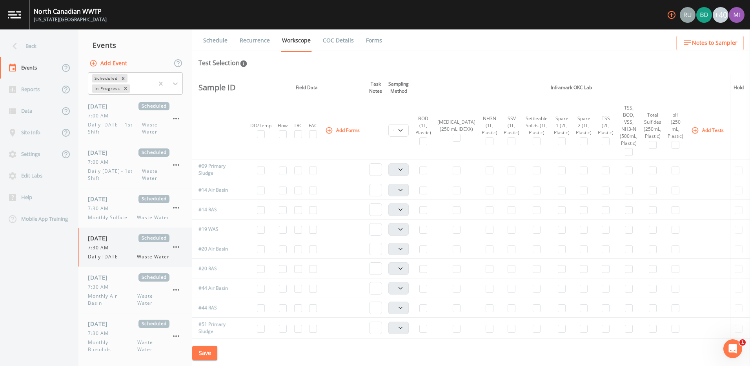
click at [176, 246] on icon "button" at bounding box center [175, 246] width 9 height 9
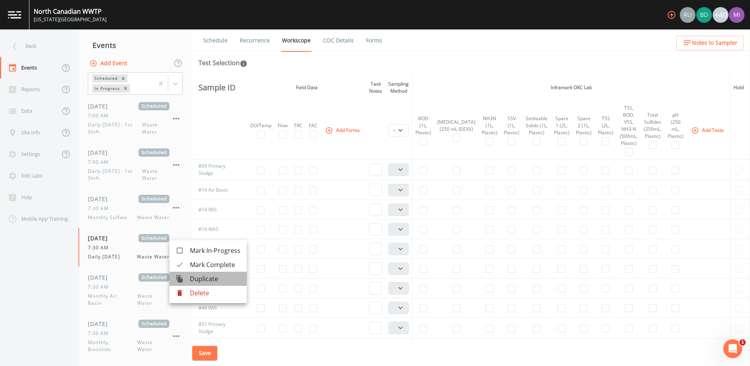
click at [198, 278] on span "Duplicate" at bounding box center [215, 278] width 51 height 9
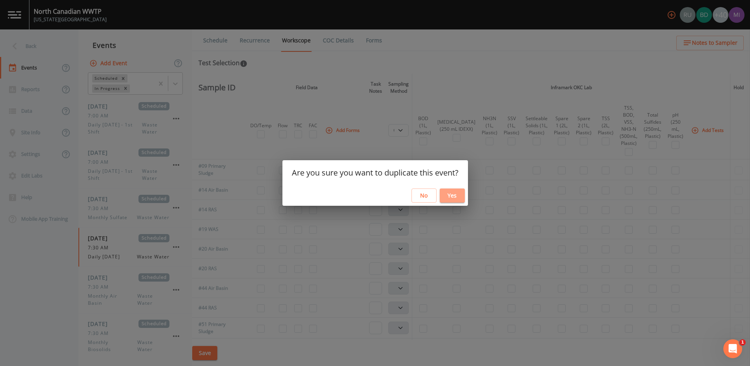
click at [448, 194] on button "Yes" at bounding box center [452, 195] width 25 height 15
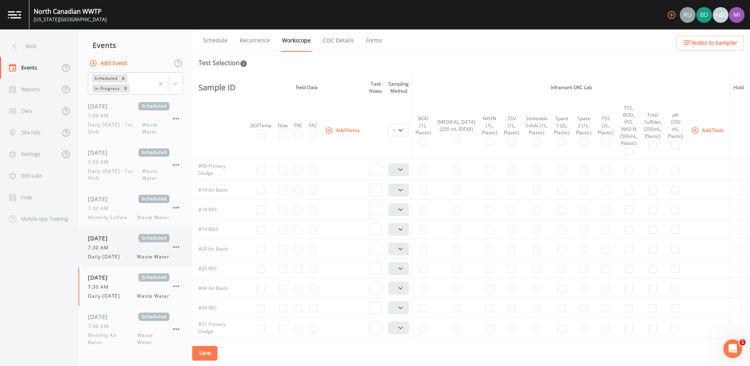
click at [176, 246] on icon "button" at bounding box center [175, 246] width 9 height 9
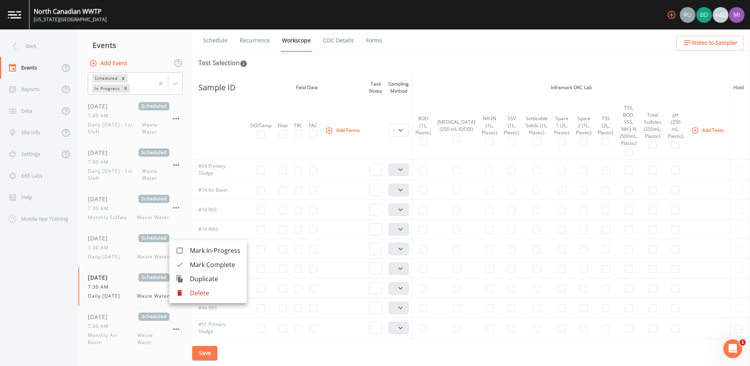
click at [192, 291] on p "Delete" at bounding box center [215, 292] width 51 height 9
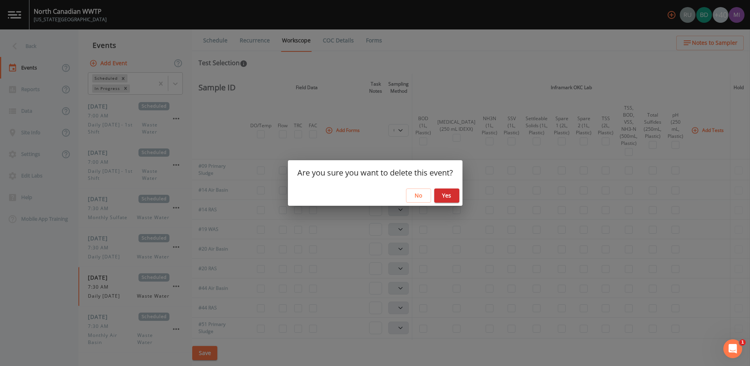
click at [442, 196] on button "Yes" at bounding box center [446, 195] width 25 height 15
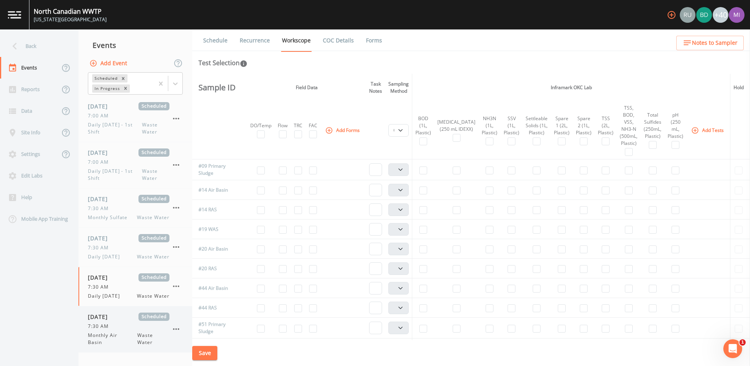
click at [120, 291] on div "08/11/2025 Scheduled 7:00 AM Daily Monday - 1st Shift Waste Water 08/12/2025 Sc…" at bounding box center [135, 225] width 114 height 258
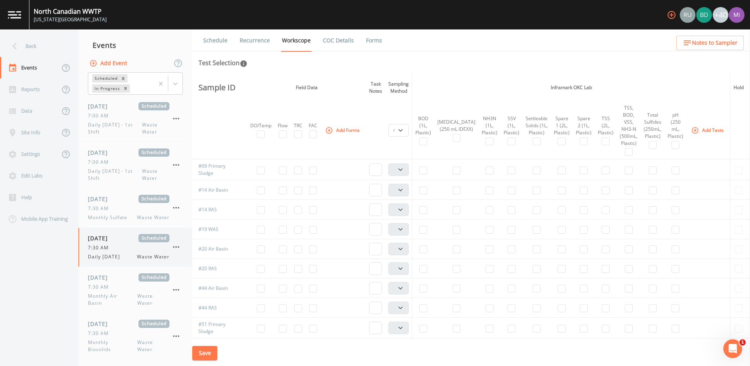
click at [114, 249] on div "7:30 AM" at bounding box center [129, 247] width 82 height 7
click at [264, 39] on link "Recurrence" at bounding box center [254, 40] width 33 height 22
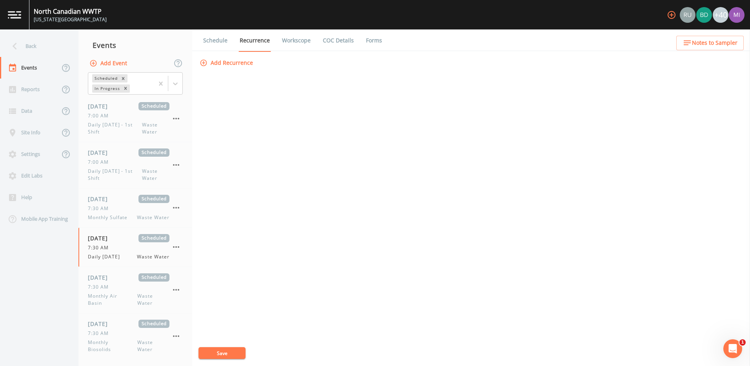
click at [236, 63] on button "Add Recurrence" at bounding box center [227, 63] width 58 height 15
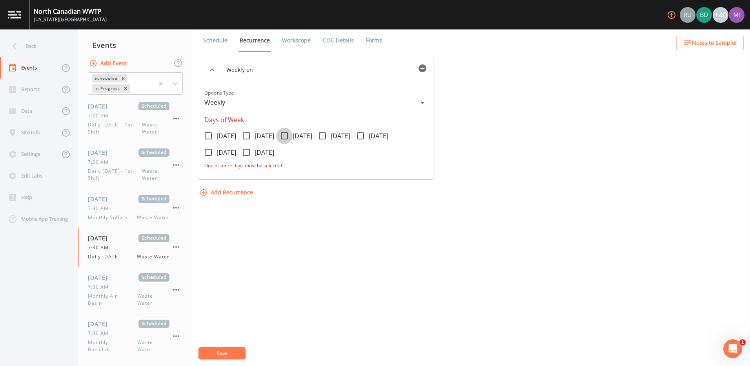
click at [289, 136] on icon at bounding box center [284, 135] width 9 height 9
click at [284, 135] on input "[DATE]" at bounding box center [280, 131] width 8 height 8
click at [290, 40] on link "Workscope" at bounding box center [296, 40] width 31 height 22
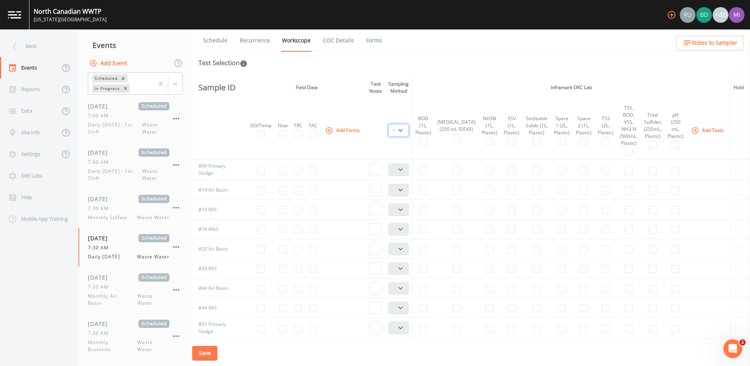
click at [403, 131] on select "Composite Grab" at bounding box center [398, 130] width 20 height 13
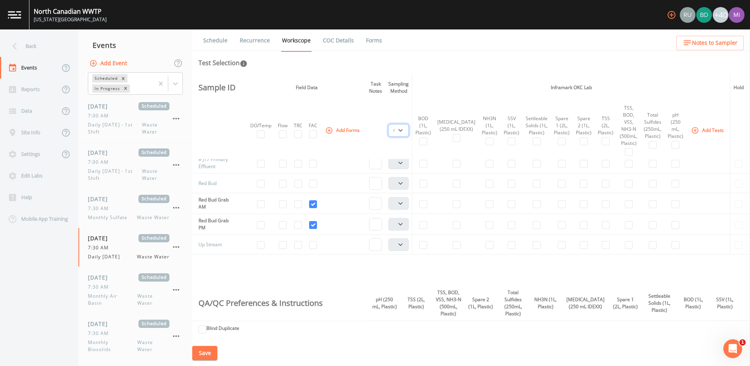
scroll to position [471, 0]
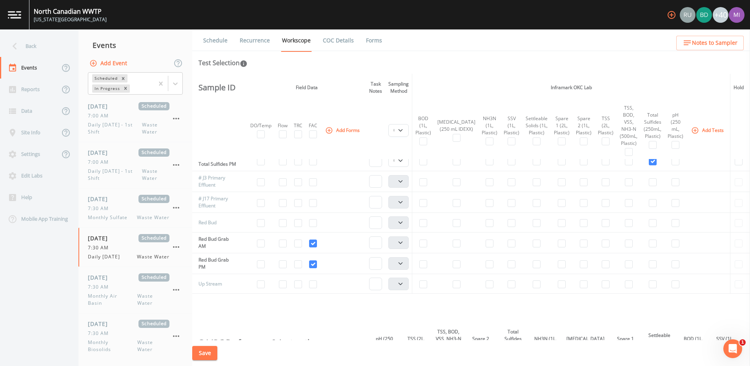
click at [692, 131] on icon "button" at bounding box center [695, 130] width 7 height 7
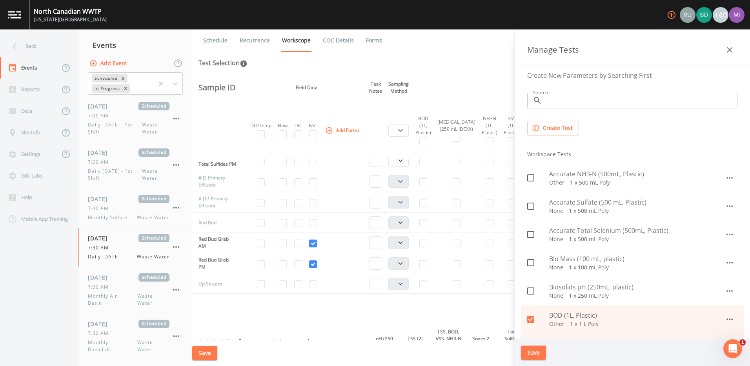
click at [567, 106] on input "Search" at bounding box center [641, 101] width 192 height 16
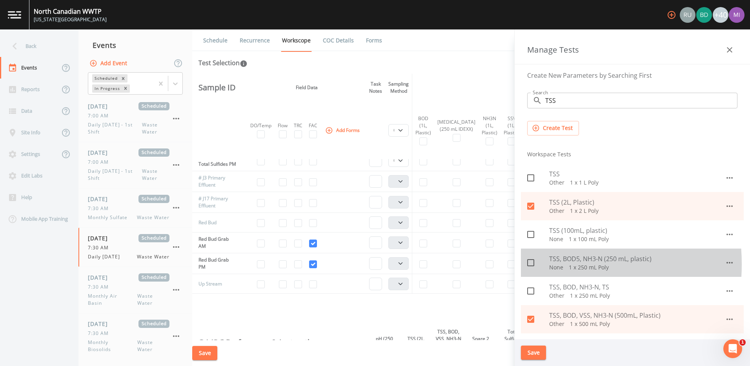
click at [529, 264] on icon at bounding box center [530, 262] width 9 height 9
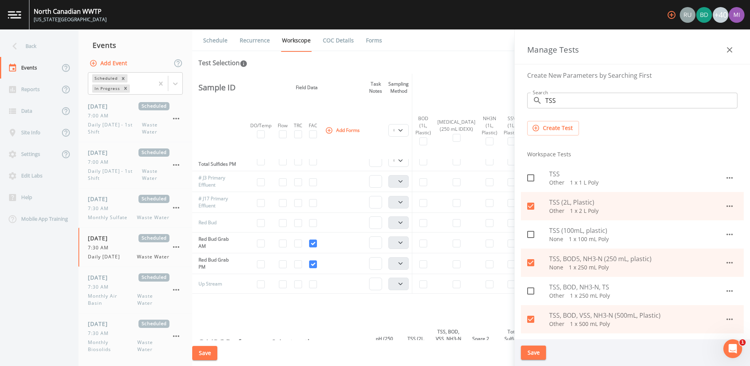
click at [530, 353] on button "Save" at bounding box center [533, 352] width 25 height 15
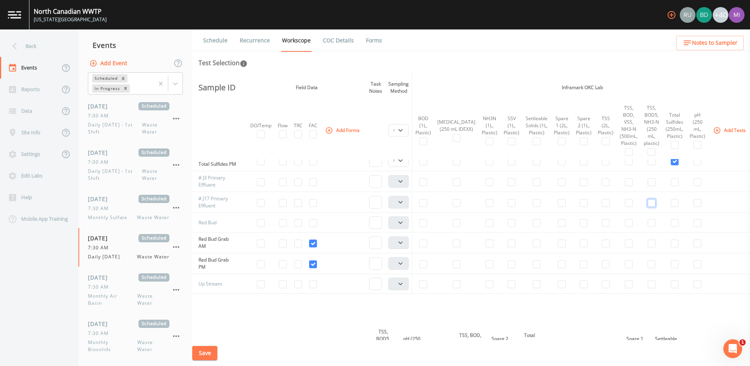
click at [648, 207] on input "checkbox" at bounding box center [652, 203] width 8 height 8
click at [648, 186] on input "checkbox" at bounding box center [652, 182] width 8 height 8
click at [403, 187] on select "Composite Grab" at bounding box center [398, 181] width 20 height 13
click at [390, 187] on select "Composite Grab" at bounding box center [398, 181] width 20 height 13
click at [404, 208] on select "Composite Grab" at bounding box center [398, 202] width 20 height 13
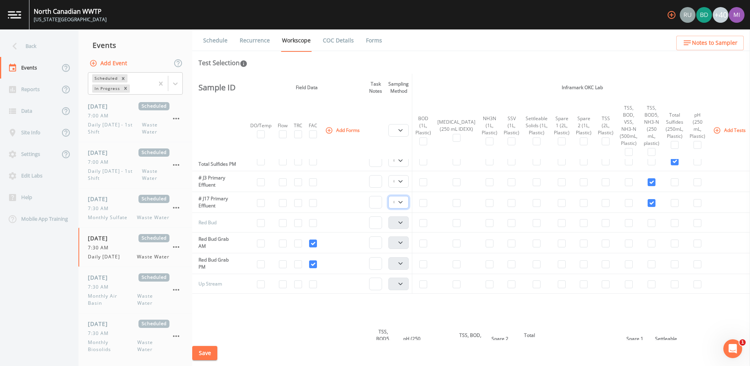
click at [390, 208] on select "Composite Grab" at bounding box center [398, 202] width 20 height 13
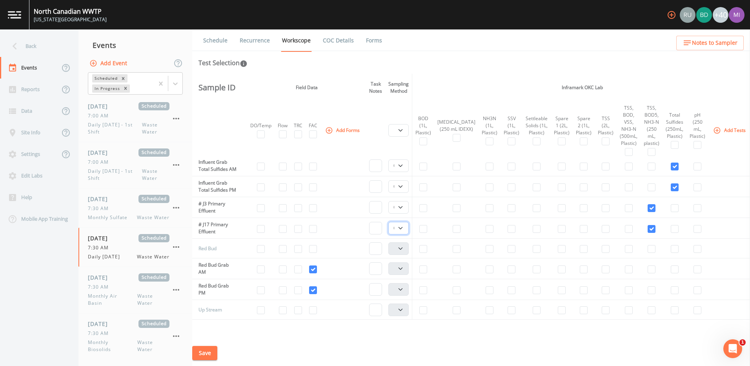
scroll to position [431, 0]
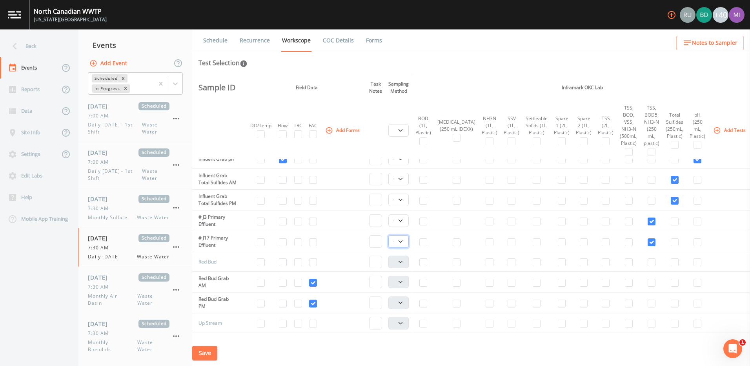
click at [402, 247] on select "Composite Grab" at bounding box center [398, 241] width 20 height 13
click at [404, 227] on select "Composite Grab" at bounding box center [398, 220] width 20 height 13
drag, startPoint x: 404, startPoint y: 235, endPoint x: 405, endPoint y: 229, distance: 6.0
click at [404, 227] on select "Composite Grab" at bounding box center [398, 220] width 20 height 13
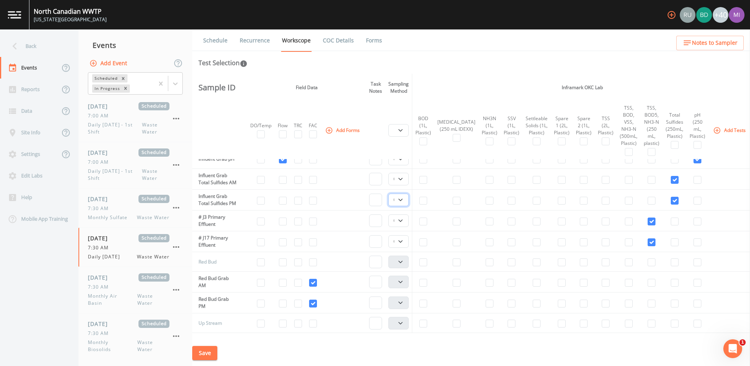
click at [402, 206] on select "Composite Grab" at bounding box center [398, 199] width 20 height 13
click at [390, 204] on select "Composite Grab" at bounding box center [398, 199] width 20 height 13
click at [405, 183] on select "Composite Grab" at bounding box center [398, 179] width 20 height 13
click at [390, 176] on select "Composite Grab" at bounding box center [398, 179] width 20 height 13
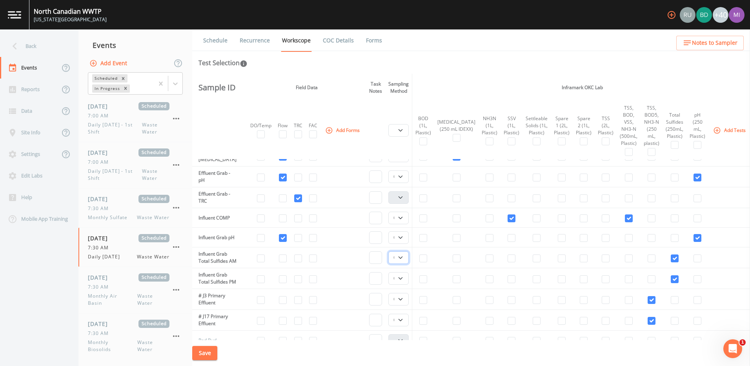
scroll to position [314, 0]
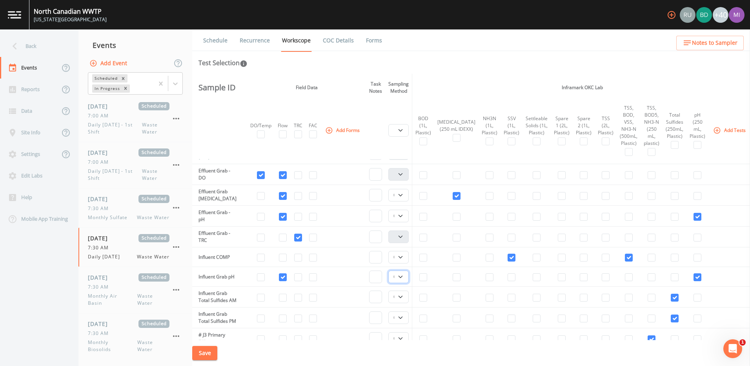
click at [400, 278] on select "Composite Grab" at bounding box center [398, 276] width 20 height 13
click at [390, 270] on select "Composite Grab" at bounding box center [398, 276] width 20 height 13
click at [403, 255] on select "Composite Grab" at bounding box center [398, 257] width 20 height 13
click at [625, 258] on input "checkbox" at bounding box center [629, 257] width 8 height 8
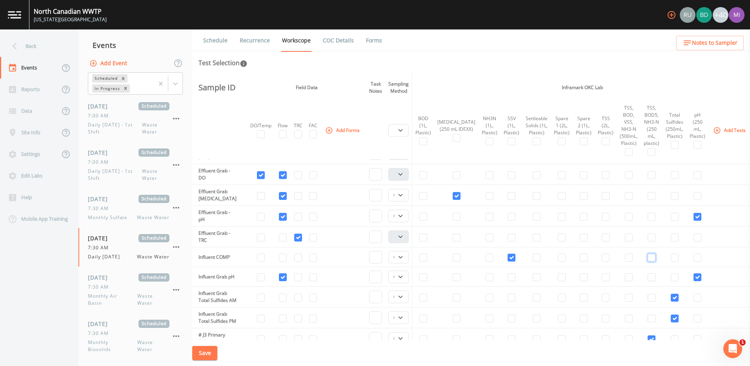
click at [648, 258] on input "checkbox" at bounding box center [652, 257] width 8 height 8
click at [648, 260] on input "checkbox" at bounding box center [652, 257] width 8 height 8
click at [711, 129] on button "Add Tests" at bounding box center [729, 130] width 37 height 13
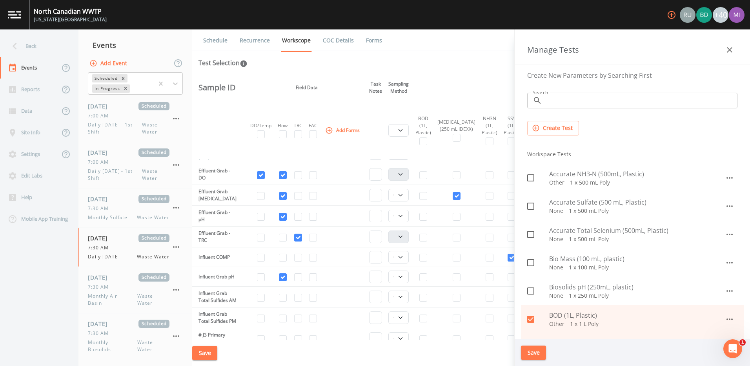
click at [564, 104] on input "Search" at bounding box center [641, 101] width 192 height 16
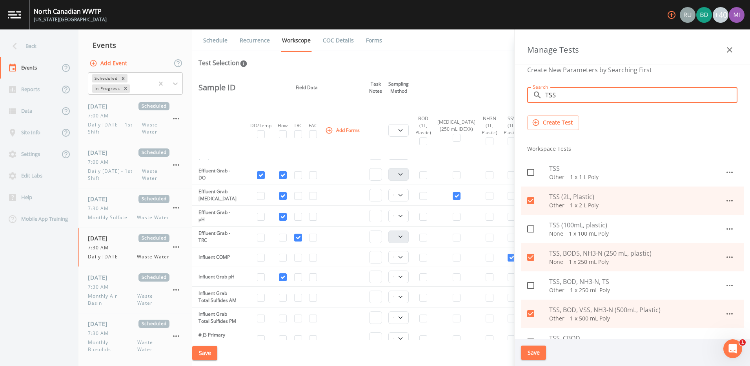
scroll to position [0, 0]
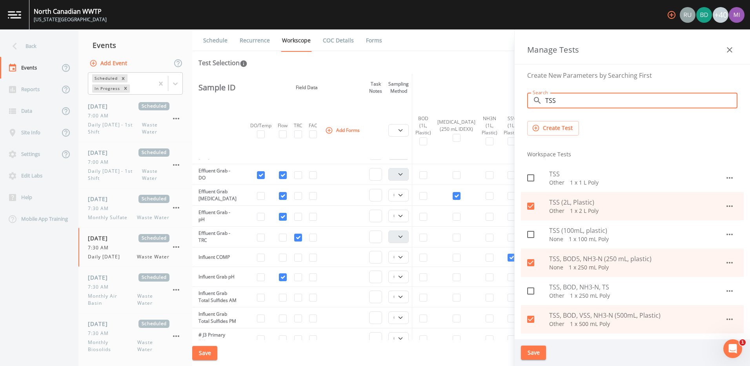
drag, startPoint x: 558, startPoint y: 101, endPoint x: 542, endPoint y: 102, distance: 16.9
click at [542, 102] on div "​ TSS Search" at bounding box center [632, 101] width 210 height 16
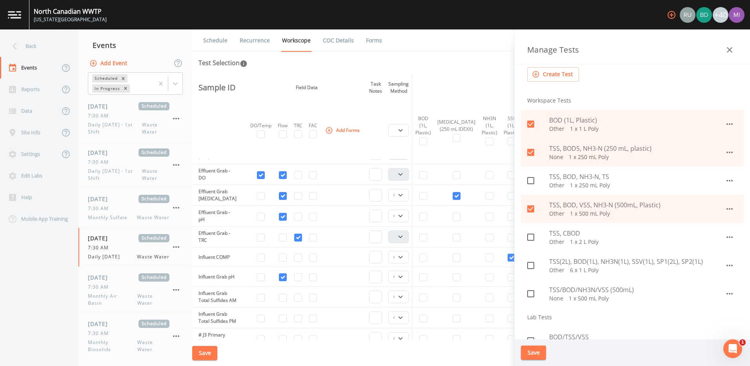
scroll to position [39, 0]
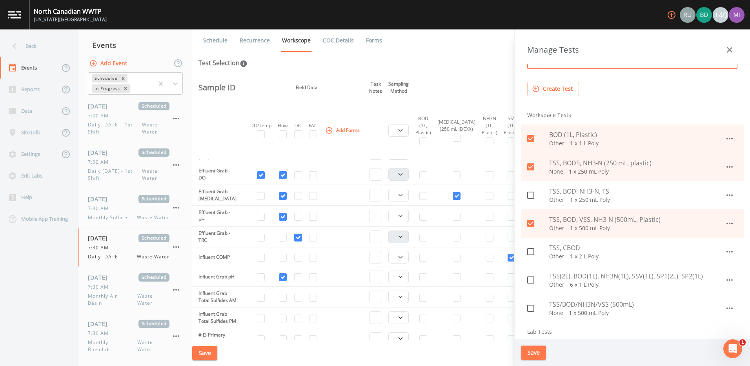
click at [579, 302] on span "TSS/BOD/NH3N/VSS (500mL)" at bounding box center [637, 303] width 176 height 9
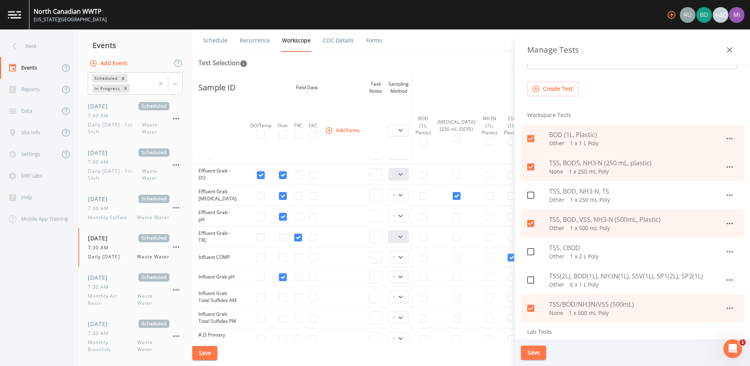
click at [727, 307] on icon "button" at bounding box center [729, 307] width 9 height 9
click at [716, 324] on div at bounding box center [711, 326] width 14 height 8
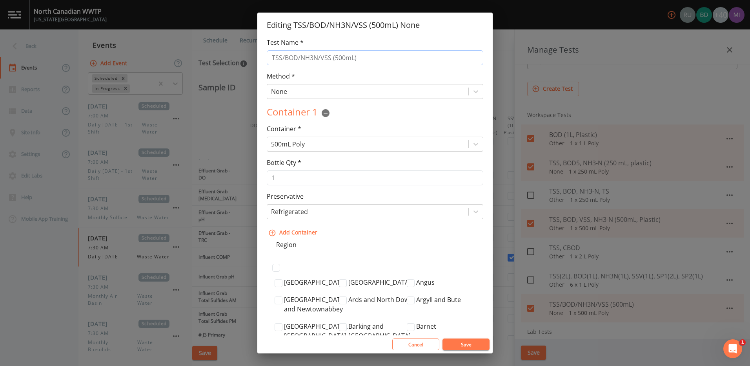
click at [285, 57] on input "TSS/BOD/NH3N/VSS (500mL)" at bounding box center [375, 57] width 216 height 15
click at [299, 55] on input "TSS, BOD/NH3N/VSS (500mL)" at bounding box center [375, 57] width 216 height 15
click at [341, 54] on input "TSS, BOD, NH3N (500mL)" at bounding box center [375, 57] width 216 height 15
click at [468, 343] on button "Save" at bounding box center [465, 344] width 47 height 12
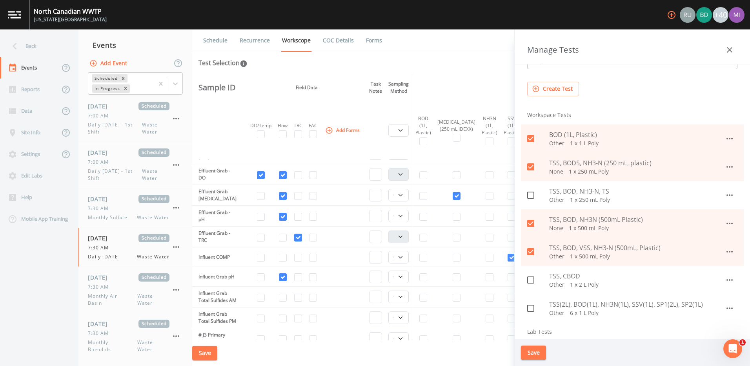
click at [528, 352] on button "Save" at bounding box center [533, 352] width 25 height 15
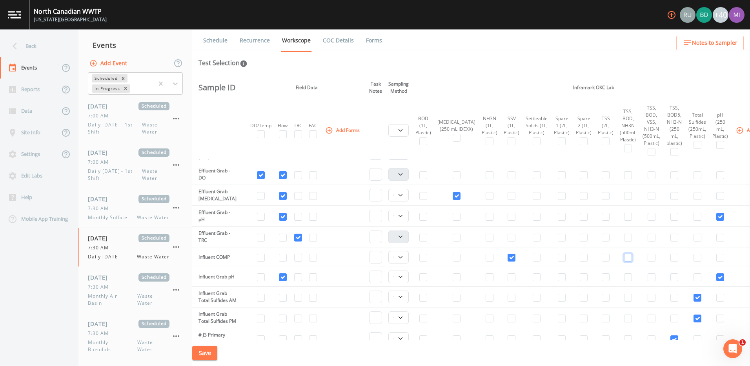
click at [624, 259] on input "checkbox" at bounding box center [628, 257] width 8 height 8
click at [262, 175] on input "checkbox" at bounding box center [261, 175] width 8 height 8
click at [282, 175] on input "checkbox" at bounding box center [283, 175] width 8 height 8
click at [333, 129] on icon "button" at bounding box center [329, 130] width 8 height 8
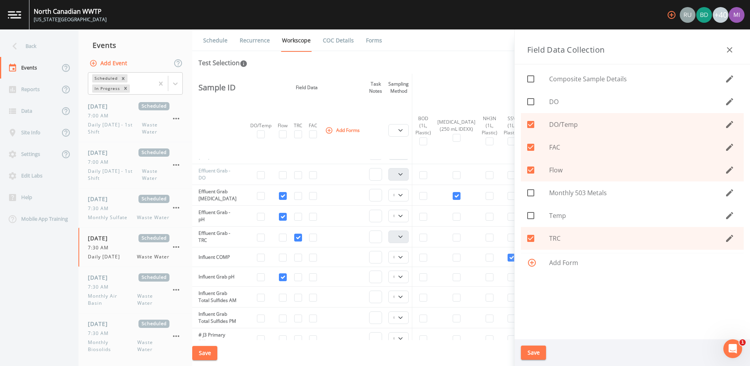
click at [555, 102] on span "DO" at bounding box center [637, 101] width 176 height 9
click at [552, 213] on span "Temp" at bounding box center [637, 215] width 176 height 9
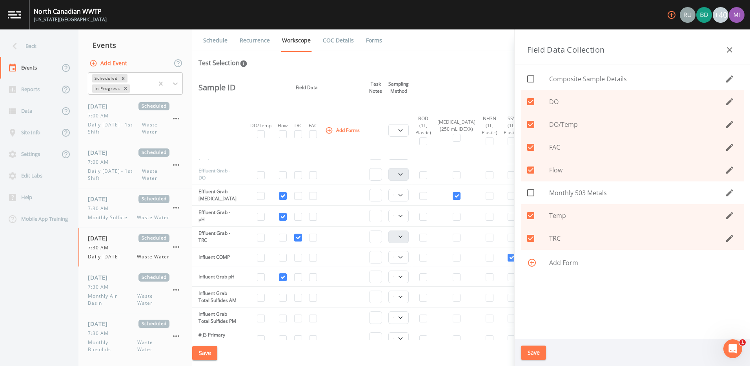
click at [532, 354] on button "Save" at bounding box center [533, 352] width 25 height 15
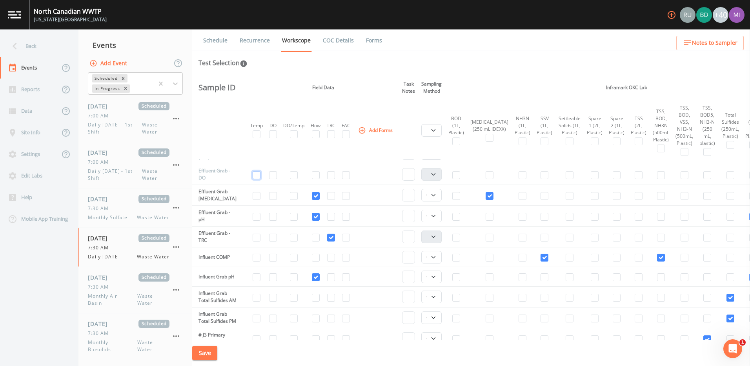
click at [259, 175] on input "checkbox" at bounding box center [257, 175] width 8 height 8
click at [276, 175] on input "checkbox" at bounding box center [273, 175] width 8 height 8
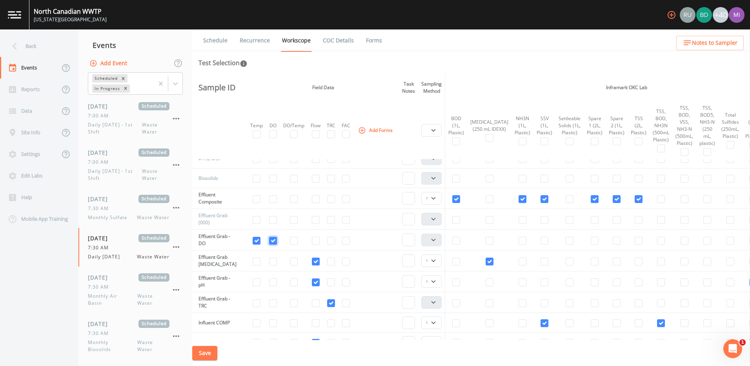
scroll to position [235, 0]
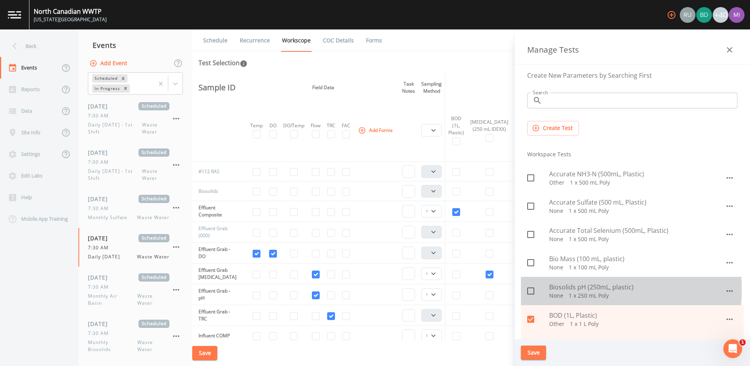
click at [531, 289] on icon at bounding box center [530, 290] width 9 height 9
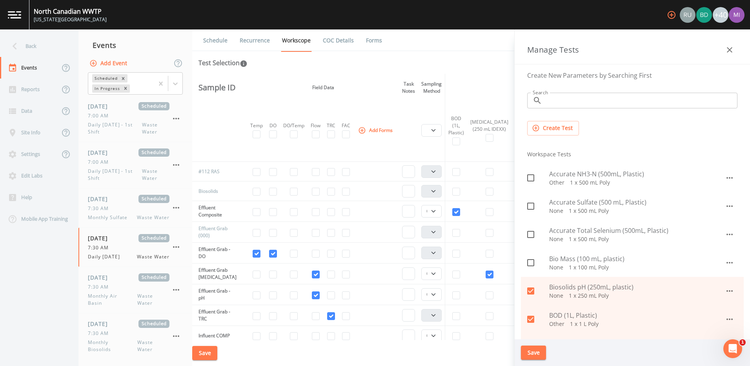
click at [526, 352] on button "Save" at bounding box center [533, 352] width 25 height 15
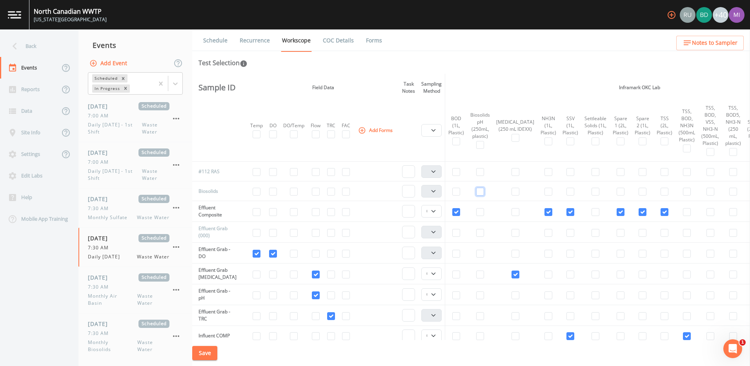
click at [479, 189] on input "checkbox" at bounding box center [480, 191] width 8 height 8
drag, startPoint x: 437, startPoint y: 191, endPoint x: 433, endPoint y: 195, distance: 5.0
click at [437, 191] on select "Composite Grab" at bounding box center [431, 191] width 20 height 13
click at [423, 185] on select "Composite Grab" at bounding box center [431, 191] width 20 height 13
click at [435, 211] on select "Composite Grab" at bounding box center [431, 211] width 20 height 13
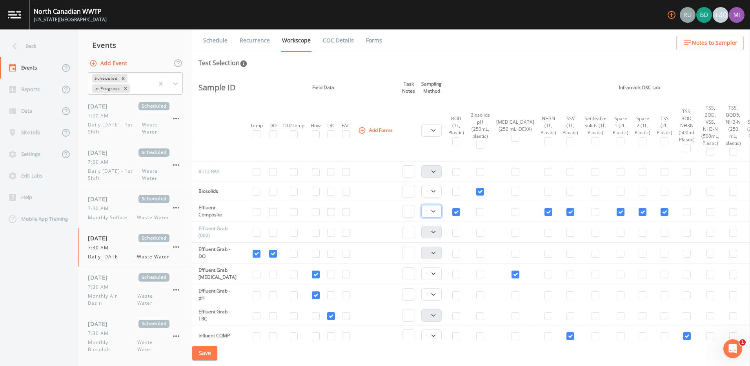
click at [423, 205] on select "Composite Grab" at bounding box center [431, 211] width 20 height 13
click at [436, 275] on select "Composite Grab" at bounding box center [431, 273] width 20 height 13
click at [423, 267] on select "Composite Grab" at bounding box center [431, 273] width 20 height 13
click at [436, 295] on select "Composite Grab" at bounding box center [431, 294] width 20 height 13
click at [423, 288] on select "Composite Grab" at bounding box center [431, 294] width 20 height 13
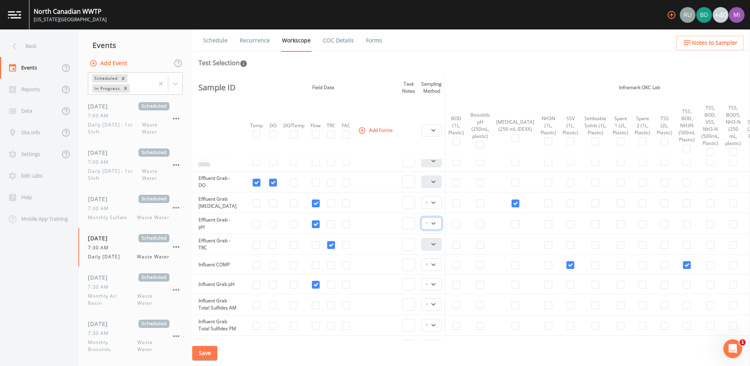
scroll to position [314, 0]
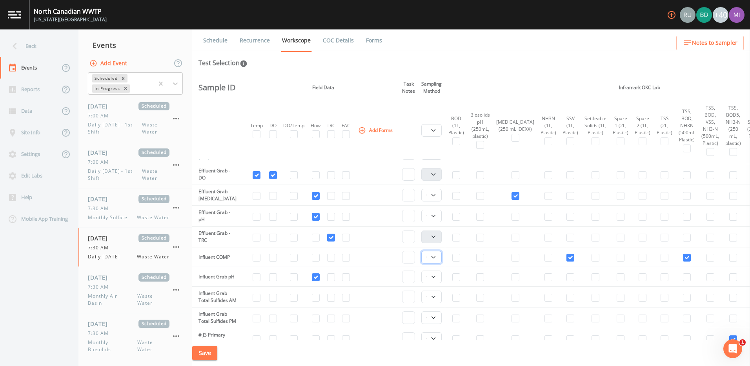
click at [436, 257] on select "Composite Grab" at bounding box center [431, 257] width 20 height 13
click at [437, 259] on select "Composite Grab" at bounding box center [431, 257] width 20 height 13
click at [437, 277] on select "Composite Grab" at bounding box center [431, 276] width 20 height 13
click at [435, 276] on select "Composite Grab" at bounding box center [431, 276] width 20 height 13
click at [435, 300] on select "Composite Grab" at bounding box center [431, 296] width 20 height 13
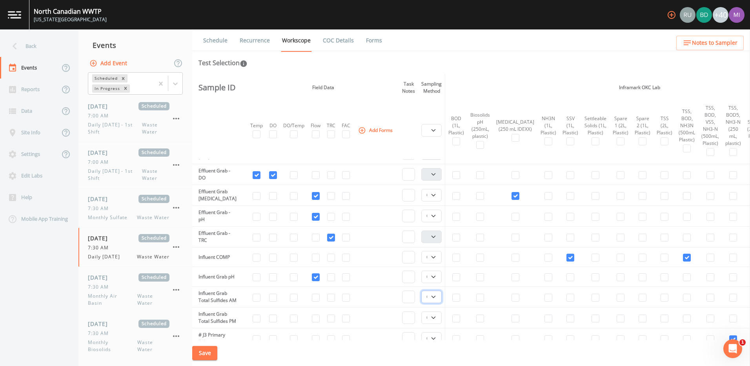
click at [435, 300] on select "Composite Grab" at bounding box center [431, 296] width 20 height 13
click at [436, 324] on select "Composite Grab" at bounding box center [431, 317] width 20 height 13
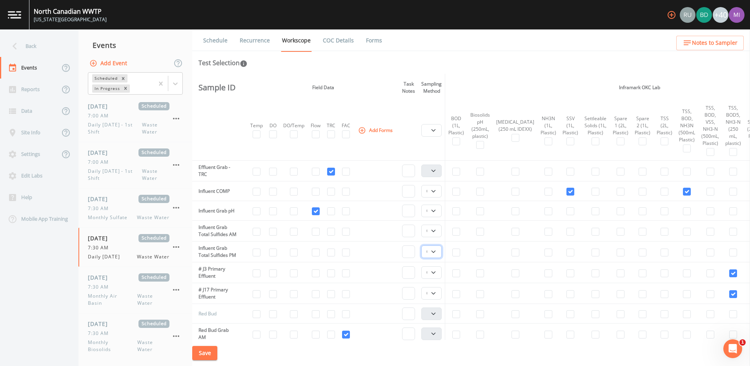
scroll to position [392, 0]
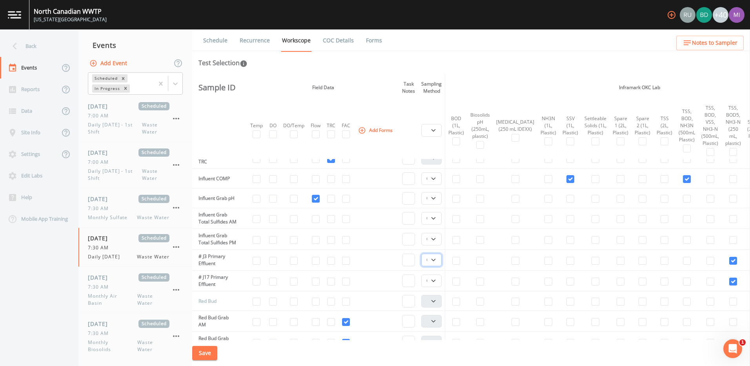
click at [436, 266] on select "Composite Grab" at bounding box center [431, 259] width 20 height 13
click at [438, 287] on select "Composite Grab" at bounding box center [431, 280] width 20 height 13
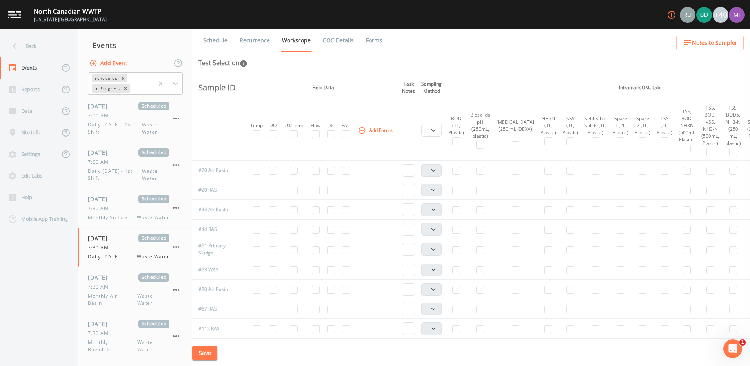
scroll to position [118, 0]
click at [317, 231] on input "checkbox" at bounding box center [316, 231] width 8 height 8
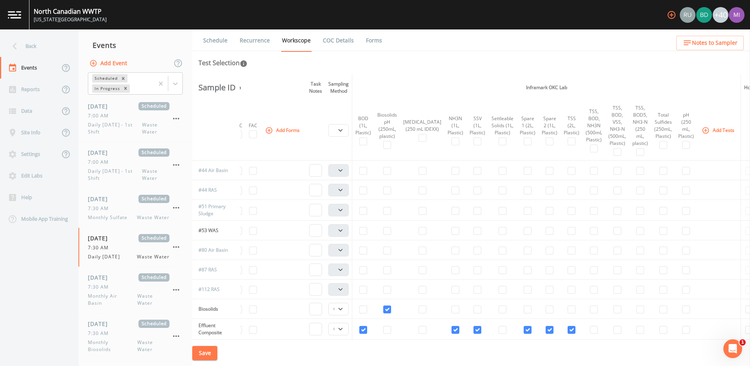
scroll to position [118, 93]
click at [701, 131] on icon "button" at bounding box center [705, 130] width 8 height 8
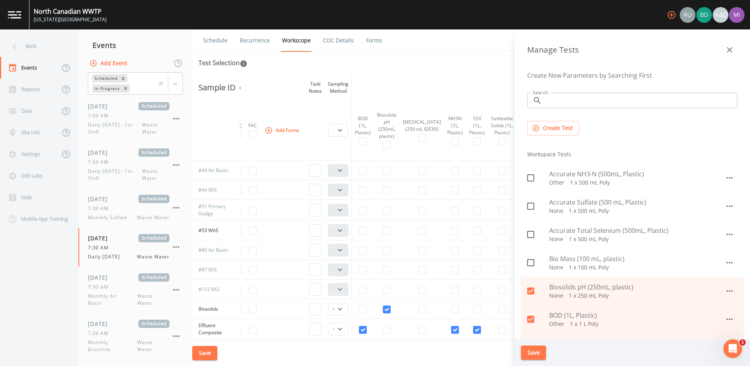
click at [638, 99] on input "Search" at bounding box center [641, 101] width 192 height 16
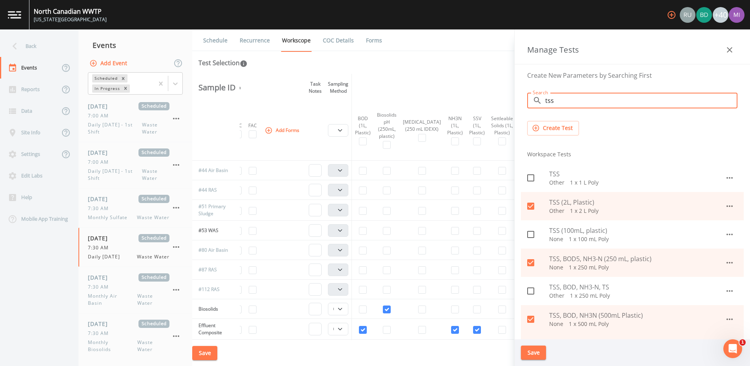
click at [533, 236] on icon at bounding box center [530, 233] width 9 height 9
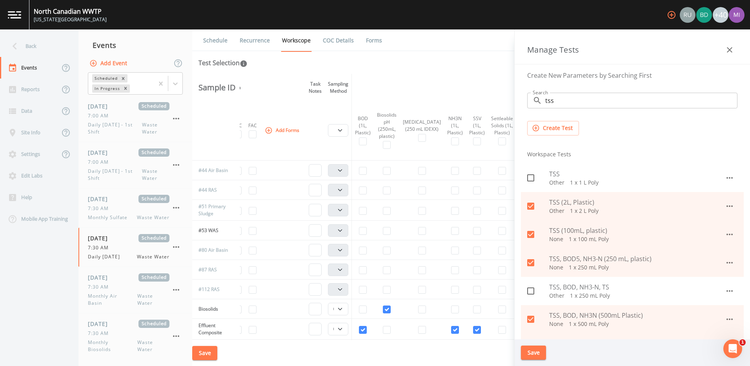
click at [535, 347] on button "Save" at bounding box center [533, 352] width 25 height 15
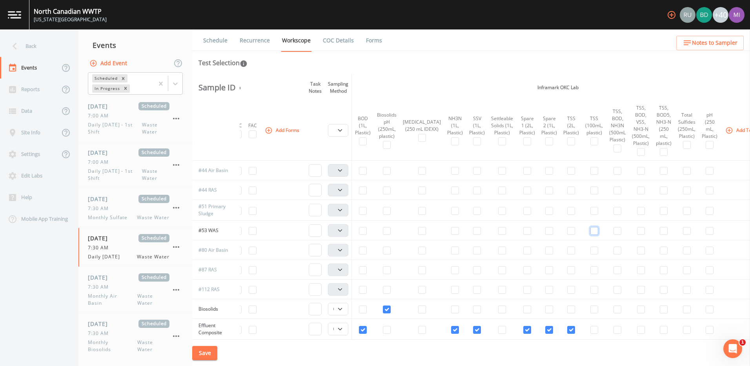
click at [590, 231] on input "checkbox" at bounding box center [594, 231] width 8 height 8
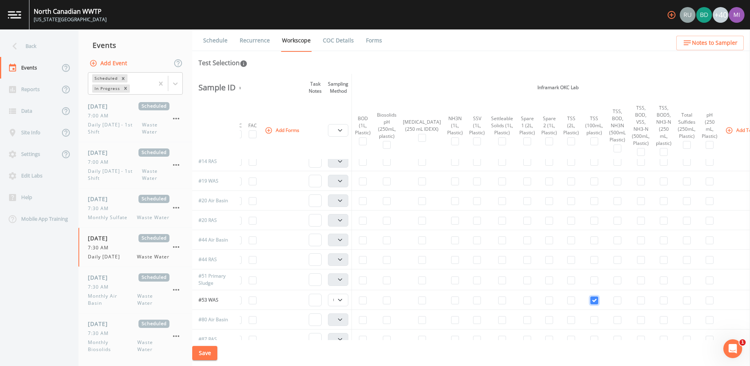
scroll to position [39, 93]
click at [590, 191] on input "checkbox" at bounding box center [594, 190] width 8 height 8
drag, startPoint x: 341, startPoint y: 189, endPoint x: 340, endPoint y: 195, distance: 5.5
click at [341, 189] on select "Composite Grab" at bounding box center [338, 190] width 20 height 13
click at [330, 184] on select "Composite Grab" at bounding box center [338, 190] width 20 height 13
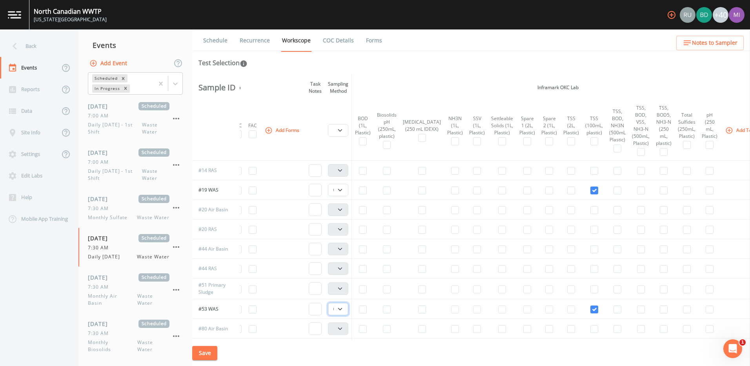
drag, startPoint x: 341, startPoint y: 308, endPoint x: 340, endPoint y: 312, distance: 4.0
click at [341, 308] on select "Composite Grab" at bounding box center [338, 308] width 20 height 13
click at [330, 302] on select "Composite Grab" at bounding box center [338, 308] width 20 height 13
click at [725, 132] on icon "button" at bounding box center [729, 130] width 8 height 8
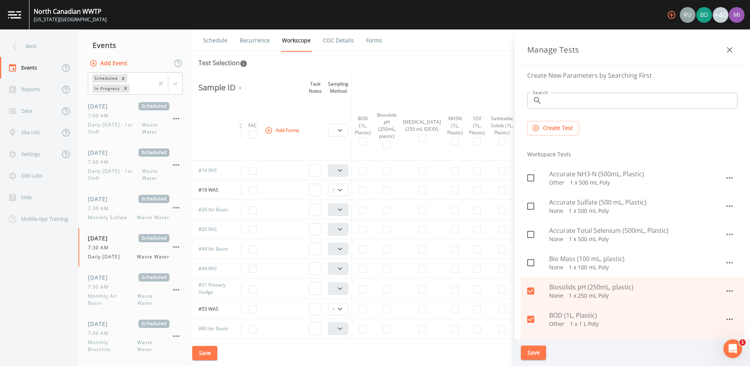
click at [575, 263] on p "None   1 x 100 mL Poly" at bounding box center [637, 267] width 176 height 8
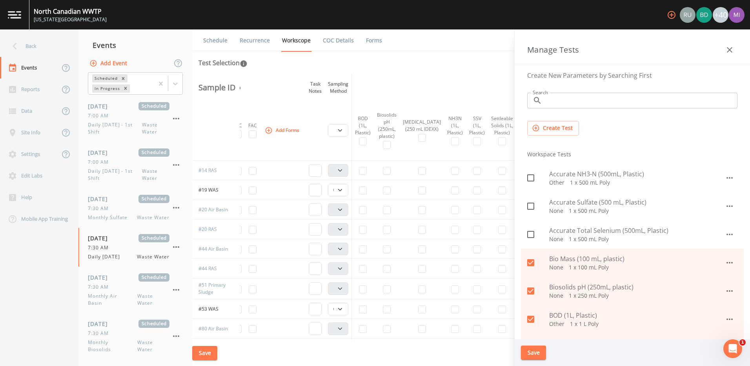
click at [531, 354] on button "Save" at bounding box center [533, 352] width 25 height 15
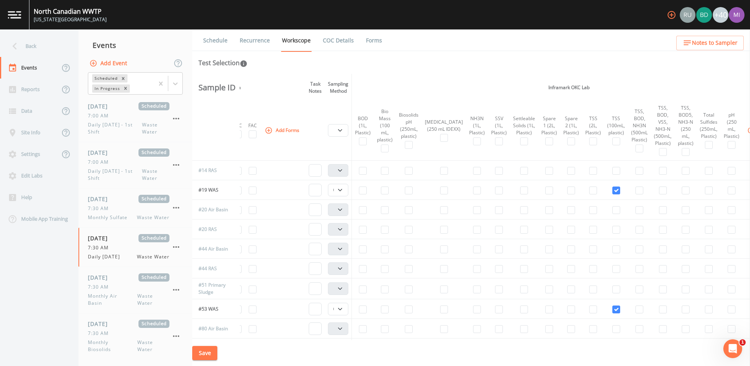
scroll to position [0, 93]
click at [387, 189] on input "checkbox" at bounding box center [385, 190] width 8 height 8
click at [386, 251] on input "checkbox" at bounding box center [385, 249] width 8 height 8
click at [387, 289] on input "checkbox" at bounding box center [385, 288] width 8 height 8
click at [341, 289] on select "Composite Grab" at bounding box center [338, 288] width 20 height 13
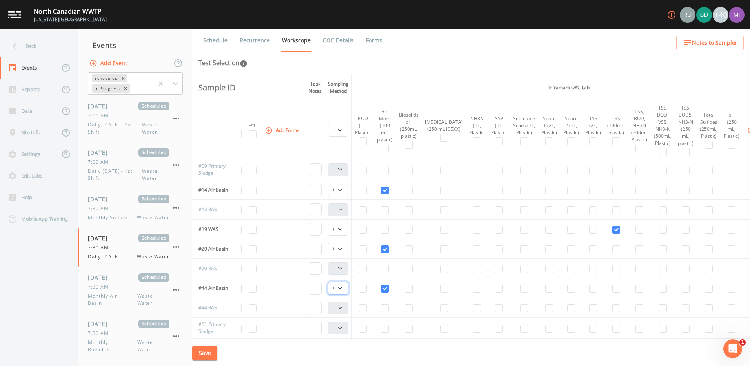
click at [330, 282] on select "Composite Grab" at bounding box center [338, 288] width 20 height 13
drag, startPoint x: 343, startPoint y: 247, endPoint x: 343, endPoint y: 252, distance: 4.7
click at [343, 247] on select "Composite Grab" at bounding box center [338, 248] width 20 height 13
click at [330, 242] on select "Composite Grab" at bounding box center [338, 248] width 20 height 13
drag, startPoint x: 340, startPoint y: 189, endPoint x: 340, endPoint y: 196, distance: 7.1
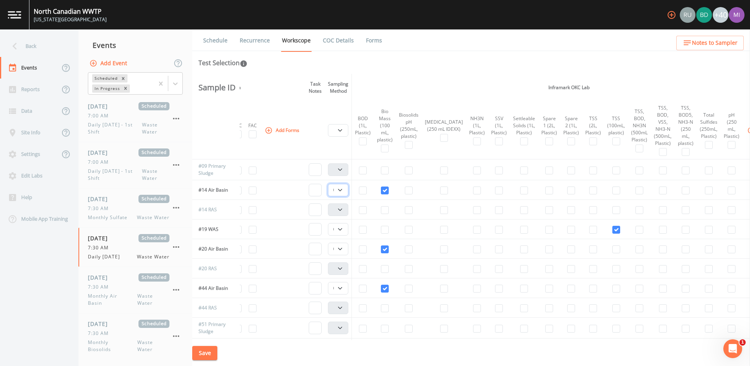
click at [340, 189] on select "Composite Grab" at bounding box center [338, 190] width 20 height 13
click at [330, 184] on select "Composite Grab" at bounding box center [338, 190] width 20 height 13
click at [747, 132] on icon "button" at bounding box center [751, 130] width 8 height 8
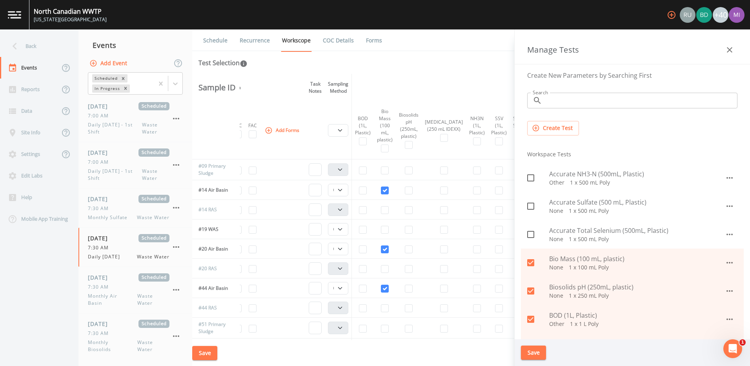
click at [620, 105] on input "Search" at bounding box center [641, 101] width 192 height 16
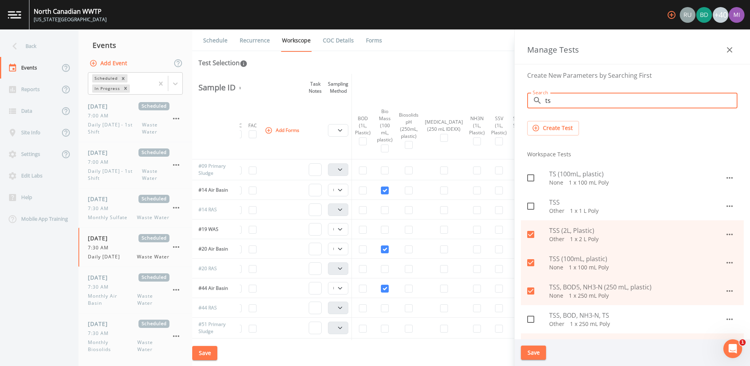
click at [565, 181] on p "None   1 x 100 mL Poly" at bounding box center [637, 182] width 176 height 8
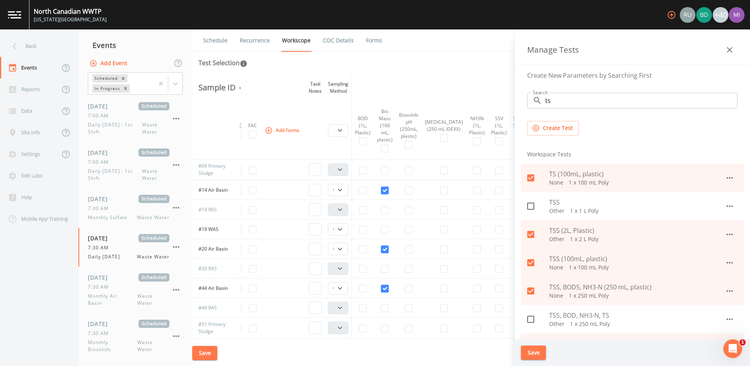
click at [528, 352] on button "Save" at bounding box center [533, 352] width 25 height 15
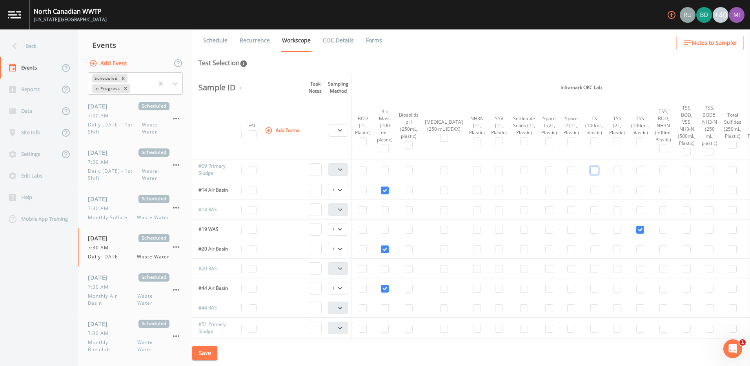
click at [590, 172] on input "checkbox" at bounding box center [594, 170] width 8 height 8
click at [342, 169] on select "Composite Grab" at bounding box center [338, 169] width 20 height 13
click at [330, 163] on select "Composite Grab" at bounding box center [338, 169] width 20 height 13
click at [590, 328] on input "checkbox" at bounding box center [594, 328] width 8 height 8
click at [343, 326] on select "Composite Grab" at bounding box center [338, 327] width 20 height 13
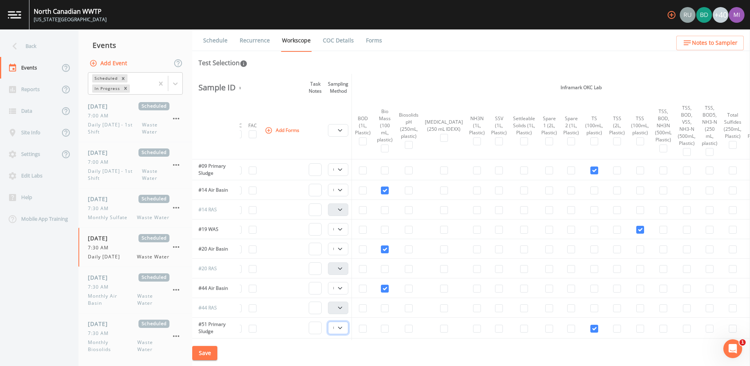
click at [330, 321] on select "Composite Grab" at bounding box center [338, 327] width 20 height 13
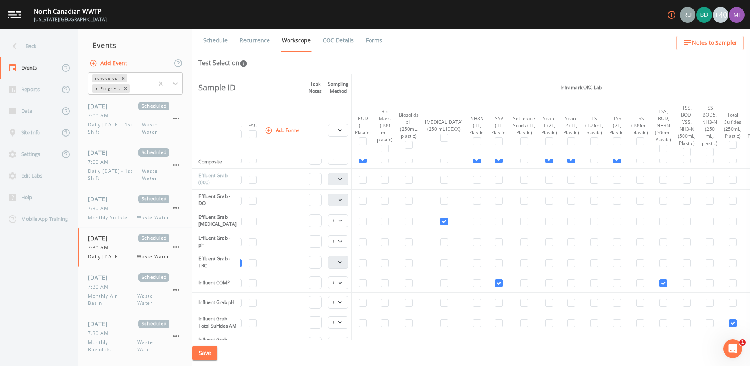
scroll to position [275, 93]
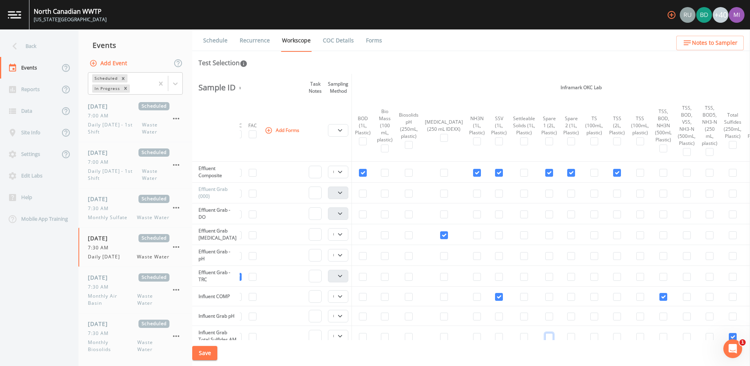
drag, startPoint x: 522, startPoint y: 337, endPoint x: 551, endPoint y: 344, distance: 30.2
click at [551, 344] on div "Schedule Recurrence Workscope COC Details Forms Test Selection Sample ID Field …" at bounding box center [471, 197] width 558 height 336
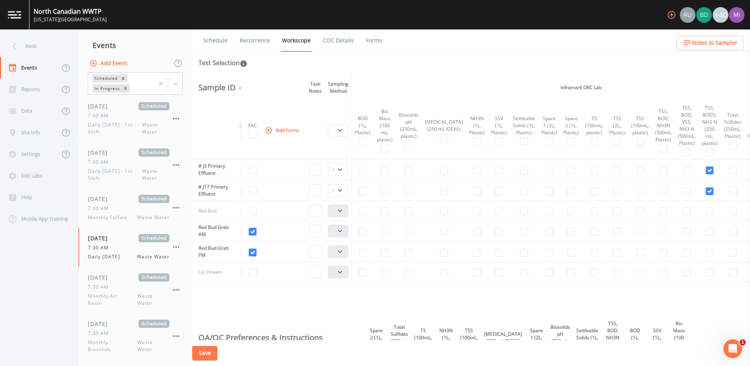
drag, startPoint x: 544, startPoint y: 339, endPoint x: 560, endPoint y: 339, distance: 16.1
click at [560, 340] on div "Save" at bounding box center [471, 353] width 558 height 26
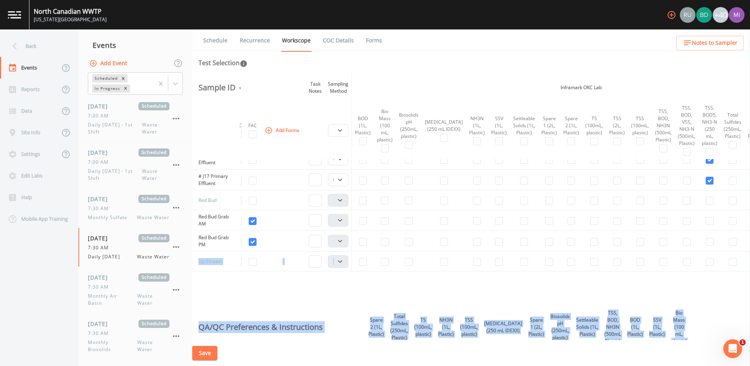
drag, startPoint x: 749, startPoint y: 265, endPoint x: 751, endPoint y: 256, distance: 9.5
click at [749, 256] on html "North Canadian WWTP Oklahoma City +40 Back Events Reports Data Site Info Settin…" at bounding box center [375, 183] width 750 height 366
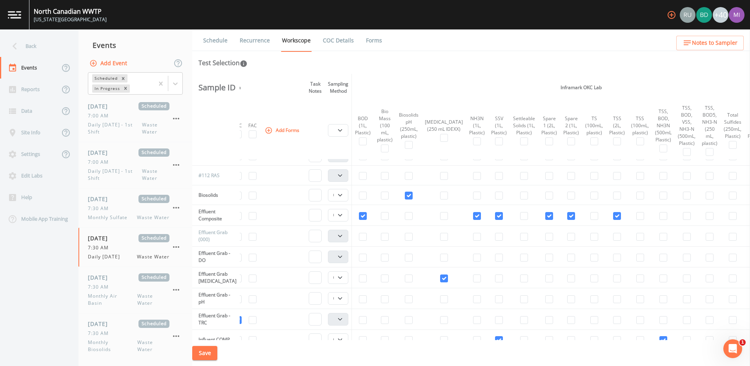
scroll to position [213, 93]
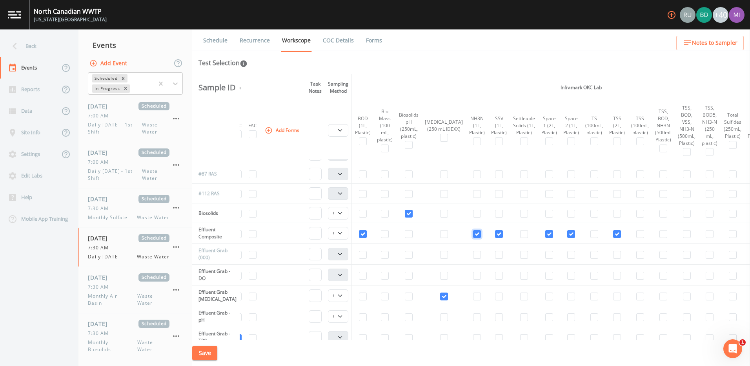
click at [473, 232] on input "checkbox" at bounding box center [477, 234] width 8 height 8
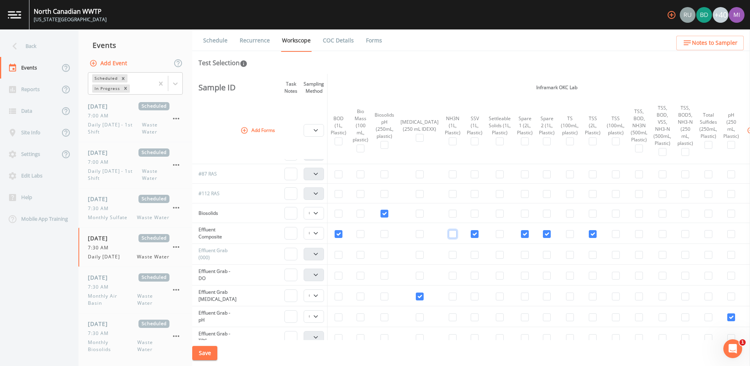
scroll to position [213, 187]
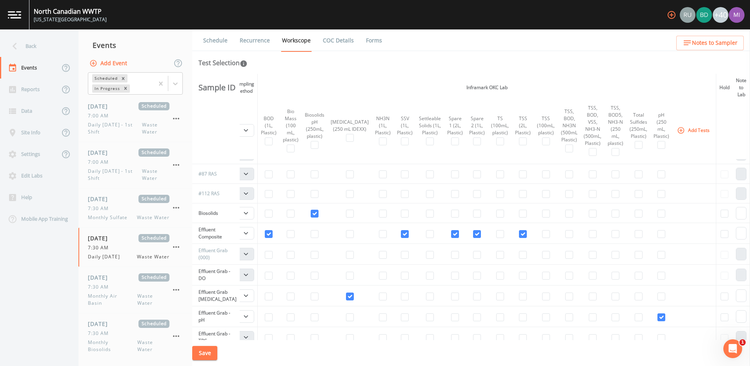
click at [678, 131] on icon "button" at bounding box center [681, 130] width 7 height 7
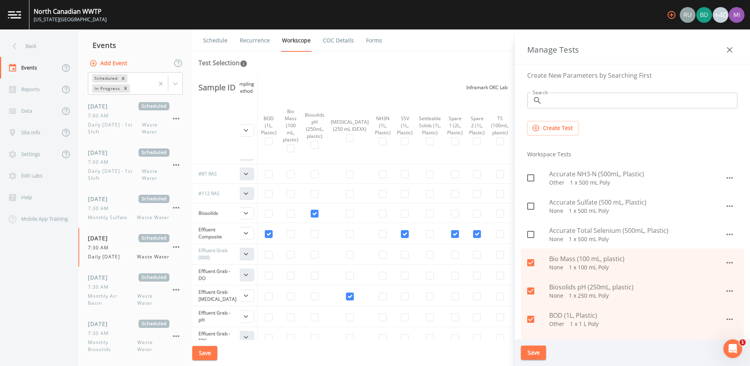
click at [567, 102] on input "Search" at bounding box center [641, 101] width 192 height 16
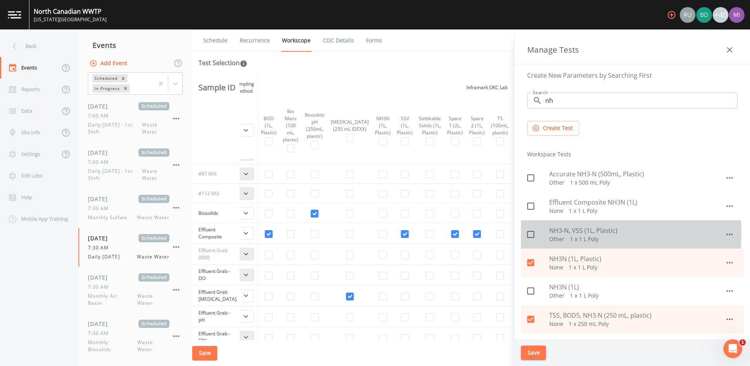
click at [529, 235] on icon at bounding box center [530, 233] width 9 height 9
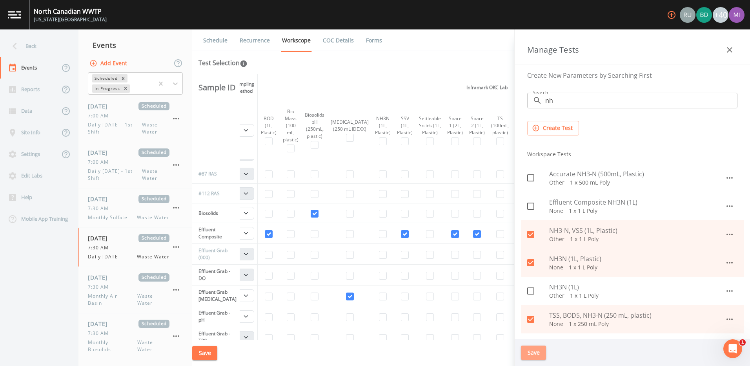
click at [525, 350] on button "Save" at bounding box center [533, 352] width 25 height 15
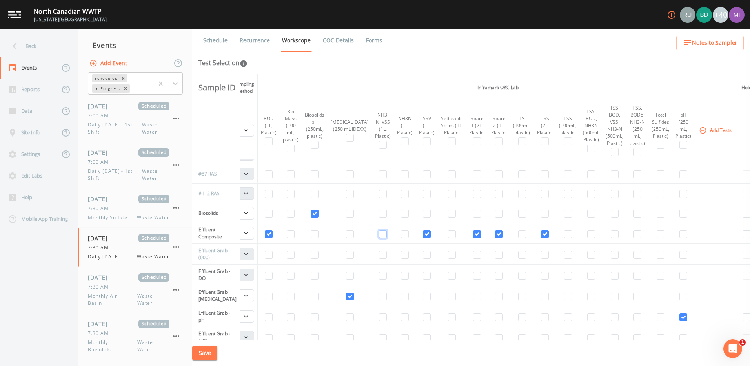
click at [379, 237] on input "checkbox" at bounding box center [383, 234] width 8 height 8
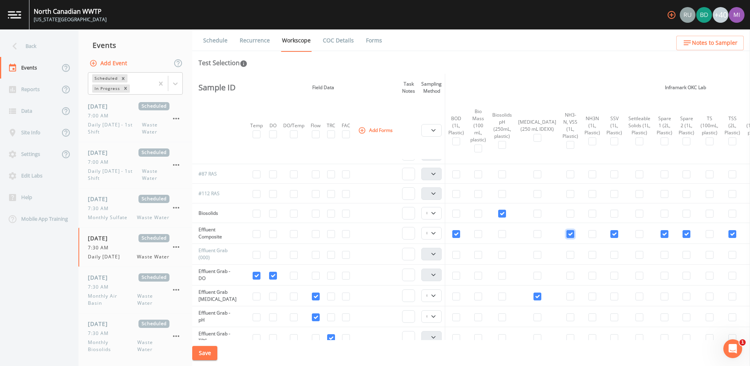
scroll to position [0, 0]
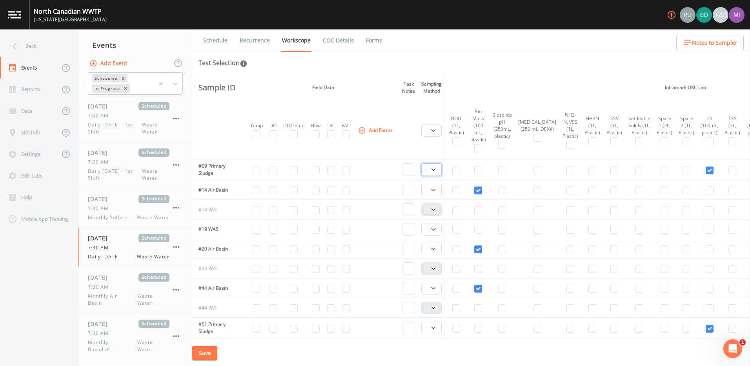
click at [433, 169] on select "Composite Grab" at bounding box center [431, 169] width 20 height 13
click at [435, 168] on select "Composite Grab" at bounding box center [431, 169] width 20 height 13
click at [437, 190] on select "Composite Grab" at bounding box center [431, 190] width 20 height 13
click at [435, 227] on select "Composite Grab" at bounding box center [431, 229] width 20 height 13
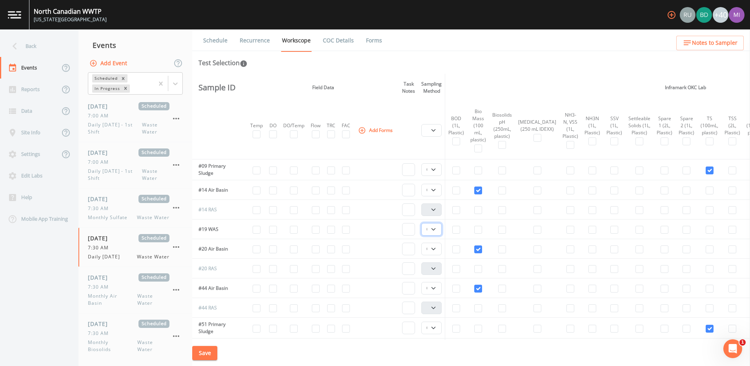
click at [435, 227] on select "Composite Grab" at bounding box center [431, 229] width 20 height 13
click at [438, 248] on select "Composite Grab" at bounding box center [431, 248] width 20 height 13
click at [438, 288] on select "Composite Grab" at bounding box center [431, 288] width 20 height 13
click at [437, 288] on select "Composite Grab" at bounding box center [431, 288] width 20 height 13
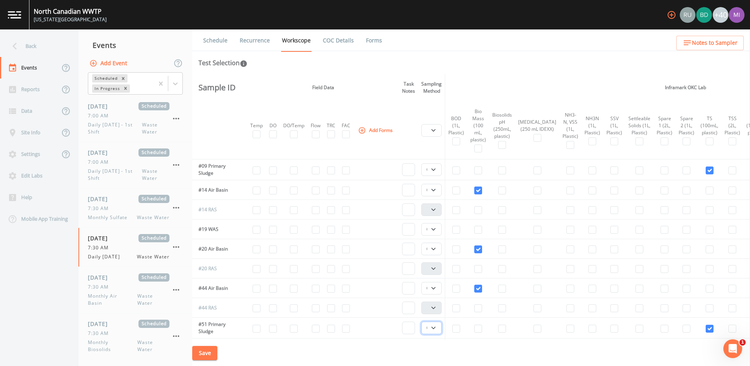
click at [437, 324] on select "Composite Grab" at bounding box center [431, 327] width 20 height 13
click at [436, 324] on select "Composite Grab" at bounding box center [431, 327] width 20 height 13
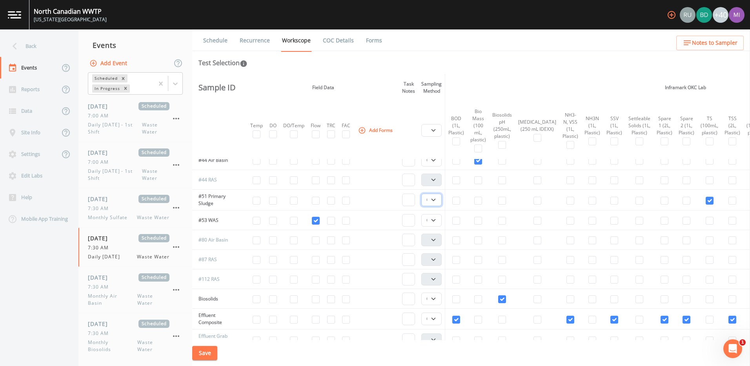
scroll to position [157, 0]
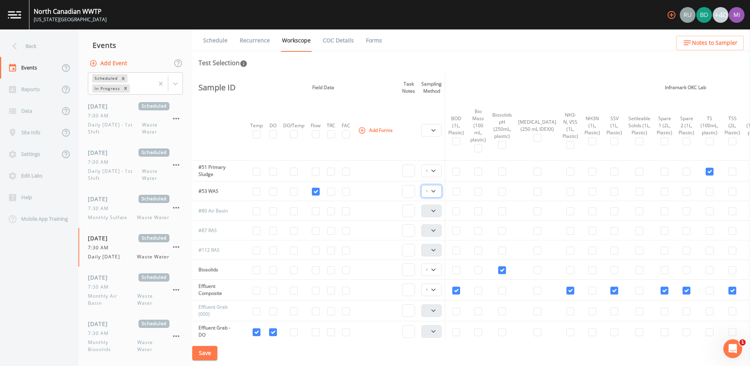
click at [435, 191] on select "Composite Grab" at bounding box center [431, 191] width 20 height 13
click at [435, 269] on select "Composite Grab" at bounding box center [431, 269] width 20 height 13
click at [437, 289] on select "Composite Grab" at bounding box center [431, 289] width 20 height 13
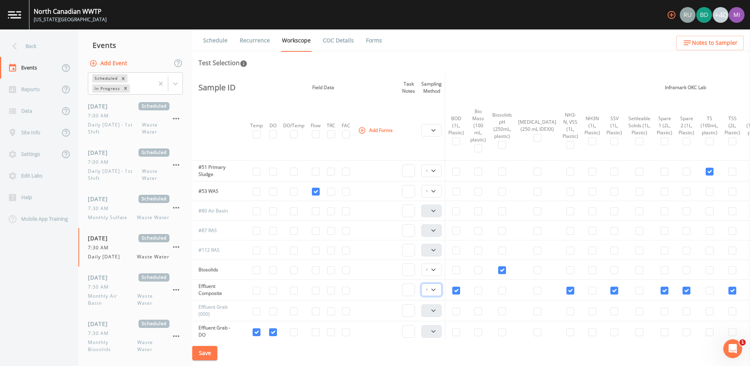
click at [437, 289] on select "Composite Grab" at bounding box center [431, 289] width 20 height 13
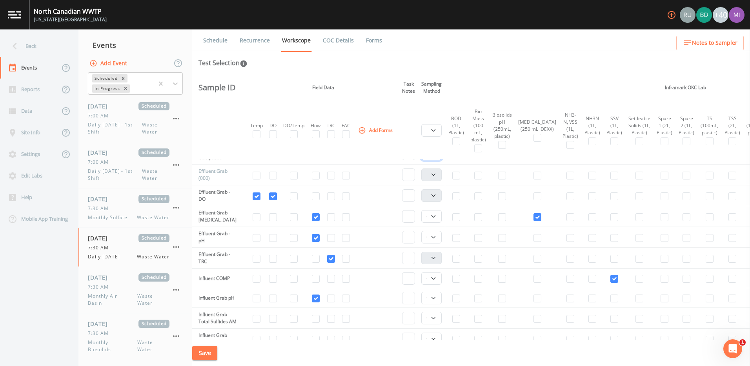
scroll to position [314, 0]
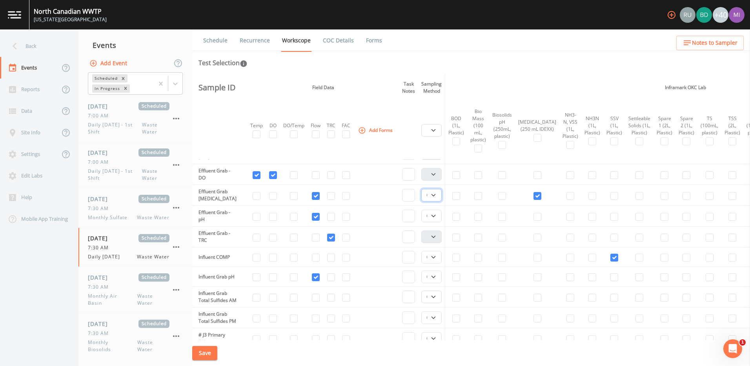
click at [433, 195] on select "Composite Grab" at bounding box center [431, 195] width 20 height 13
drag, startPoint x: 437, startPoint y: 195, endPoint x: 437, endPoint y: 202, distance: 7.1
click at [437, 195] on select "Composite Grab" at bounding box center [431, 195] width 20 height 13
click at [437, 216] on select "Composite Grab" at bounding box center [431, 215] width 20 height 13
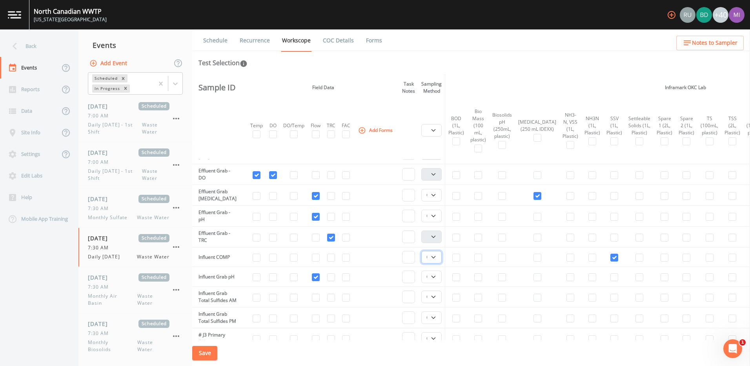
click at [435, 255] on select "Composite Grab" at bounding box center [431, 257] width 20 height 13
click at [435, 257] on select "Composite Grab" at bounding box center [431, 257] width 20 height 13
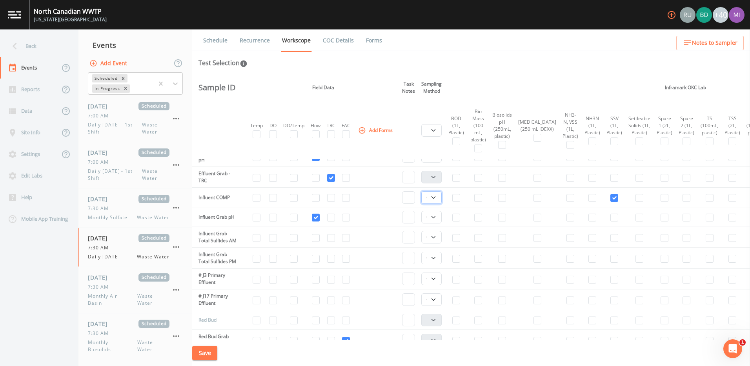
scroll to position [392, 0]
click at [437, 198] on select "Composite Grab" at bounding box center [431, 198] width 20 height 13
click at [437, 200] on select "Composite Grab" at bounding box center [431, 198] width 20 height 13
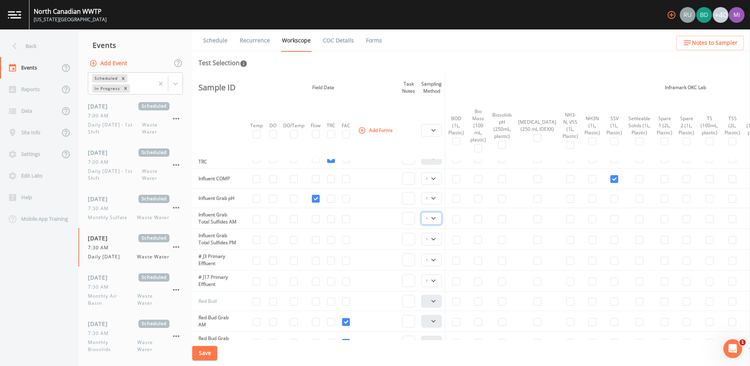
click at [438, 222] on select "Composite Grab" at bounding box center [431, 218] width 20 height 13
click at [438, 245] on select "Composite Grab" at bounding box center [431, 239] width 20 height 13
click at [437, 245] on select "Composite Grab" at bounding box center [431, 239] width 20 height 13
click at [437, 266] on select "Composite Grab" at bounding box center [431, 259] width 20 height 13
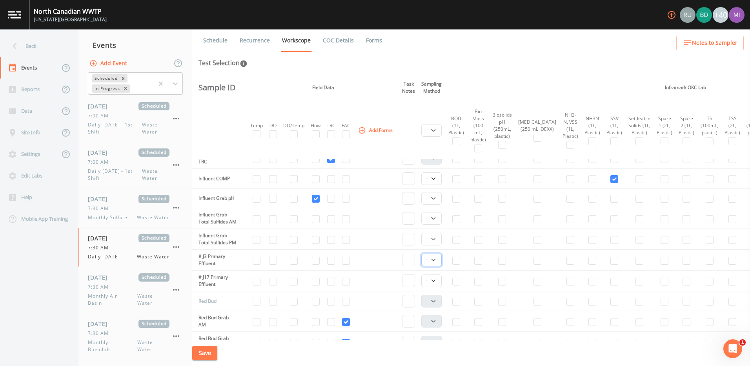
click at [437, 266] on select "Composite Grab" at bounding box center [431, 259] width 20 height 13
click at [436, 287] on select "Composite Grab" at bounding box center [431, 280] width 20 height 13
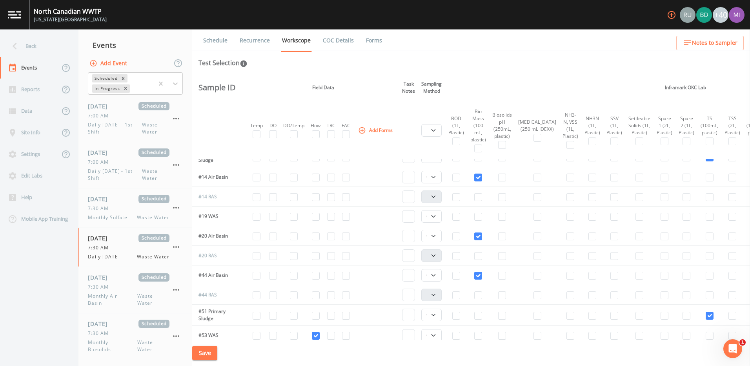
scroll to position [0, 0]
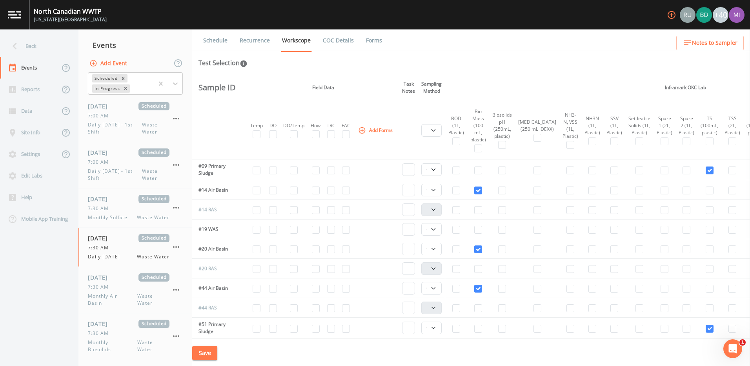
click at [259, 40] on link "Recurrence" at bounding box center [254, 40] width 33 height 22
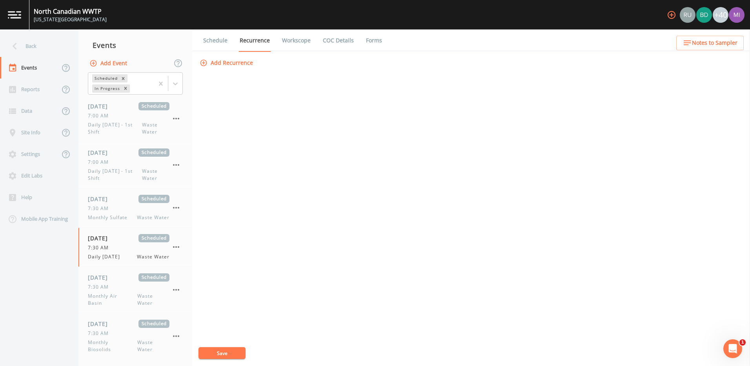
click at [226, 64] on button "Add Recurrence" at bounding box center [227, 63] width 58 height 15
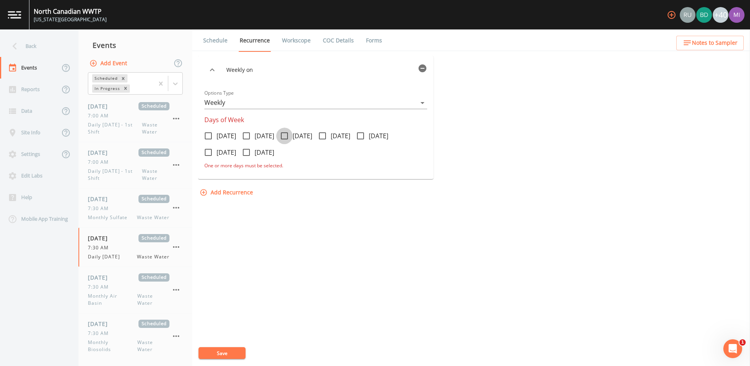
click at [289, 135] on icon at bounding box center [284, 135] width 9 height 9
click at [284, 135] on input "[DATE]" at bounding box center [280, 131] width 8 height 8
click at [228, 353] on button "Save" at bounding box center [221, 353] width 47 height 12
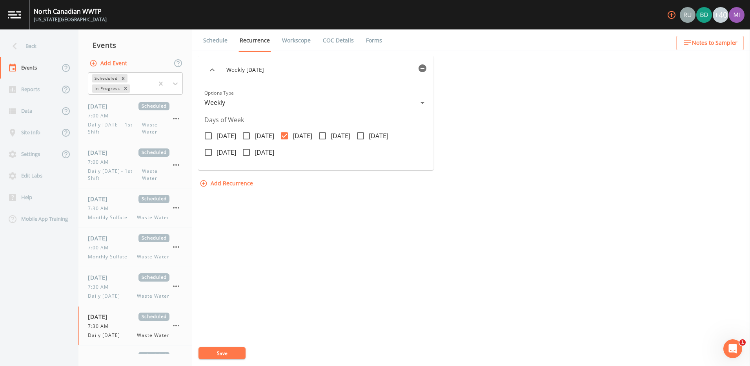
click at [300, 39] on link "Workscope" at bounding box center [296, 40] width 31 height 22
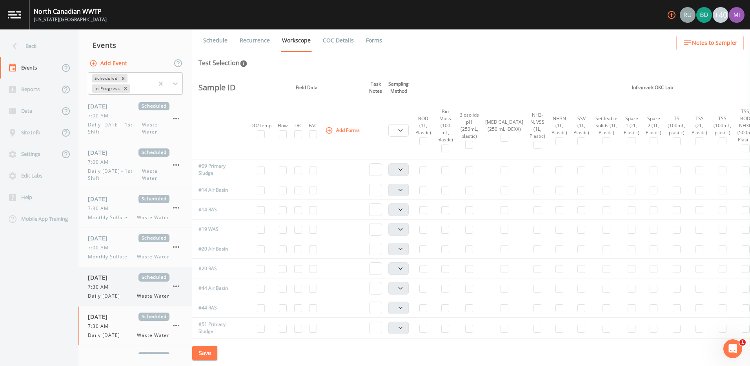
click at [114, 294] on span "Daily [DATE]" at bounding box center [106, 295] width 37 height 7
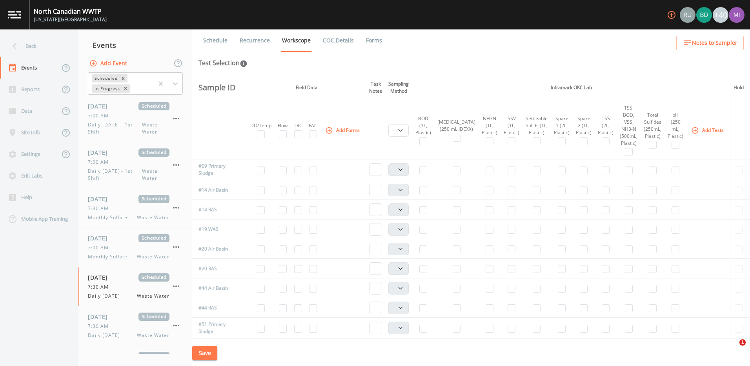
select select "b6a3c313-748b-4795-a028-792ad310bd60"
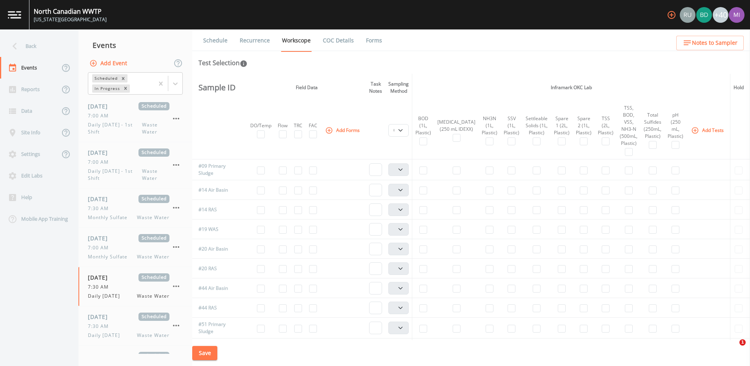
select select "b6a3c313-748b-4795-a028-792ad310bd60"
click at [112, 332] on span "Daily [DATE]" at bounding box center [106, 334] width 37 height 7
select select "b6a3c313-748b-4795-a028-792ad310bd60"
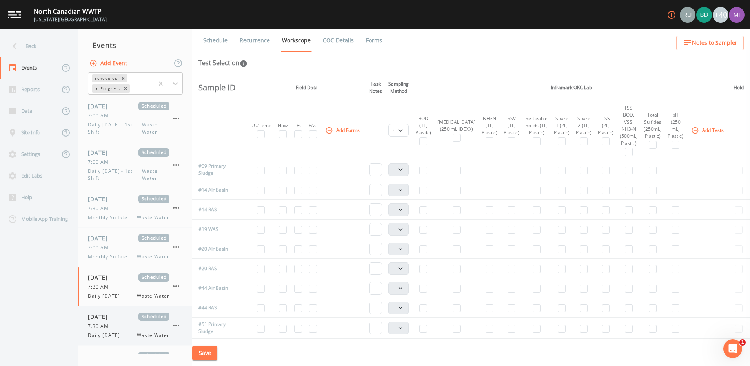
select select "b6a3c313-748b-4795-a028-792ad310bd60"
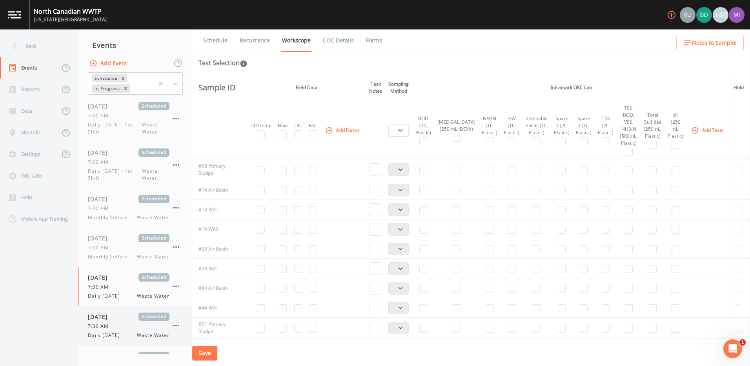
select select "b6a3c313-748b-4795-a028-792ad310bd60"
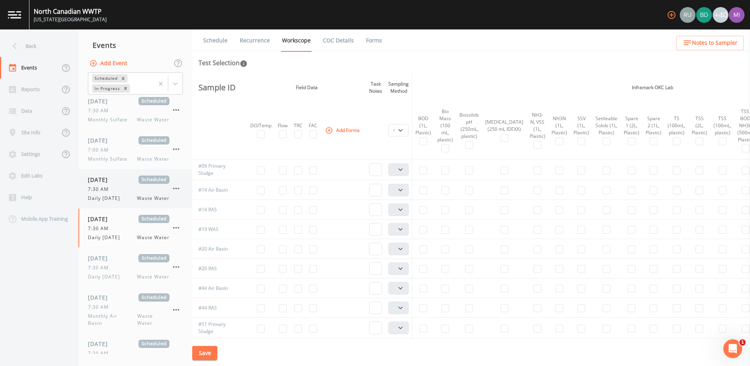
scroll to position [118, 0]
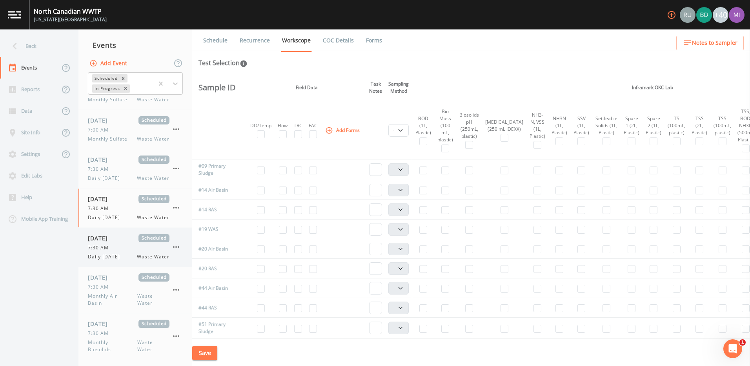
click at [119, 253] on span "Daily [DATE]" at bounding box center [106, 256] width 37 height 7
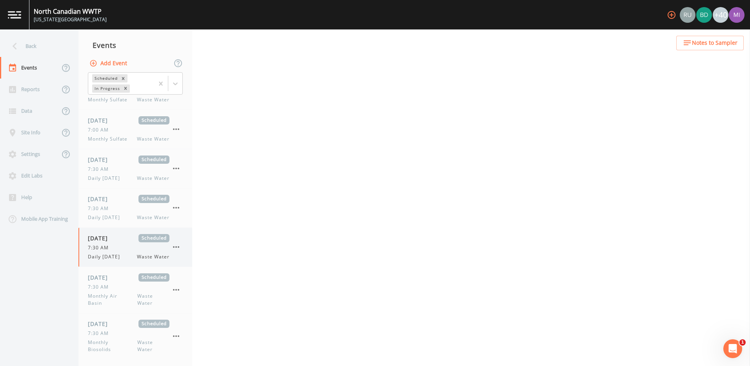
select select "b6a3c313-748b-4795-a028-792ad310bd60"
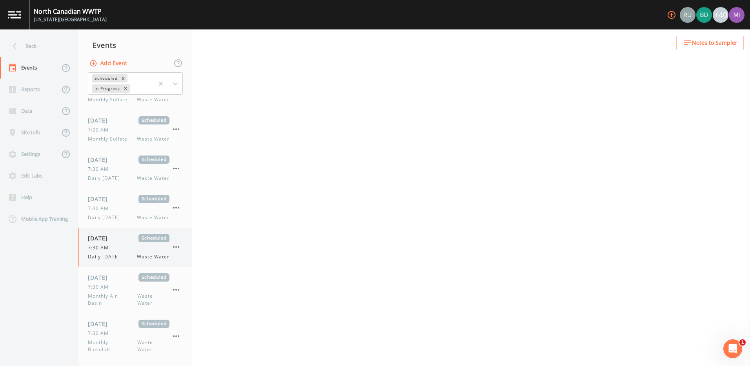
select select "b6a3c313-748b-4795-a028-792ad310bd60"
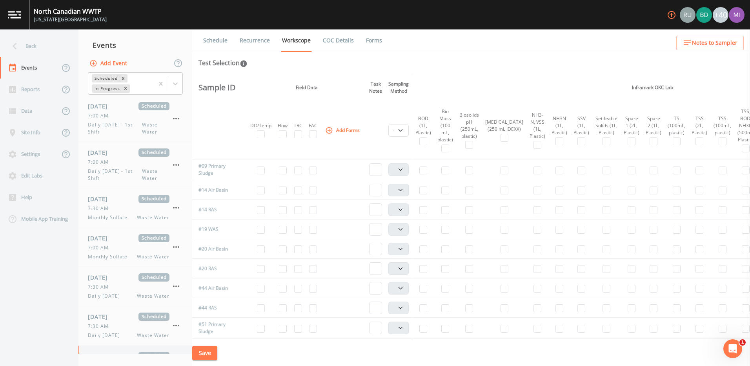
scroll to position [39, 0]
click at [175, 248] on icon "button" at bounding box center [175, 246] width 9 height 9
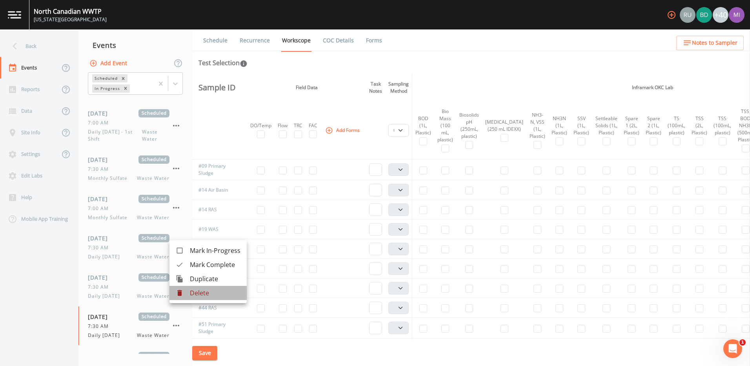
click at [197, 293] on p "Delete" at bounding box center [215, 292] width 51 height 9
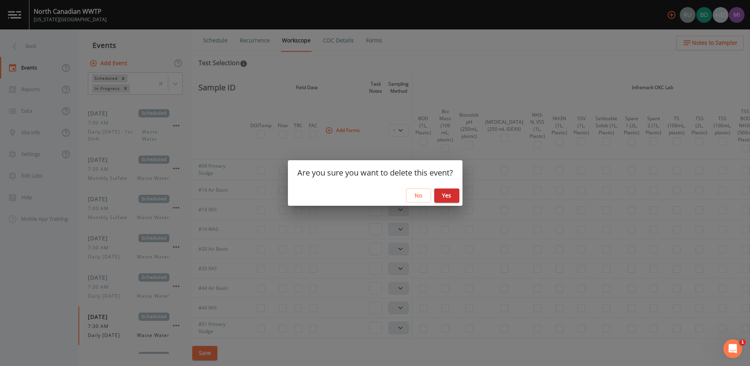
click at [448, 195] on button "Yes" at bounding box center [446, 195] width 25 height 15
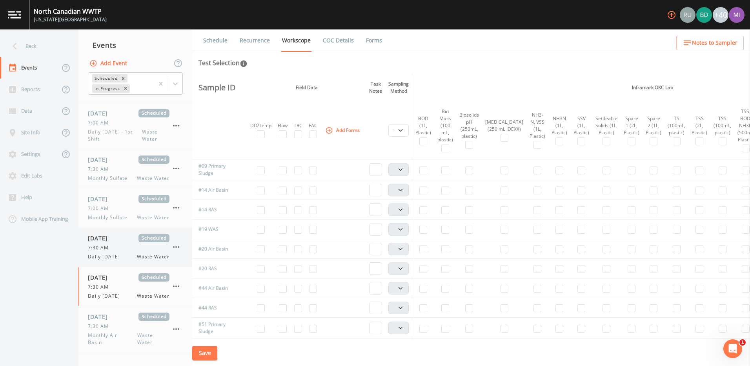
click at [175, 247] on icon "button" at bounding box center [175, 246] width 9 height 9
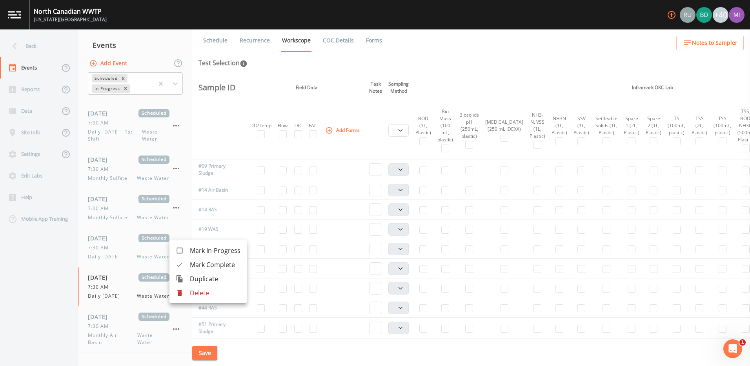
click at [199, 293] on p "Delete" at bounding box center [215, 292] width 51 height 9
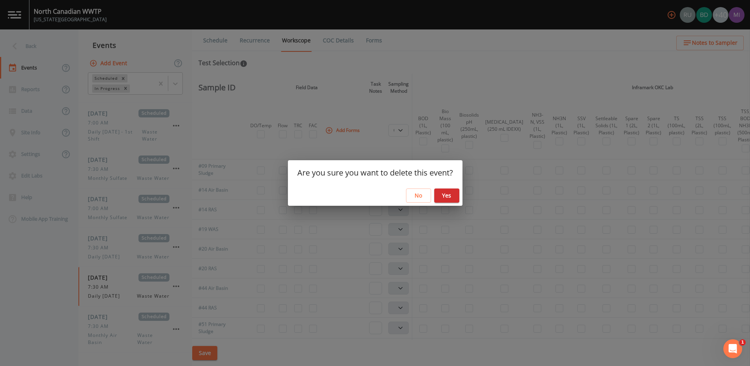
click at [451, 193] on button "Yes" at bounding box center [446, 195] width 25 height 15
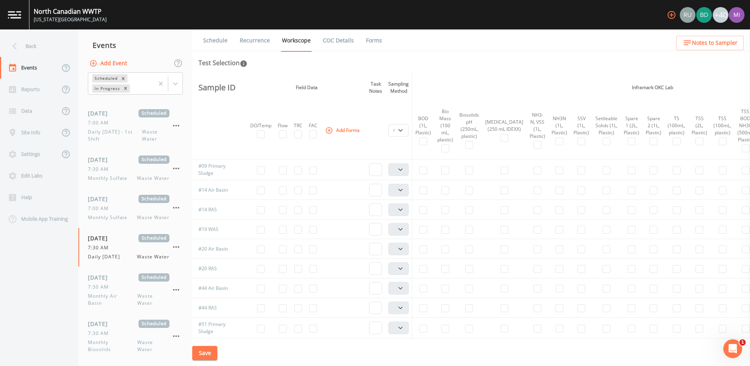
click at [264, 41] on link "Recurrence" at bounding box center [254, 40] width 33 height 22
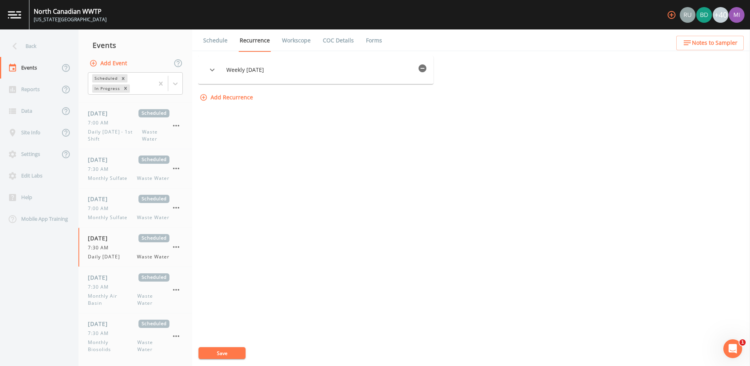
click at [269, 69] on span "Weekly [DATE]" at bounding box center [320, 70] width 188 height 8
click at [215, 68] on icon "button" at bounding box center [211, 69] width 9 height 9
click at [220, 351] on button "Save" at bounding box center [221, 353] width 47 height 12
click at [295, 39] on link "Workscope" at bounding box center [296, 40] width 31 height 22
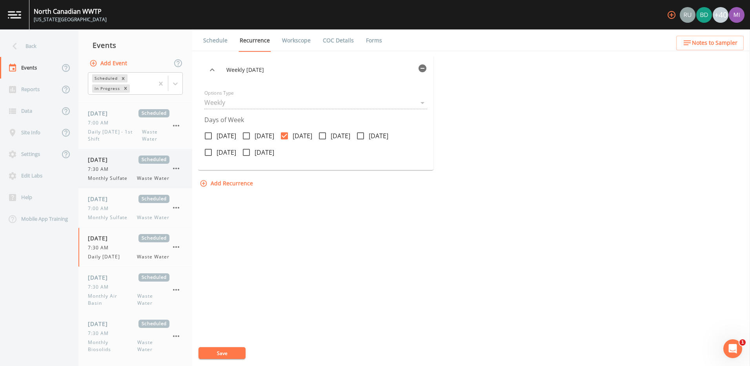
select select "b6a3c313-748b-4795-a028-792ad310bd60"
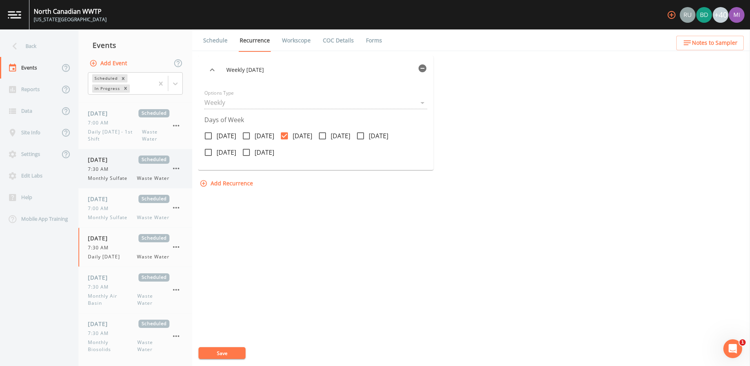
select select "b6a3c313-748b-4795-a028-792ad310bd60"
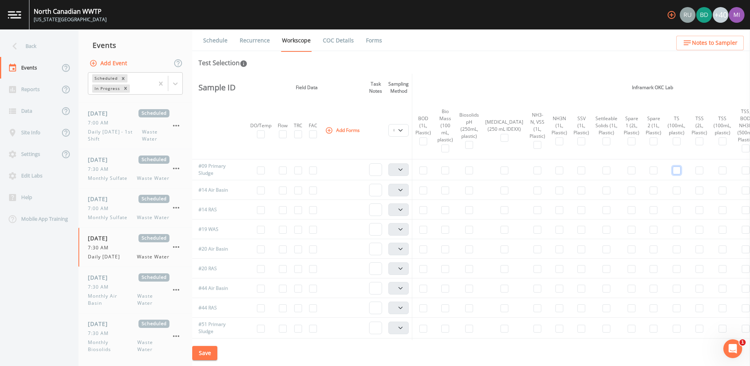
click at [673, 173] on input "checkbox" at bounding box center [677, 170] width 8 height 8
checkbox input "true"
select select "b6a3c313-748b-4795-a028-792ad310bd60"
click at [673, 329] on input "checkbox" at bounding box center [677, 328] width 8 height 8
checkbox input "true"
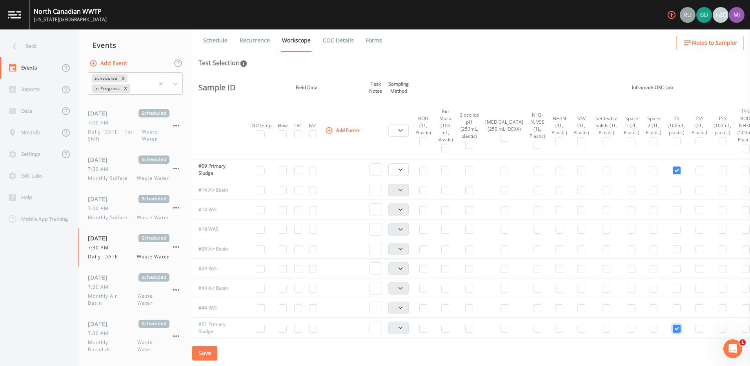
select select "b6a3c313-748b-4795-a028-792ad310bd60"
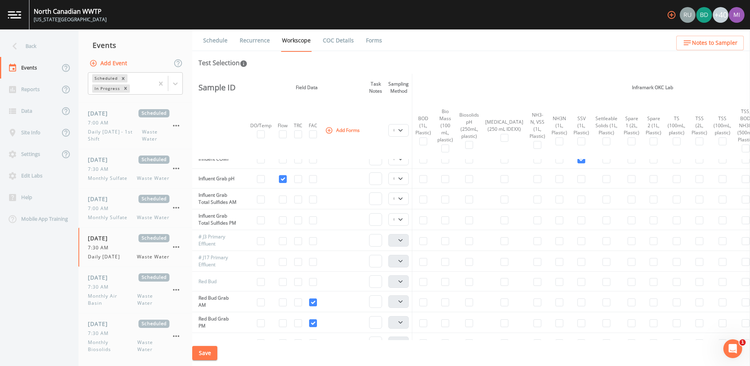
scroll to position [392, 0]
drag, startPoint x: 572, startPoint y: 340, endPoint x: 589, endPoint y: 341, distance: 17.7
click at [589, 341] on div "Save" at bounding box center [471, 353] width 558 height 26
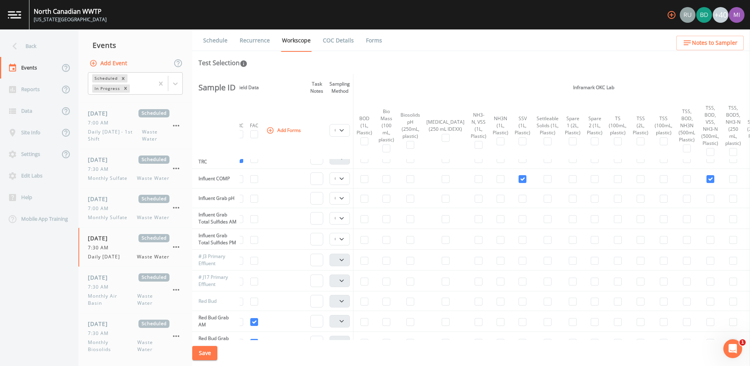
scroll to position [392, 84]
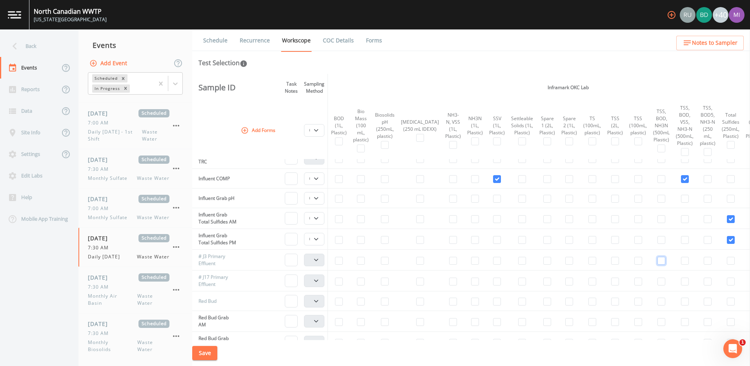
click at [657, 264] on input "checkbox" at bounding box center [661, 260] width 8 height 8
checkbox input "true"
select select "b6a3c313-748b-4795-a028-792ad310bd60"
click at [657, 285] on input "checkbox" at bounding box center [661, 281] width 8 height 8
checkbox input "true"
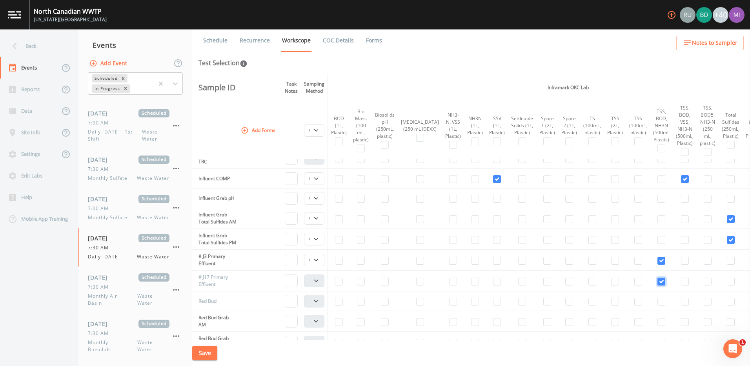
select select "b6a3c313-748b-4795-a028-792ad310bd60"
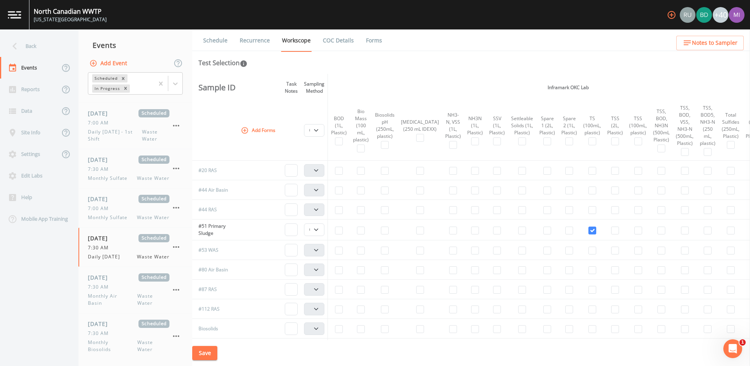
scroll to position [0, 84]
click at [362, 190] on input "checkbox" at bounding box center [361, 190] width 8 height 8
checkbox input "true"
select select "b6a3c313-748b-4795-a028-792ad310bd60"
click at [362, 251] on input "checkbox" at bounding box center [361, 249] width 8 height 8
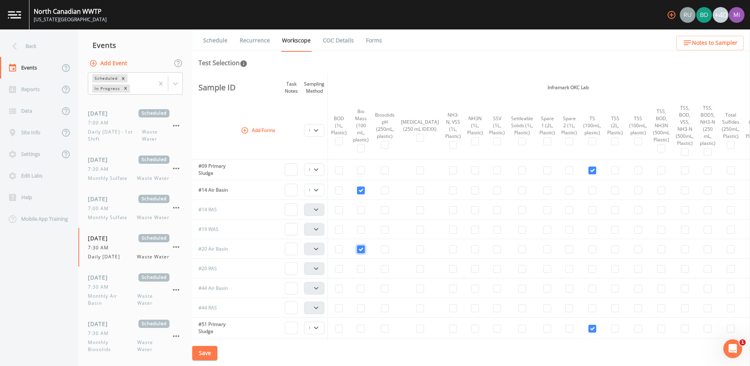
checkbox input "true"
select select "b6a3c313-748b-4795-a028-792ad310bd60"
click at [362, 289] on input "checkbox" at bounding box center [361, 288] width 8 height 8
checkbox input "true"
select select "b6a3c313-748b-4795-a028-792ad310bd60"
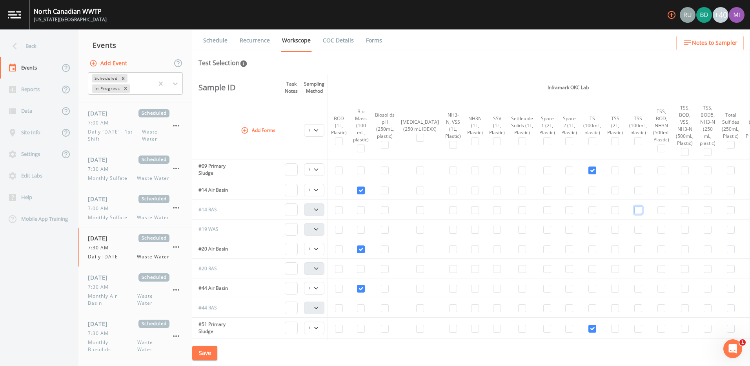
click at [634, 211] on input "checkbox" at bounding box center [638, 210] width 8 height 8
checkbox input "true"
select select "b6a3c313-748b-4795-a028-792ad310bd60"
click at [634, 211] on input "checkbox" at bounding box center [638, 210] width 8 height 8
checkbox input "false"
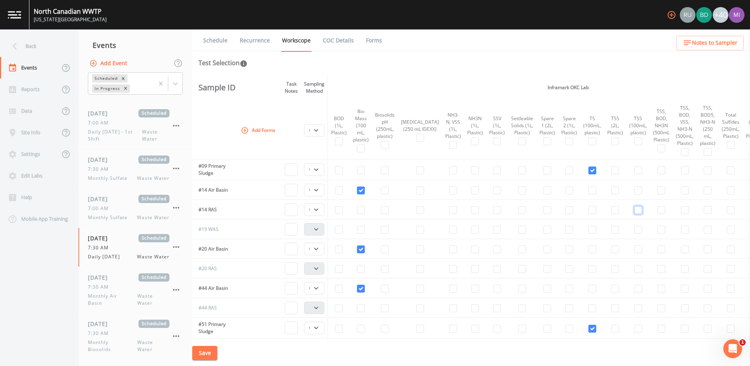
select select
click at [634, 228] on input "checkbox" at bounding box center [638, 230] width 8 height 8
checkbox input "true"
select select "b6a3c313-748b-4795-a028-792ad310bd60"
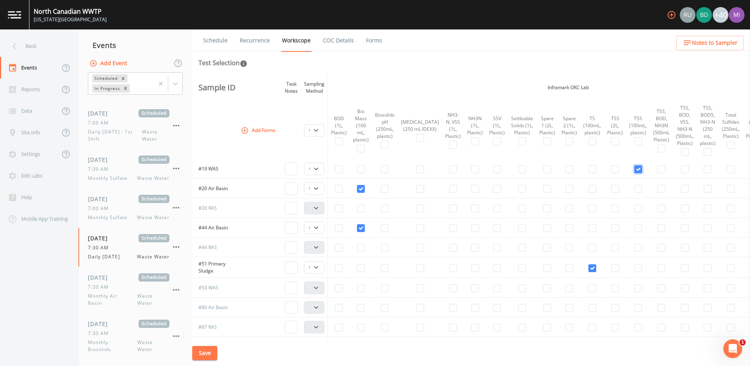
scroll to position [78, 84]
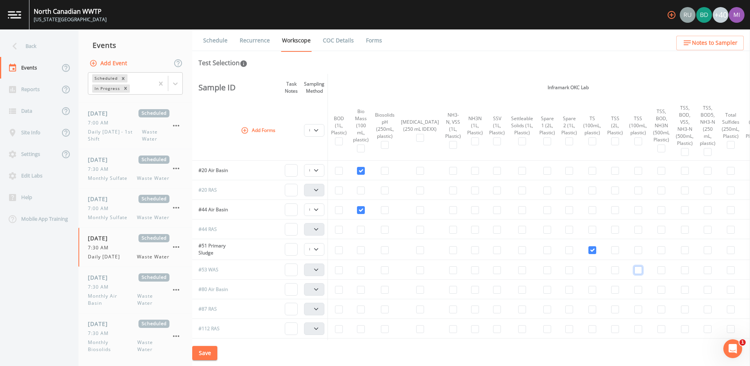
click at [634, 272] on input "checkbox" at bounding box center [638, 270] width 8 height 8
checkbox input "true"
select select "b6a3c313-748b-4795-a028-792ad310bd60"
drag, startPoint x: 272, startPoint y: 339, endPoint x: 227, endPoint y: 344, distance: 45.4
click at [227, 344] on div "Save" at bounding box center [471, 353] width 558 height 26
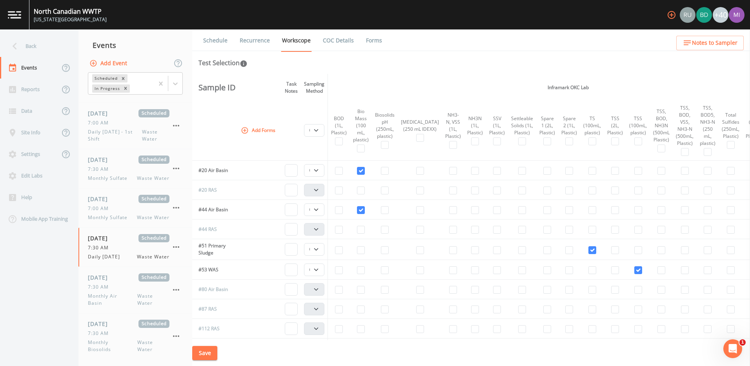
click at [239, 337] on td "#112 RAS" at bounding box center [215, 328] width 47 height 20
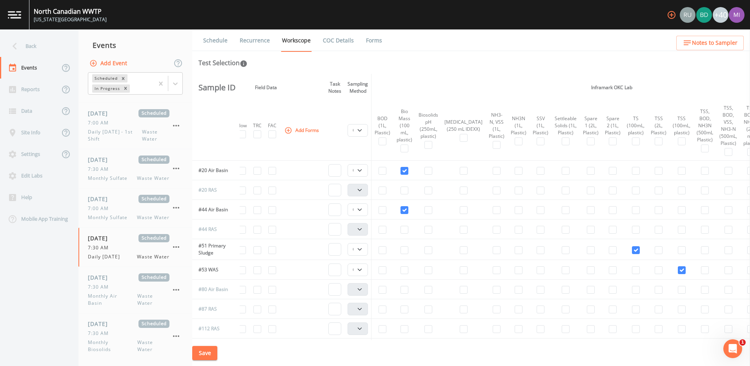
scroll to position [78, 0]
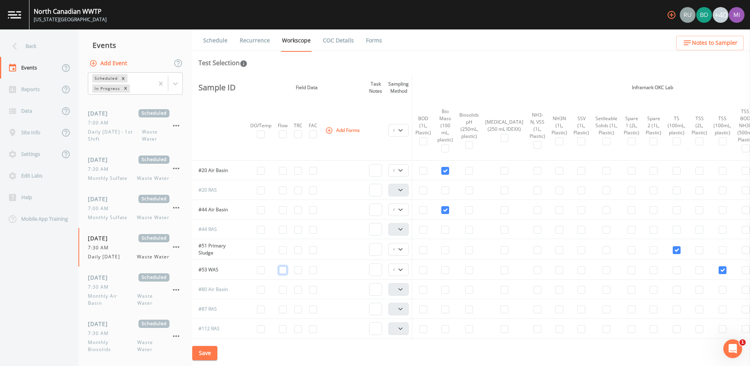
click at [285, 271] on input "checkbox" at bounding box center [283, 270] width 8 height 8
checkbox input "true"
click at [214, 353] on button "Save" at bounding box center [204, 353] width 25 height 15
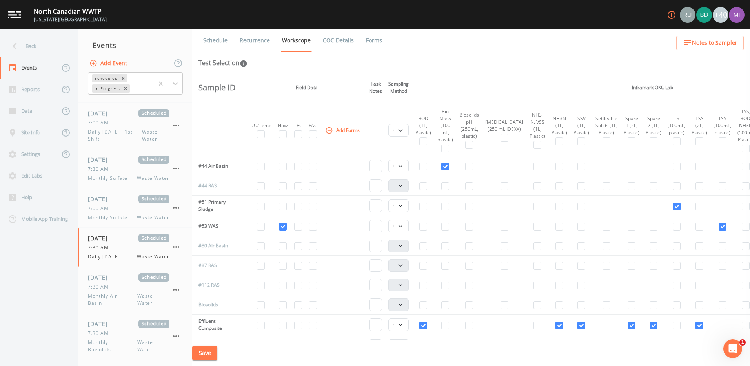
scroll to position [118, 0]
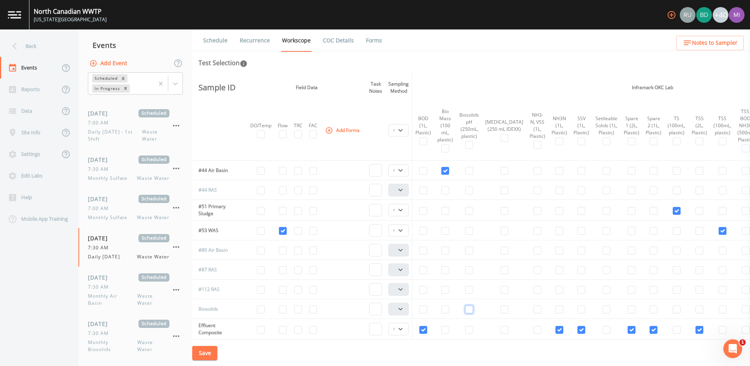
click at [468, 310] on input "checkbox" at bounding box center [469, 309] width 8 height 8
checkbox input "true"
select select "b6a3c313-748b-4795-a028-792ad310bd60"
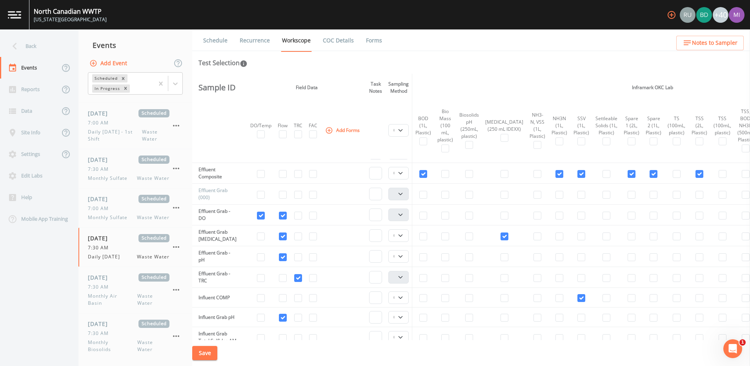
scroll to position [275, 0]
click at [555, 173] on input "checkbox" at bounding box center [559, 173] width 8 height 8
checkbox input "false"
click at [533, 173] on input "checkbox" at bounding box center [537, 173] width 8 height 8
checkbox input "true"
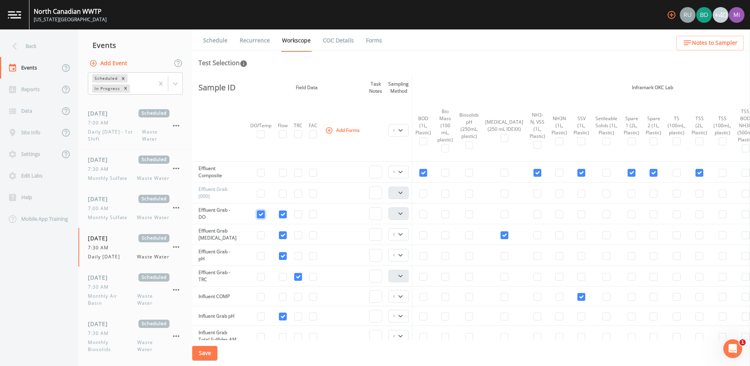
click at [261, 213] on input "checkbox" at bounding box center [261, 214] width 8 height 8
checkbox input "false"
click at [285, 213] on input "checkbox" at bounding box center [283, 214] width 8 height 8
checkbox input "false"
click at [343, 128] on button "Add Forms" at bounding box center [343, 130] width 39 height 13
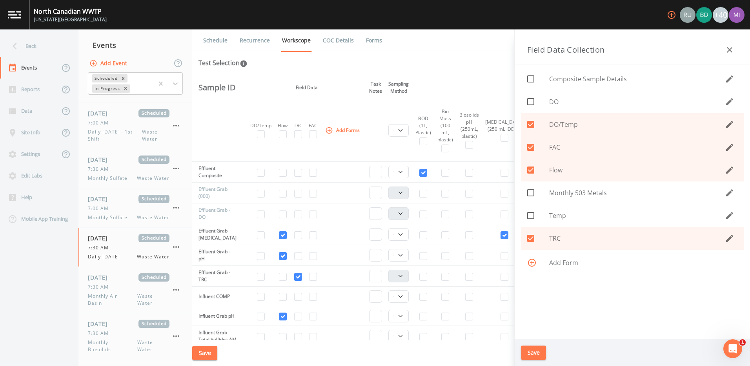
click at [531, 102] on icon at bounding box center [530, 101] width 9 height 9
checkbox input "true"
click at [529, 124] on icon at bounding box center [530, 124] width 7 height 7
checkbox input "false"
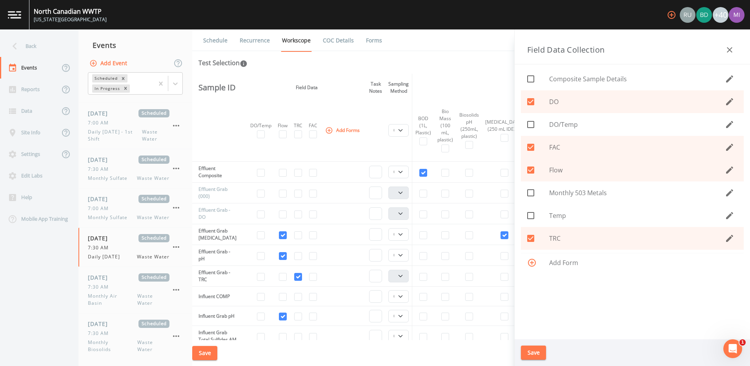
click at [530, 217] on icon at bounding box center [530, 215] width 9 height 9
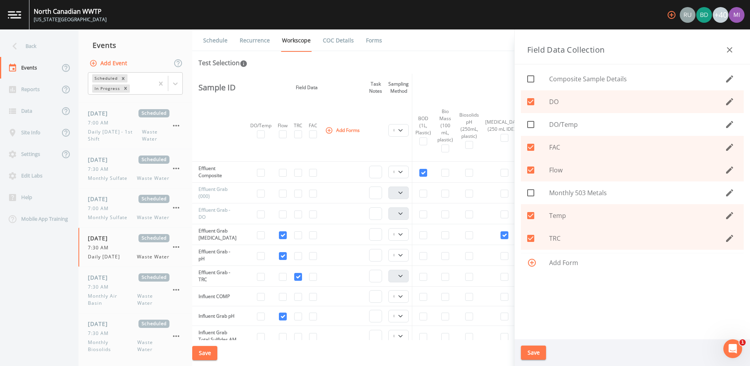
checkbox input "true"
click at [534, 351] on button "Save" at bounding box center [533, 352] width 25 height 15
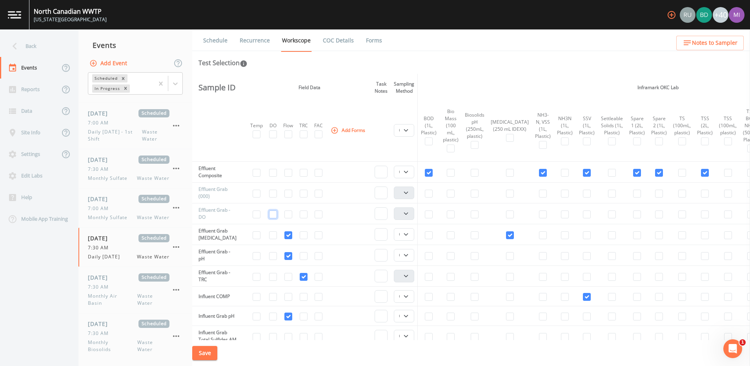
click at [274, 213] on input "checkbox" at bounding box center [273, 214] width 8 height 8
checkbox input "true"
click at [257, 215] on input "checkbox" at bounding box center [257, 214] width 8 height 8
checkbox input "true"
click at [409, 235] on select "Composite Grab" at bounding box center [404, 234] width 20 height 13
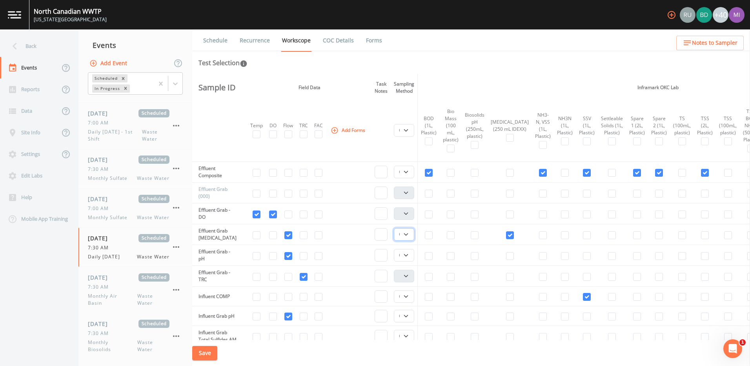
select select "092b3f94-5697-4c94-9891-da161916fdbb"
click at [396, 228] on select "Composite Grab" at bounding box center [404, 234] width 20 height 13
select select
click at [407, 256] on select "Composite Grab" at bounding box center [404, 255] width 20 height 13
select select "092b3f94-5697-4c94-9891-da161916fdbb"
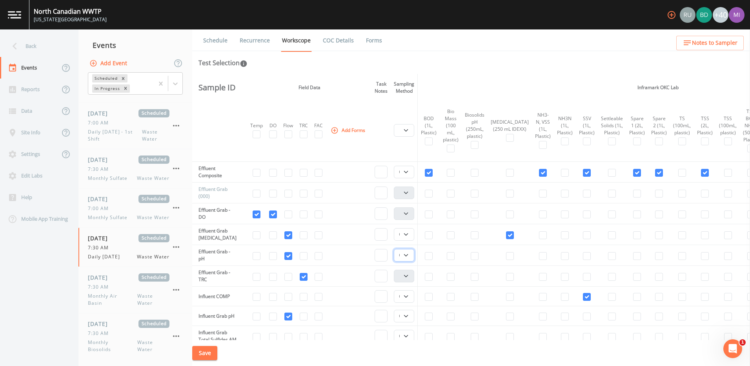
click at [396, 249] on select "Composite Grab" at bounding box center [404, 255] width 20 height 13
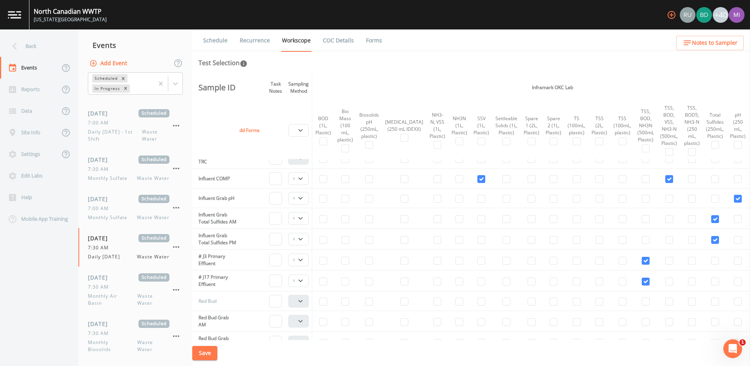
scroll to position [392, 113]
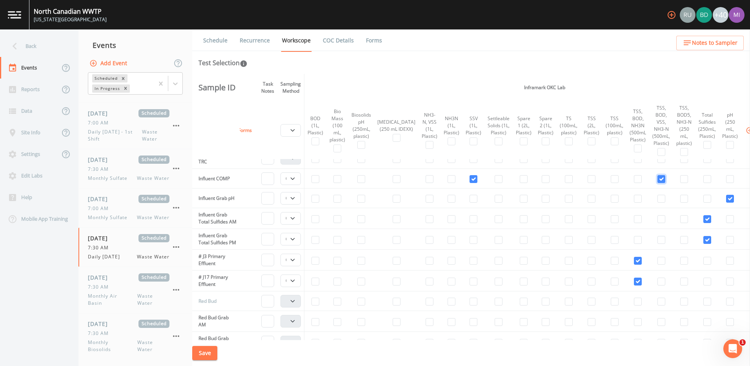
click at [657, 180] on input "checkbox" at bounding box center [661, 179] width 8 height 8
checkbox input "false"
click at [634, 180] on input "checkbox" at bounding box center [638, 179] width 8 height 8
checkbox input "true"
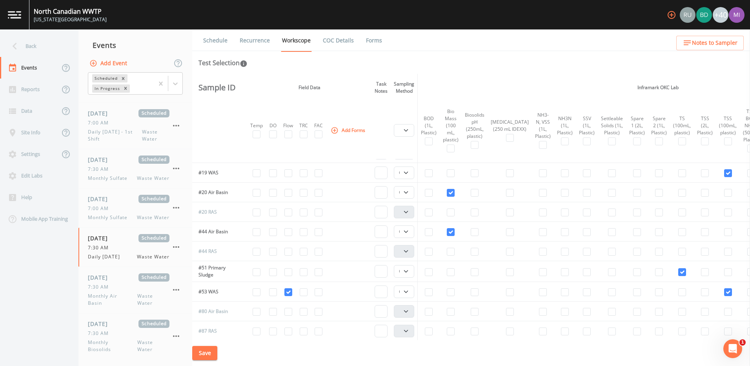
scroll to position [0, 0]
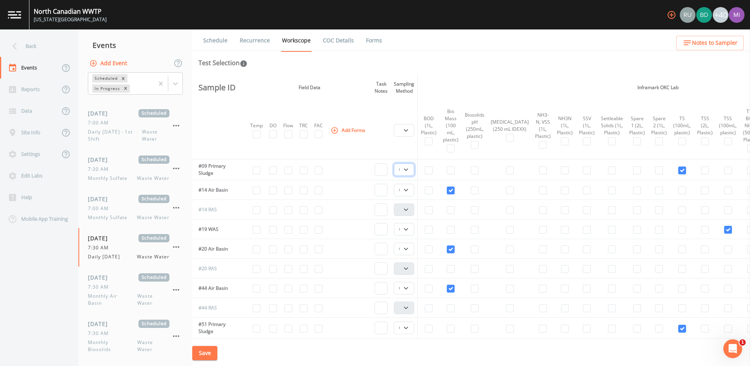
click at [407, 171] on select "Composite Grab" at bounding box center [404, 169] width 20 height 13
select select "092b3f94-5697-4c94-9891-da161916fdbb"
click at [396, 163] on select "Composite Grab" at bounding box center [404, 169] width 20 height 13
click at [407, 191] on select "Composite Grab" at bounding box center [404, 190] width 20 height 13
select select "092b3f94-5697-4c94-9891-da161916fdbb"
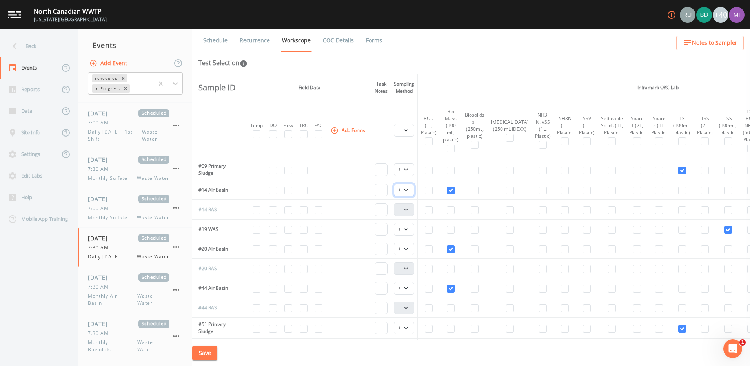
click at [396, 184] on select "Composite Grab" at bounding box center [404, 190] width 20 height 13
drag, startPoint x: 407, startPoint y: 229, endPoint x: 409, endPoint y: 236, distance: 7.2
click at [407, 229] on select "Composite Grab" at bounding box center [404, 229] width 20 height 13
select select "092b3f94-5697-4c94-9891-da161916fdbb"
click at [396, 223] on select "Composite Grab" at bounding box center [404, 229] width 20 height 13
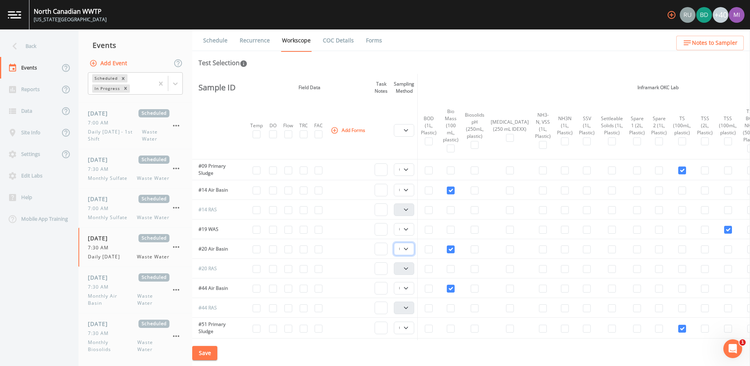
drag, startPoint x: 409, startPoint y: 249, endPoint x: 405, endPoint y: 254, distance: 6.1
click at [409, 249] on select "Composite Grab" at bounding box center [404, 248] width 20 height 13
select select "092b3f94-5697-4c94-9891-da161916fdbb"
click at [396, 242] on select "Composite Grab" at bounding box center [404, 248] width 20 height 13
click at [405, 289] on select "Composite Grab" at bounding box center [404, 288] width 20 height 13
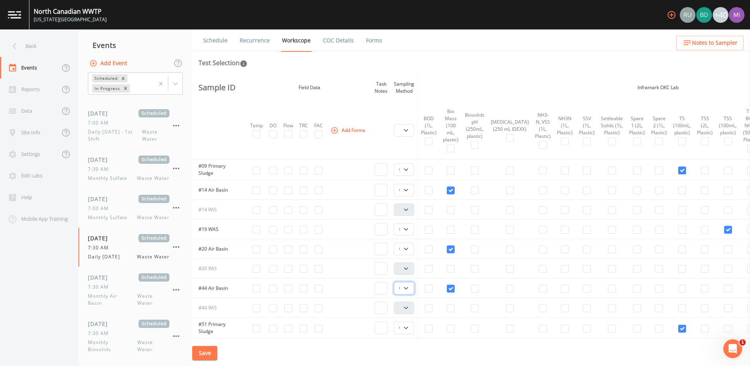
select select "092b3f94-5697-4c94-9891-da161916fdbb"
click at [396, 282] on select "Composite Grab" at bounding box center [404, 288] width 20 height 13
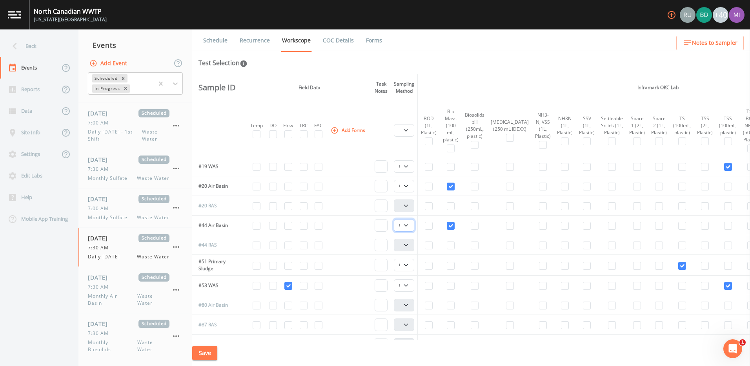
scroll to position [118, 0]
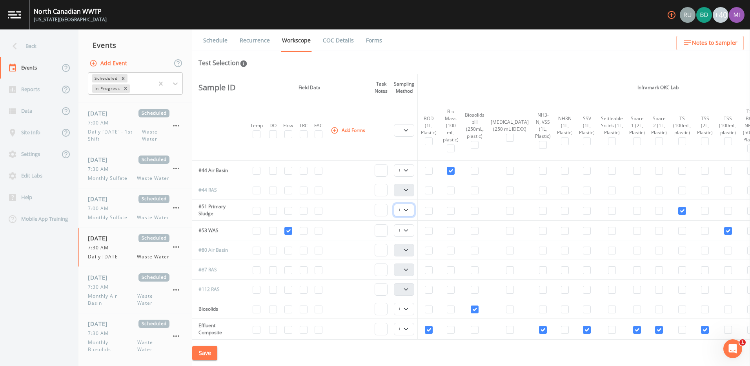
click at [410, 209] on select "Composite Grab" at bounding box center [404, 210] width 20 height 13
select select "092b3f94-5697-4c94-9891-da161916fdbb"
click at [396, 204] on select "Composite Grab" at bounding box center [404, 210] width 20 height 13
click at [409, 229] on select "Composite Grab" at bounding box center [404, 230] width 20 height 13
select select "092b3f94-5697-4c94-9891-da161916fdbb"
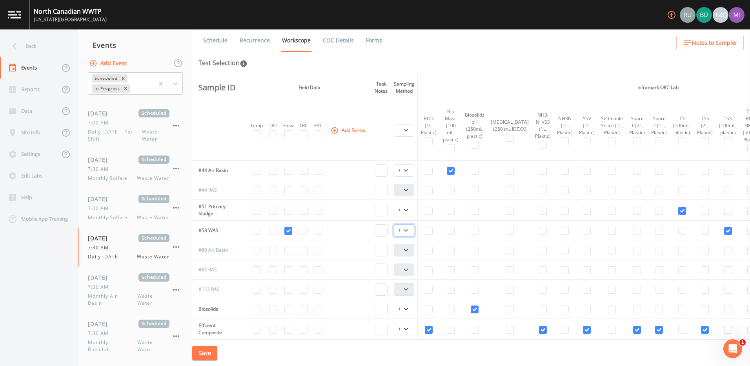
click at [396, 224] on select "Composite Grab" at bounding box center [404, 230] width 20 height 13
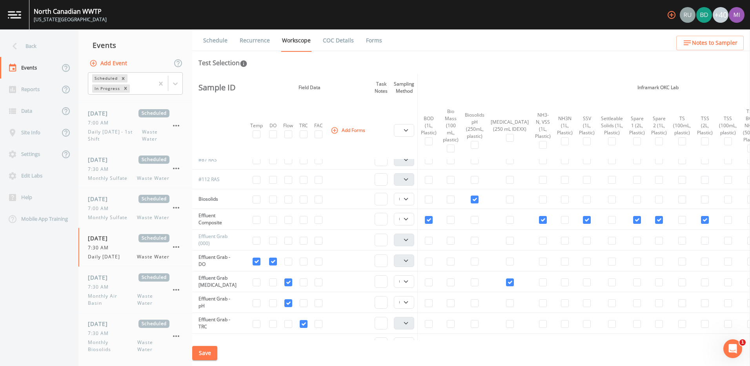
scroll to position [235, 0]
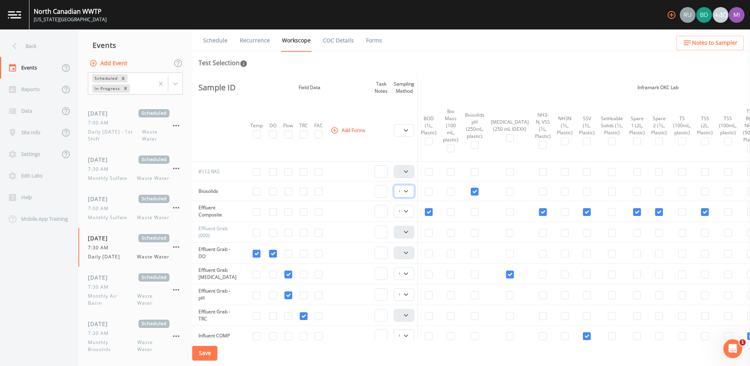
click at [409, 192] on select "Composite Grab" at bounding box center [404, 191] width 20 height 13
select select "092b3f94-5697-4c94-9891-da161916fdbb"
click at [396, 185] on select "Composite Grab" at bounding box center [404, 191] width 20 height 13
click at [409, 211] on select "Composite Grab" at bounding box center [404, 211] width 20 height 13
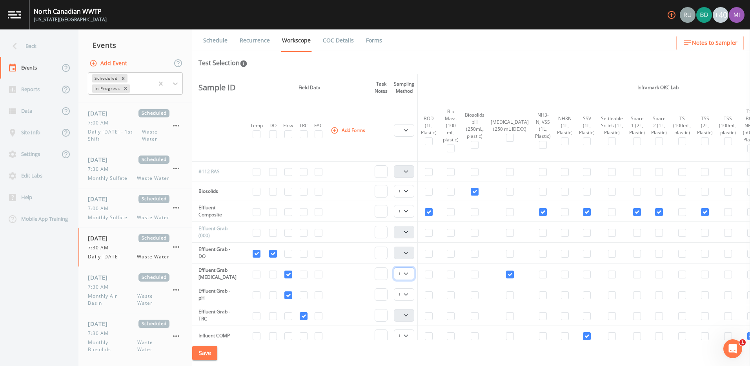
click at [408, 273] on select "Composite Grab" at bounding box center [404, 273] width 20 height 13
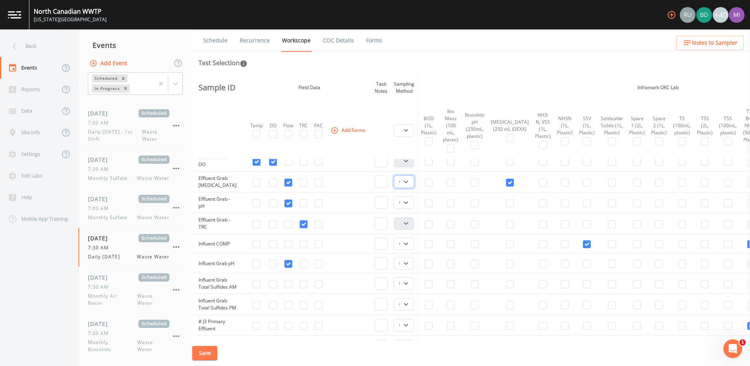
scroll to position [353, 0]
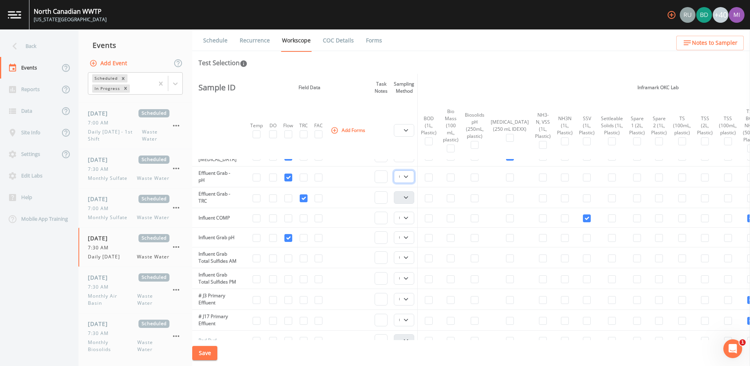
click at [407, 176] on select "Composite Grab" at bounding box center [404, 176] width 20 height 13
click at [409, 178] on select "Composite Grab" at bounding box center [404, 176] width 20 height 13
click at [410, 216] on select "Composite Grab" at bounding box center [404, 217] width 20 height 13
click at [409, 236] on select "Composite Grab" at bounding box center [404, 237] width 20 height 13
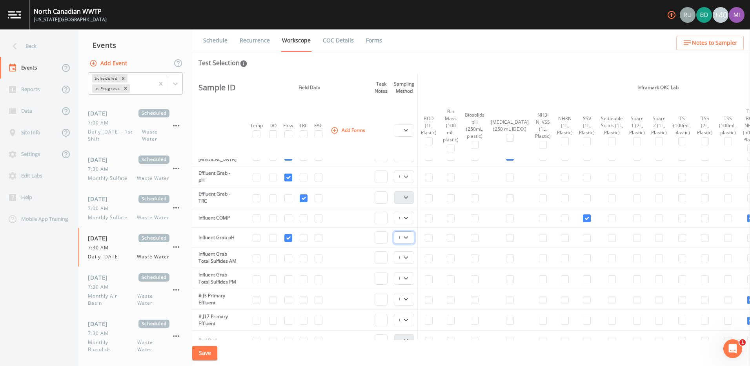
click at [409, 236] on select "Composite Grab" at bounding box center [404, 237] width 20 height 13
select select "092b3f94-5697-4c94-9891-da161916fdbb"
click at [396, 231] on select "Composite Grab" at bounding box center [404, 237] width 20 height 13
click at [411, 262] on select "Composite Grab" at bounding box center [404, 257] width 20 height 13
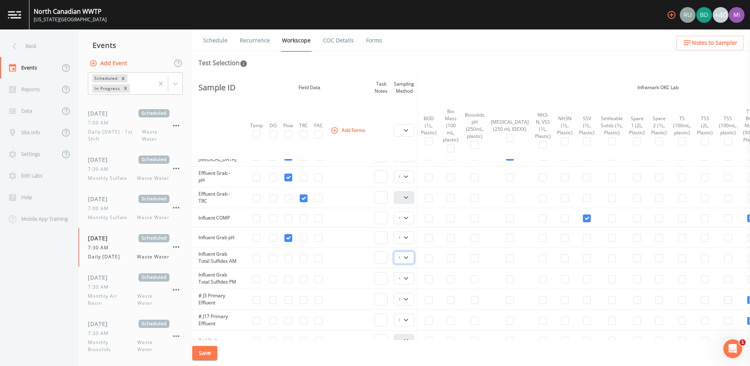
select select "092b3f94-5697-4c94-9891-da161916fdbb"
click at [396, 255] on select "Composite Grab" at bounding box center [404, 257] width 20 height 13
drag, startPoint x: 410, startPoint y: 290, endPoint x: 407, endPoint y: 295, distance: 5.4
click at [410, 284] on select "Composite Grab" at bounding box center [404, 278] width 20 height 13
select select "092b3f94-5697-4c94-9891-da161916fdbb"
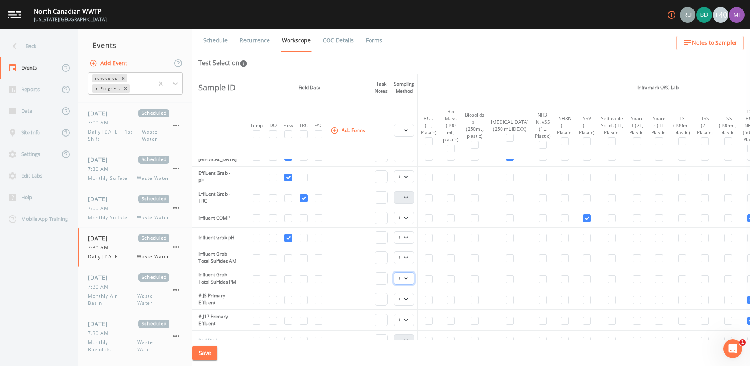
click at [396, 282] on select "Composite Grab" at bounding box center [404, 278] width 20 height 13
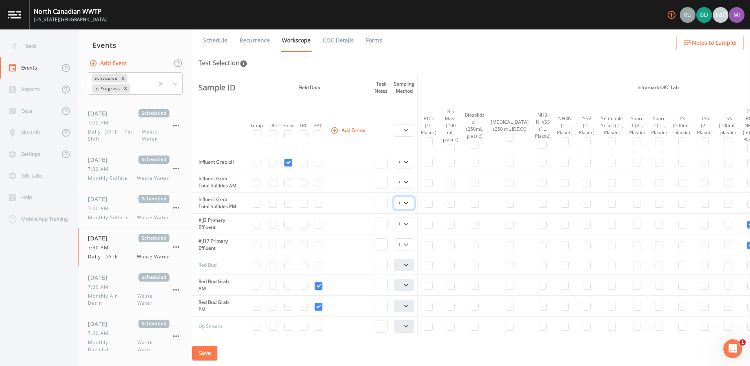
scroll to position [431, 0]
click at [409, 247] on select "Composite Grab" at bounding box center [404, 241] width 20 height 13
select select "092b3f94-5697-4c94-9891-da161916fdbb"
click at [396, 247] on select "Composite Grab" at bounding box center [404, 241] width 20 height 13
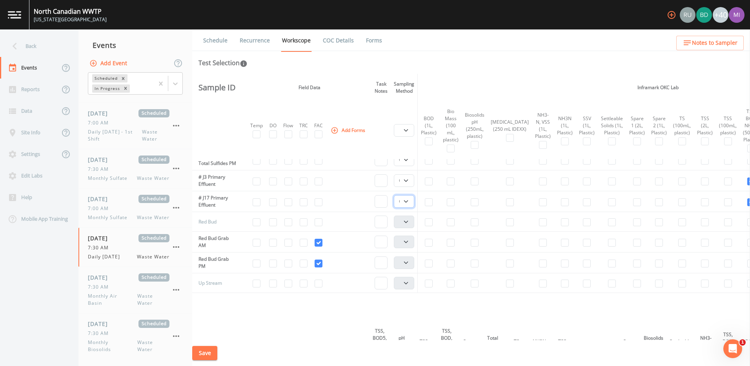
scroll to position [510, 0]
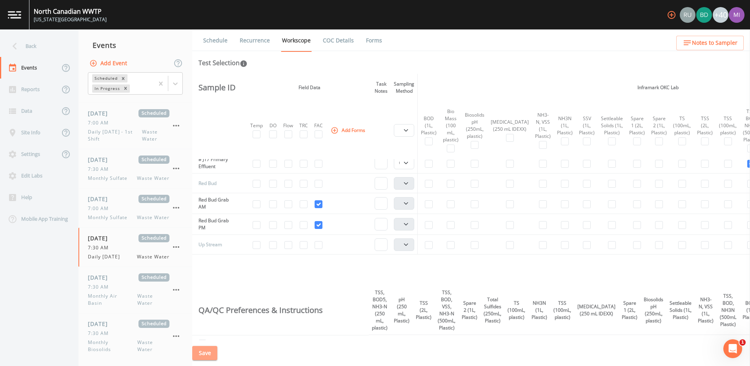
click at [207, 353] on button "Save" at bounding box center [204, 353] width 25 height 15
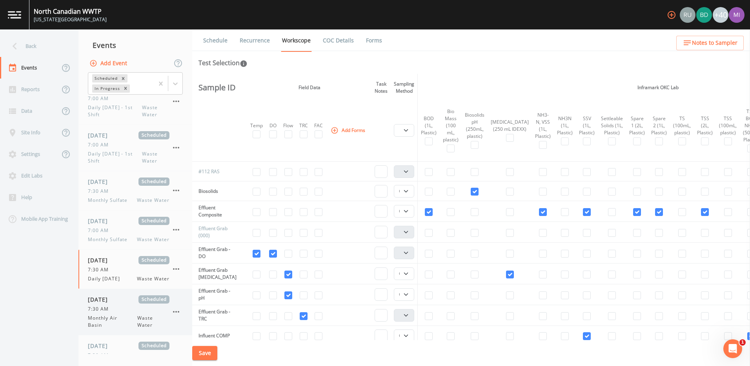
scroll to position [0, 0]
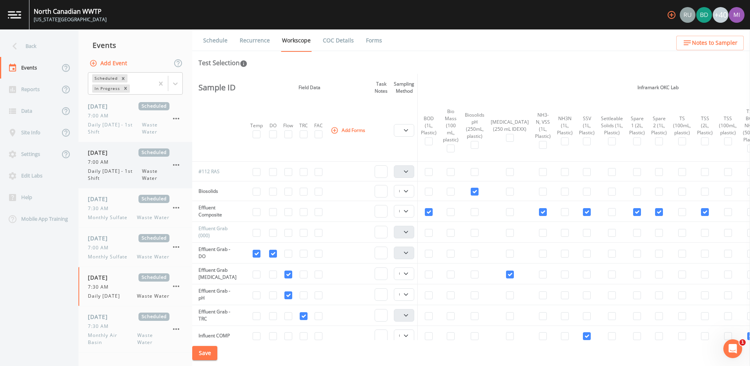
click at [106, 169] on span "Daily [DATE] - 1st Shift" at bounding box center [115, 174] width 54 height 14
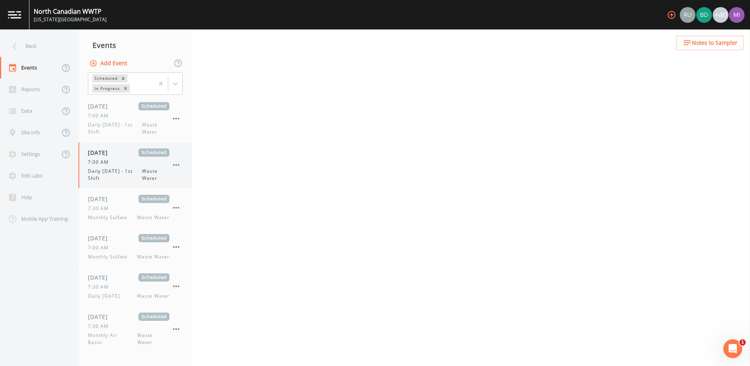
select select "092b3f94-5697-4c94-9891-da161916fdbb"
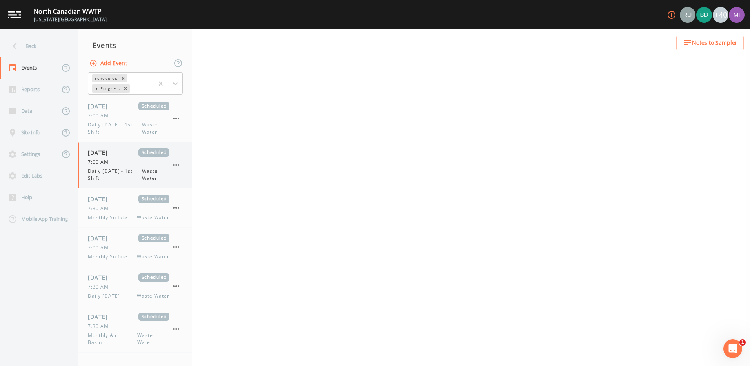
select select "092b3f94-5697-4c94-9891-da161916fdbb"
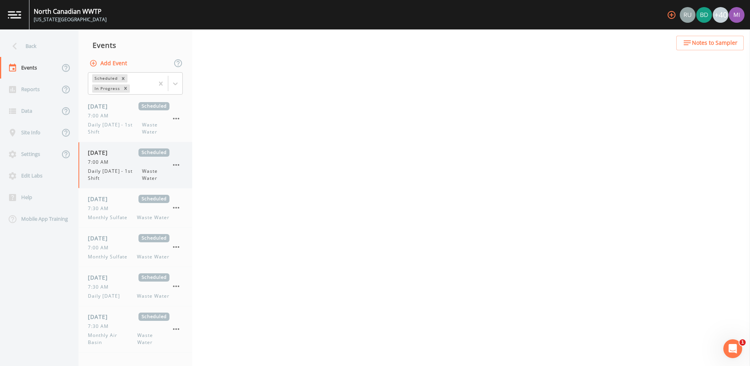
select select "b6a3c313-748b-4795-a028-792ad310bd60"
select select "092b3f94-5697-4c94-9891-da161916fdbb"
select select "b6a3c313-748b-4795-a028-792ad310bd60"
select select "092b3f94-5697-4c94-9891-da161916fdbb"
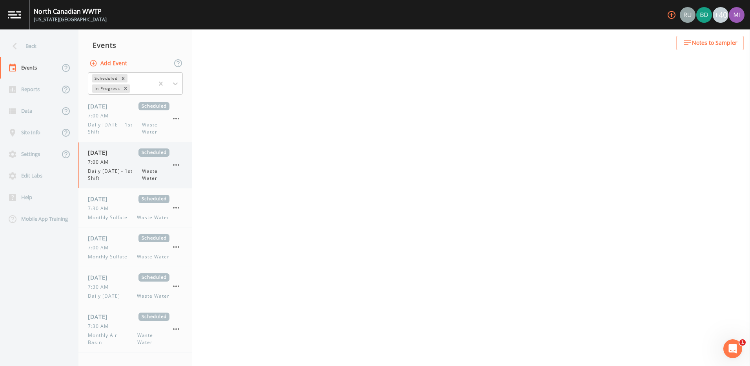
select select "092b3f94-5697-4c94-9891-da161916fdbb"
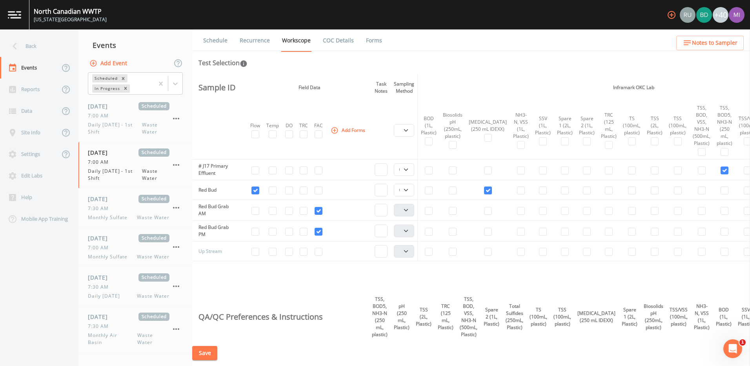
scroll to position [471, 0]
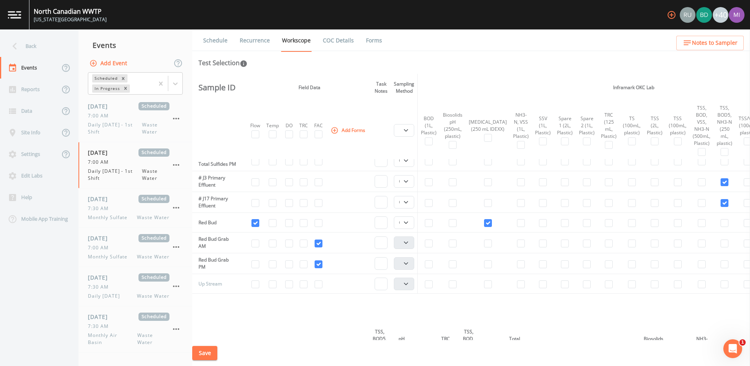
click at [213, 353] on button "Save" at bounding box center [204, 353] width 25 height 15
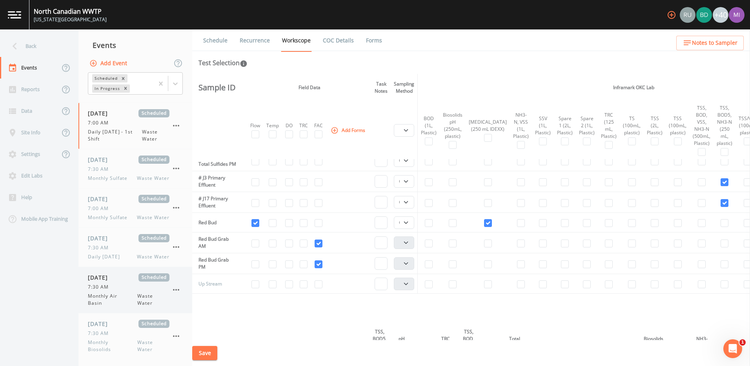
scroll to position [0, 0]
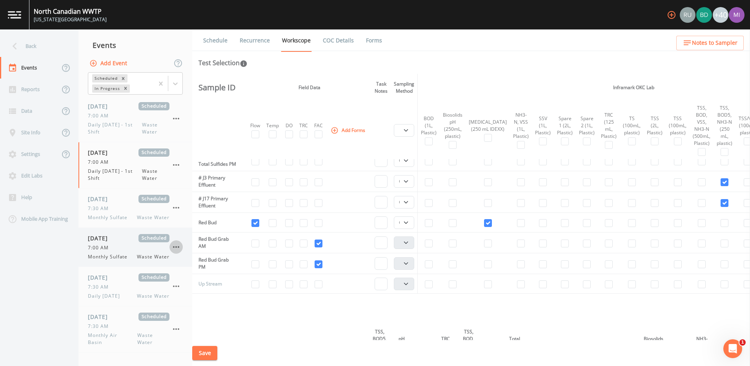
click at [174, 245] on icon "button" at bounding box center [175, 246] width 9 height 9
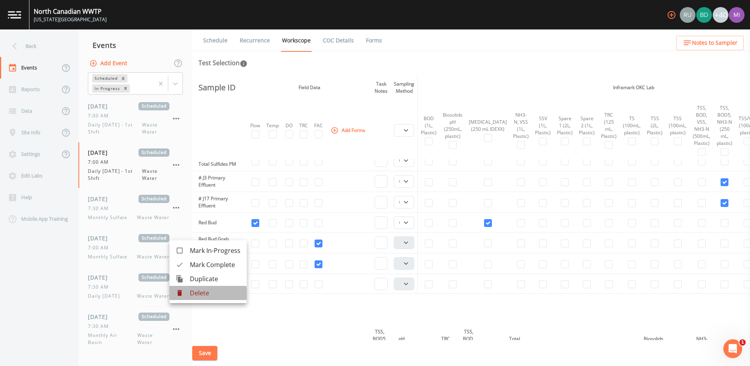
click at [202, 294] on p "Delete" at bounding box center [215, 292] width 51 height 9
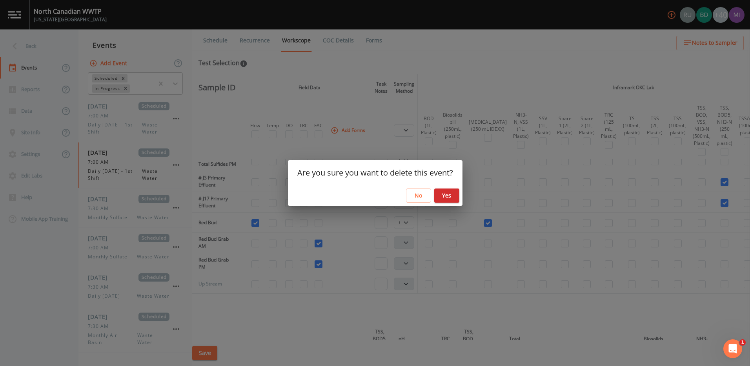
click at [449, 197] on button "Yes" at bounding box center [446, 195] width 25 height 15
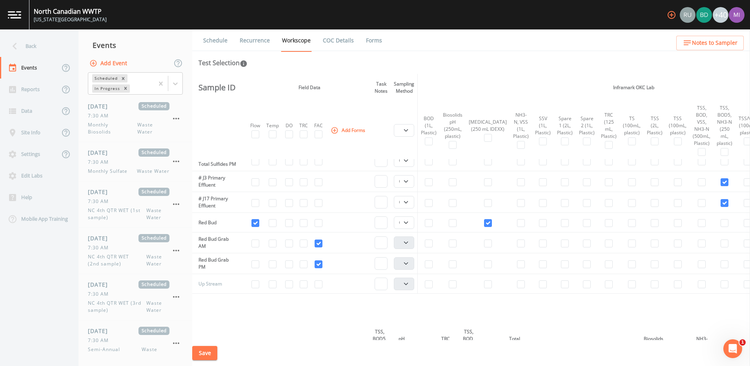
scroll to position [230, 0]
